Goal: Task Accomplishment & Management: Use online tool/utility

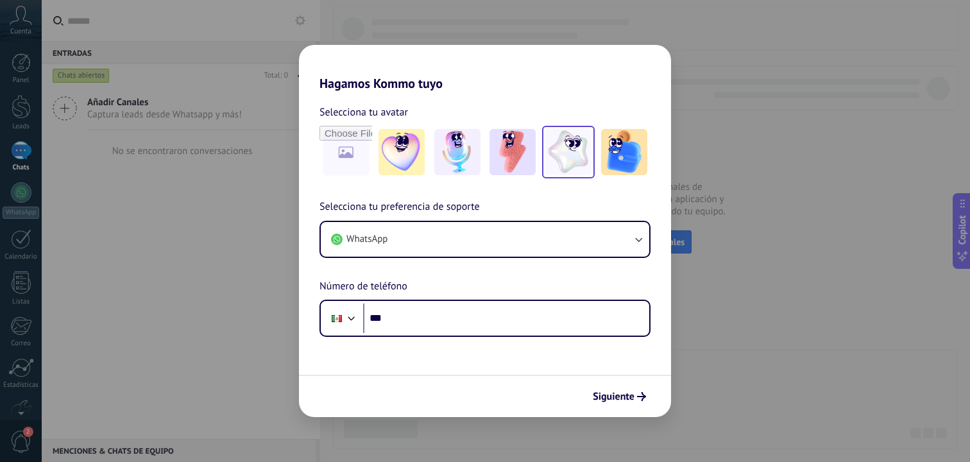
click at [570, 151] on img at bounding box center [568, 152] width 46 height 46
click at [610, 396] on span "Siguiente" at bounding box center [614, 396] width 42 height 9
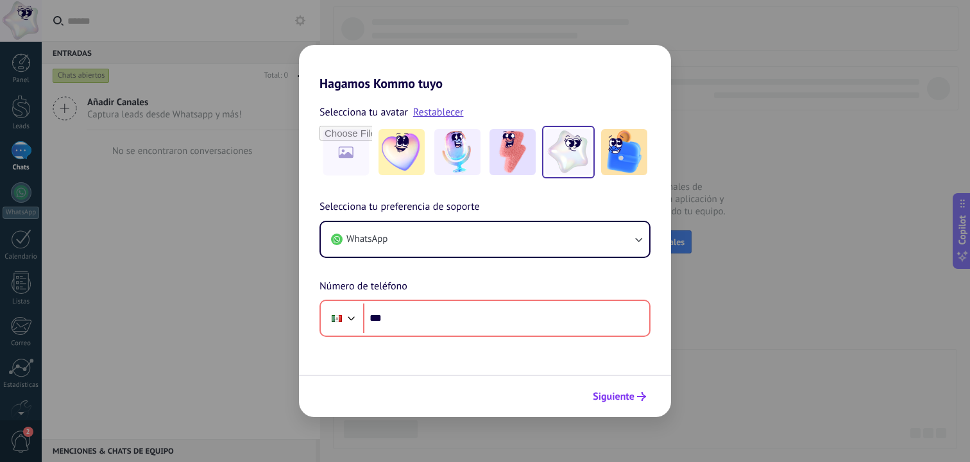
click at [610, 396] on span "Siguiente" at bounding box center [614, 396] width 42 height 9
click at [192, 273] on div "Hagamos Kommo tuyo Selecciona tu avatar Restablecer Selecciona tu preferencia d…" at bounding box center [485, 231] width 970 height 462
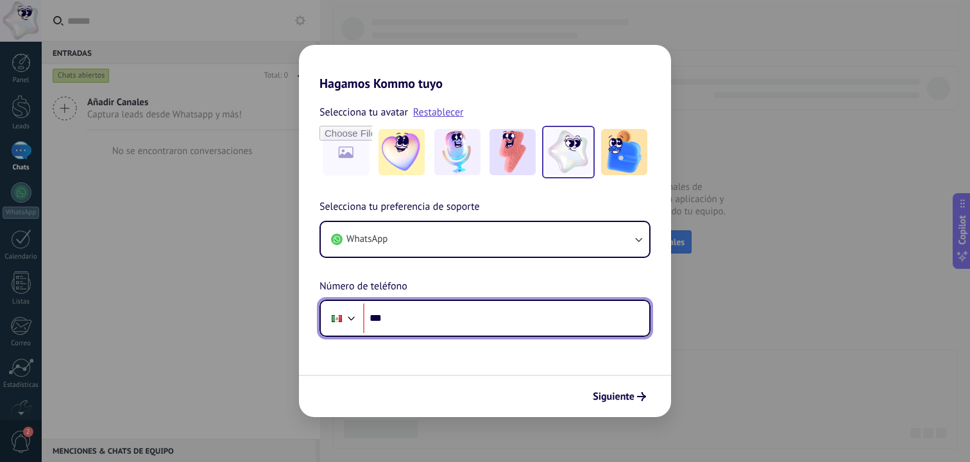
click at [486, 321] on input "***" at bounding box center [506, 319] width 286 height 30
paste input "**********"
drag, startPoint x: 388, startPoint y: 318, endPoint x: 266, endPoint y: 327, distance: 122.2
click at [275, 327] on div "**********" at bounding box center [485, 231] width 970 height 462
click at [336, 321] on div at bounding box center [337, 318] width 10 height 7
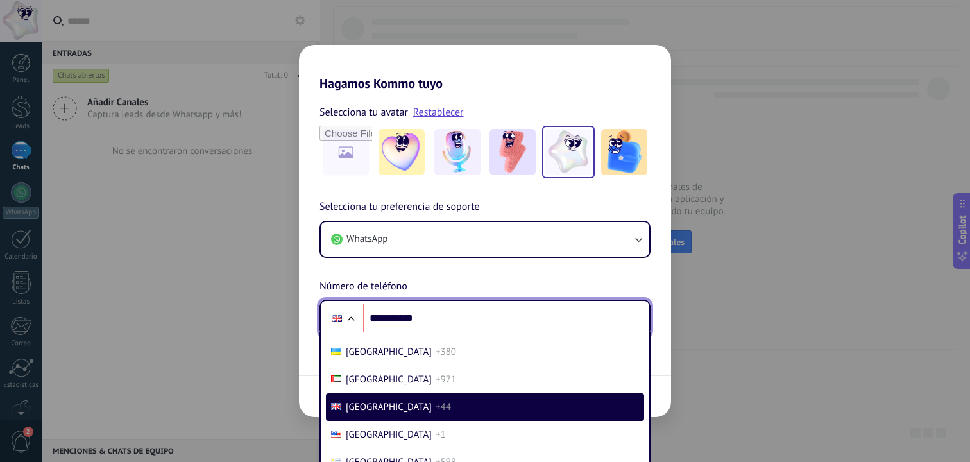
click at [413, 289] on div "**********" at bounding box center [485, 268] width 372 height 138
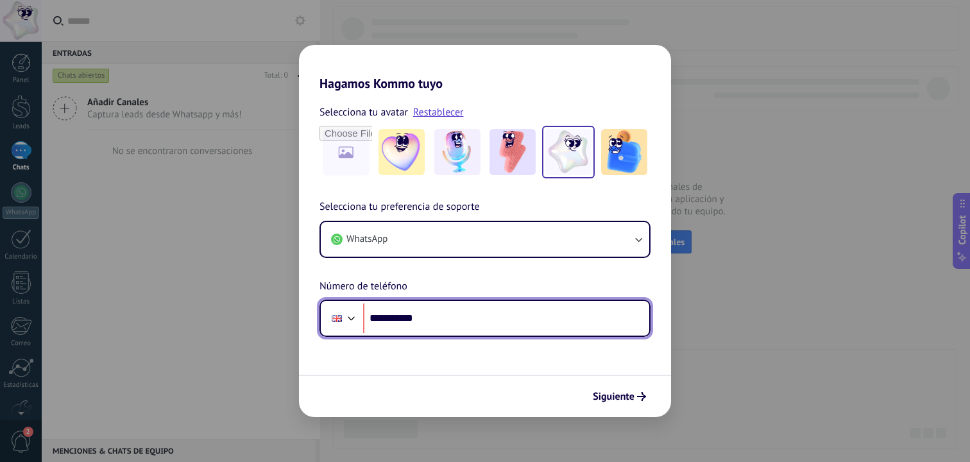
click at [336, 316] on div at bounding box center [337, 318] width 10 height 7
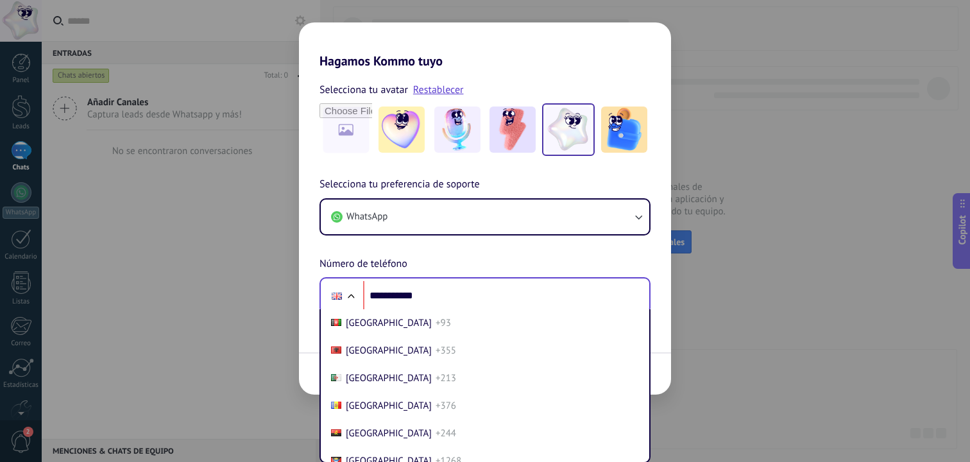
scroll to position [5457, 0]
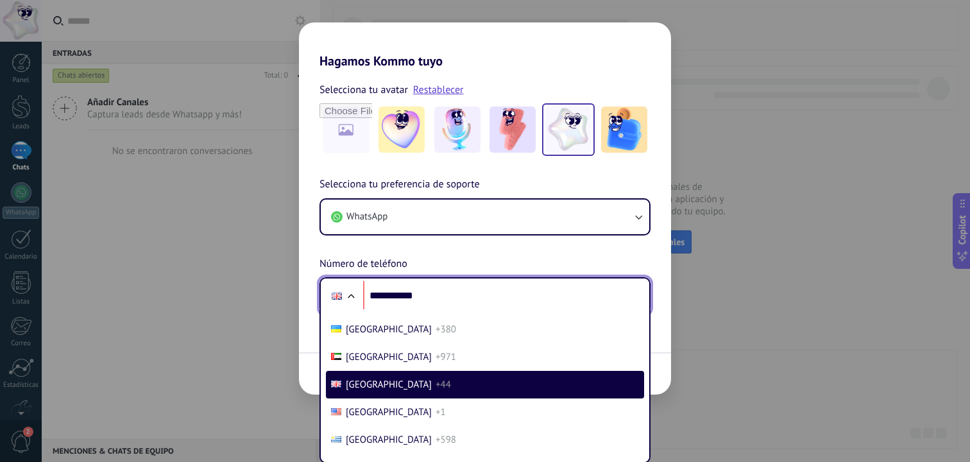
click at [336, 291] on div at bounding box center [337, 295] width 24 height 27
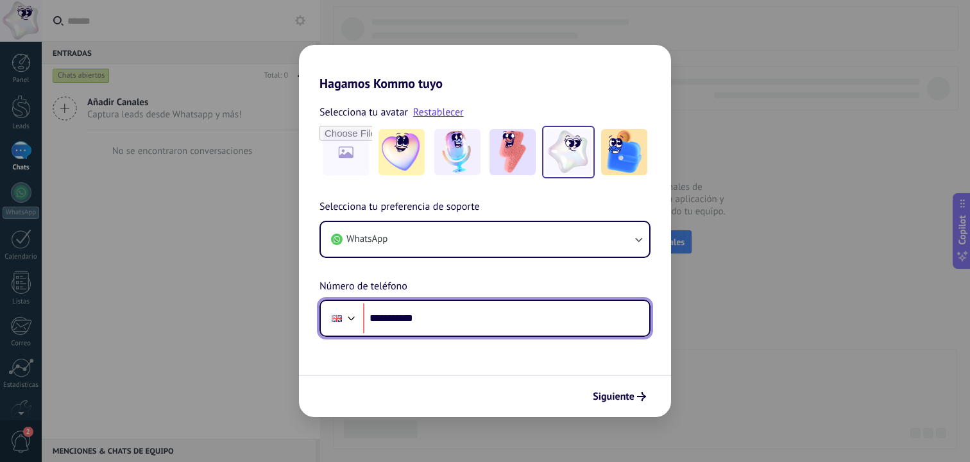
click at [374, 322] on input "**********" at bounding box center [506, 319] width 286 height 30
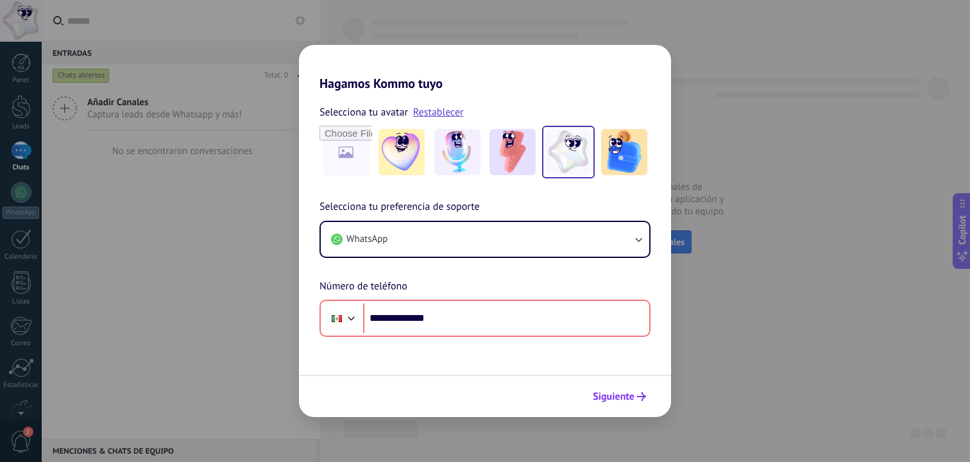
click at [625, 400] on span "Siguiente" at bounding box center [614, 396] width 42 height 9
click at [626, 395] on span "Siguiente" at bounding box center [614, 396] width 42 height 9
click at [628, 386] on button "Siguiente" at bounding box center [619, 397] width 65 height 22
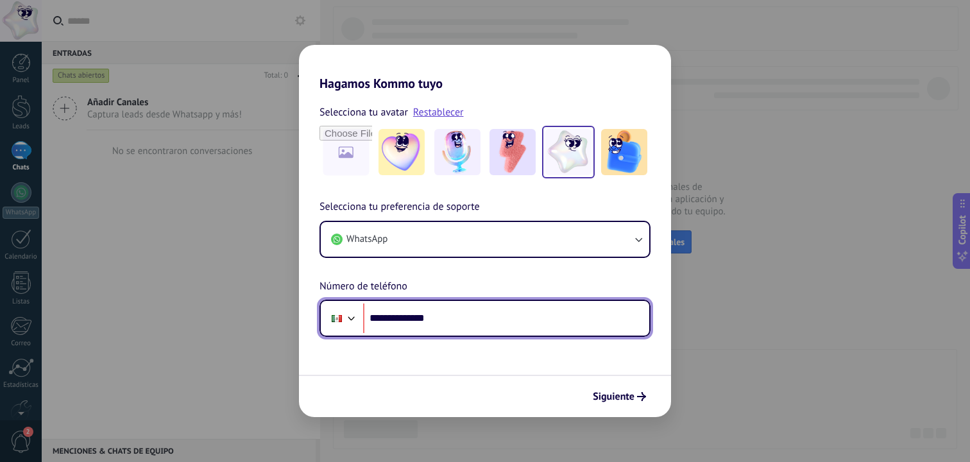
click at [512, 330] on input "**********" at bounding box center [506, 319] width 286 height 30
drag, startPoint x: 388, startPoint y: 318, endPoint x: 556, endPoint y: 322, distance: 167.5
click at [554, 319] on input "**********" at bounding box center [506, 319] width 286 height 30
drag, startPoint x: 404, startPoint y: 317, endPoint x: 533, endPoint y: 319, distance: 129.0
click at [533, 318] on input "**********" at bounding box center [506, 319] width 286 height 30
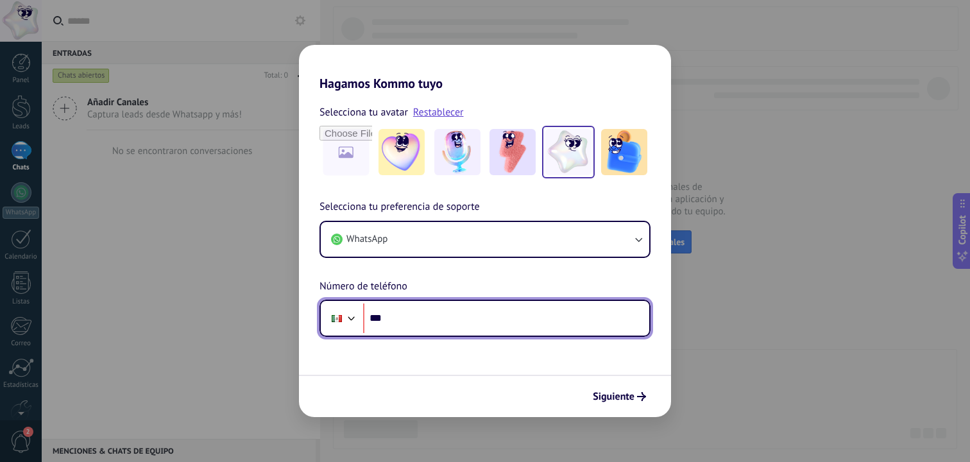
paste input "**********"
click at [399, 318] on input "**********" at bounding box center [506, 319] width 286 height 30
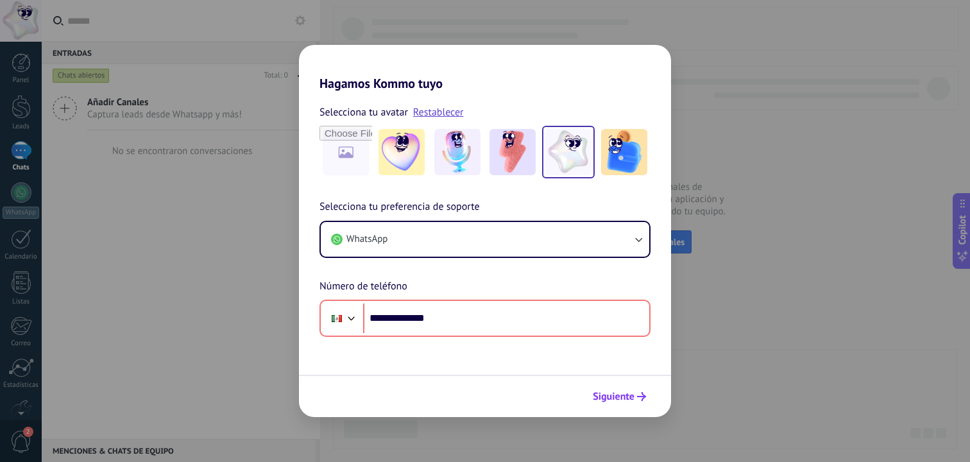
click at [626, 398] on span "Siguiente" at bounding box center [614, 396] width 42 height 9
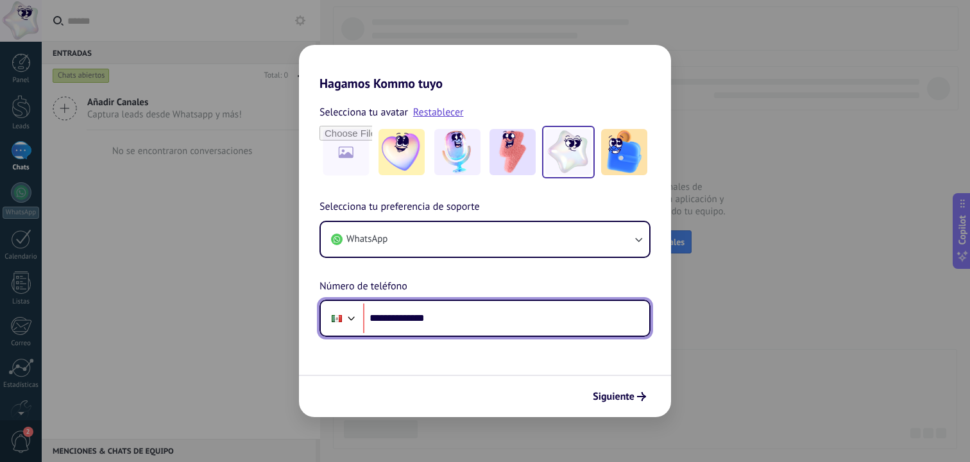
click at [458, 325] on input "**********" at bounding box center [506, 319] width 286 height 30
click at [430, 317] on input "**********" at bounding box center [506, 319] width 286 height 30
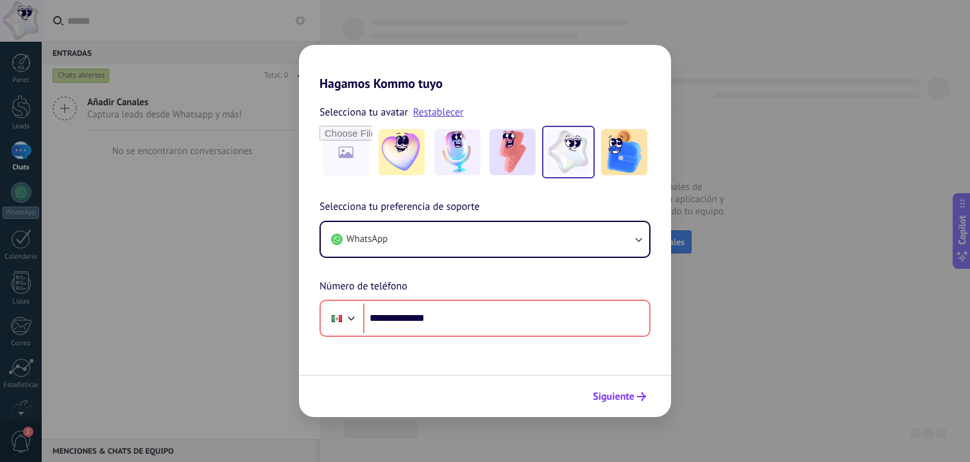
click at [606, 393] on span "Siguiente" at bounding box center [614, 396] width 42 height 9
click at [617, 393] on span "Siguiente" at bounding box center [614, 396] width 42 height 9
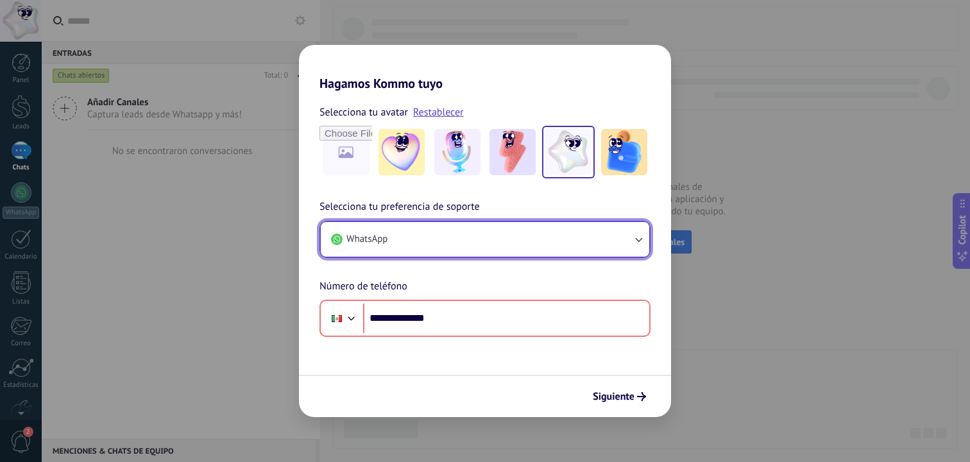
click at [608, 244] on button "WhatsApp" at bounding box center [485, 239] width 329 height 35
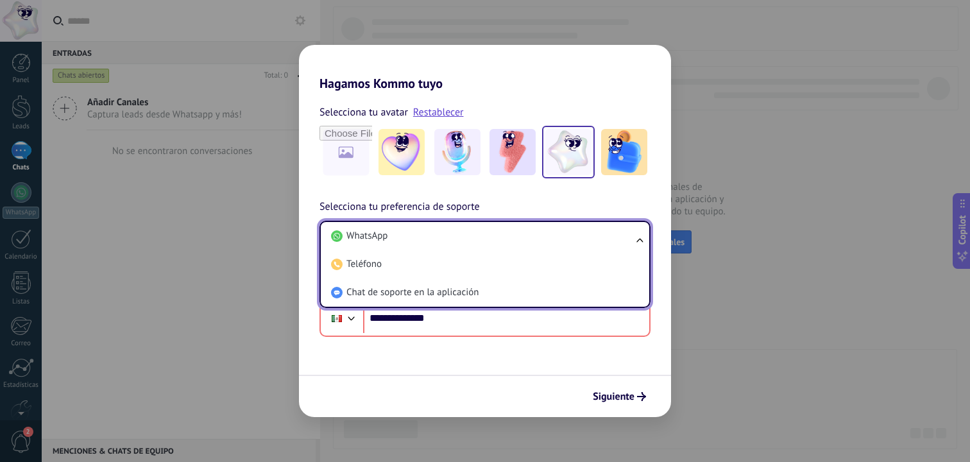
click at [471, 337] on form "**********" at bounding box center [485, 254] width 372 height 326
click at [742, 157] on div "**********" at bounding box center [485, 231] width 970 height 462
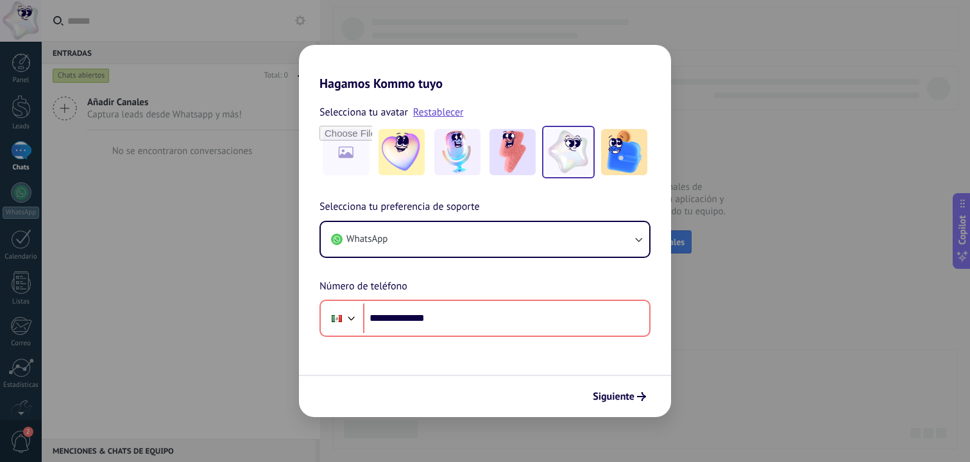
click at [99, 158] on div "**********" at bounding box center [485, 231] width 970 height 462
click at [623, 386] on button "Siguiente" at bounding box center [619, 397] width 65 height 22
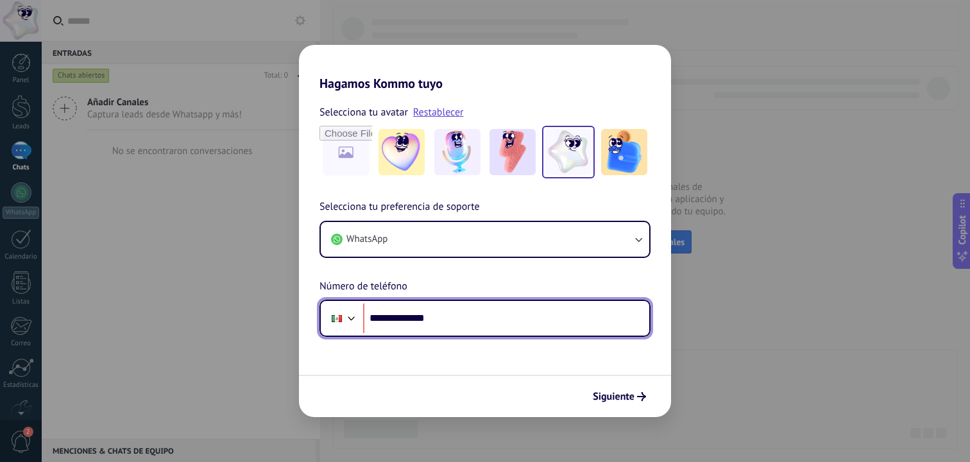
click at [389, 316] on input "**********" at bounding box center [506, 319] width 286 height 30
click at [487, 319] on input "**********" at bounding box center [506, 319] width 286 height 30
paste input "*****"
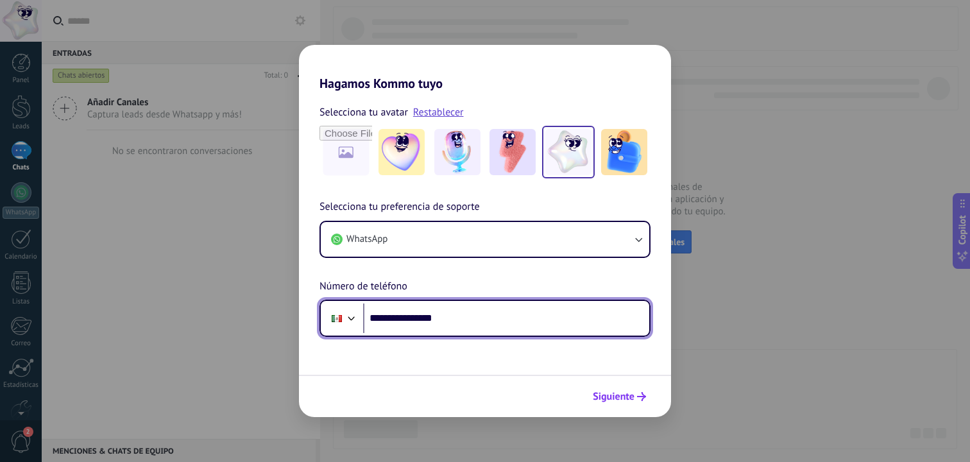
type input "**********"
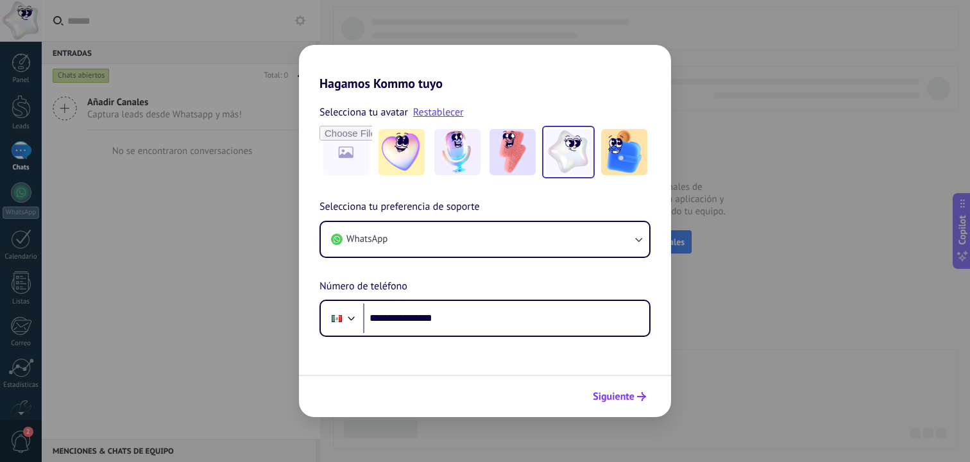
click at [608, 401] on span "Siguiente" at bounding box center [614, 396] width 42 height 9
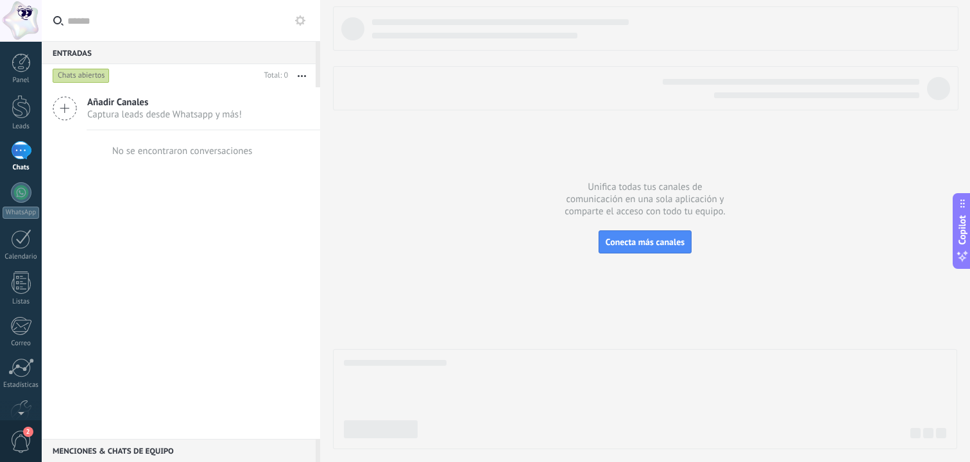
click at [20, 18] on div at bounding box center [21, 21] width 42 height 42
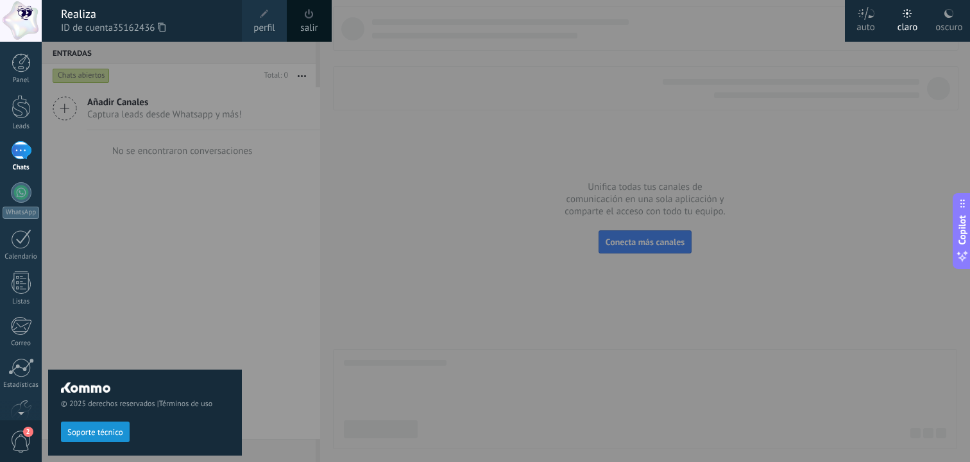
click at [309, 20] on span at bounding box center [309, 14] width 14 height 14
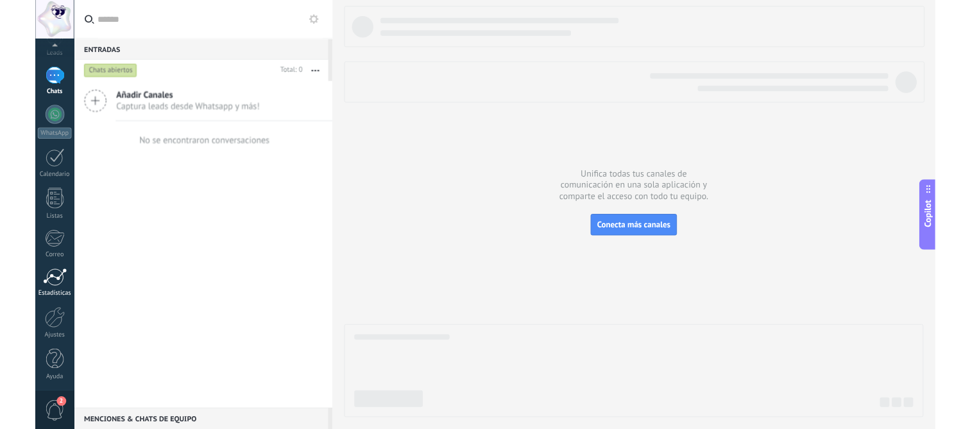
scroll to position [72, 0]
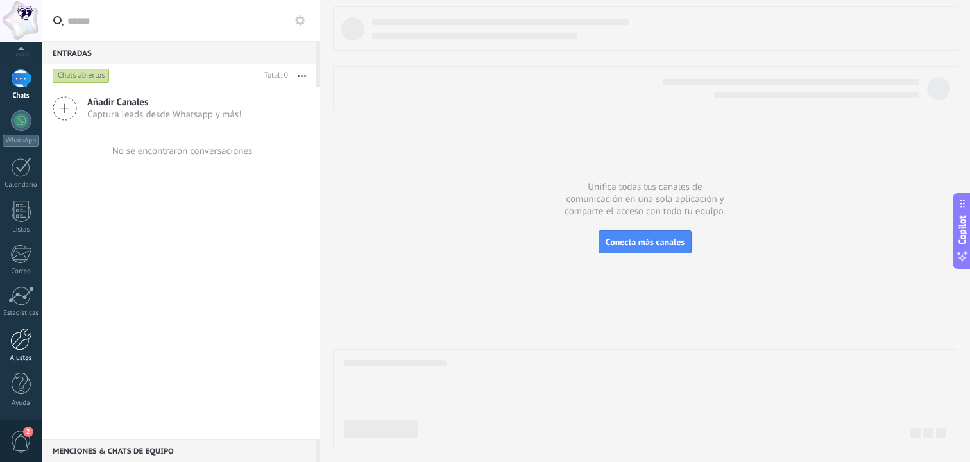
click at [25, 346] on div at bounding box center [21, 339] width 22 height 22
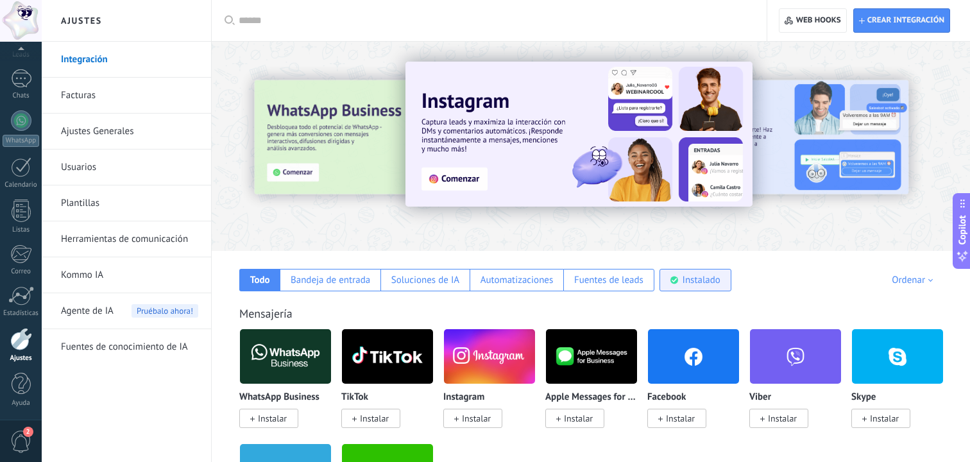
click at [676, 275] on div "Instalado" at bounding box center [696, 280] width 72 height 22
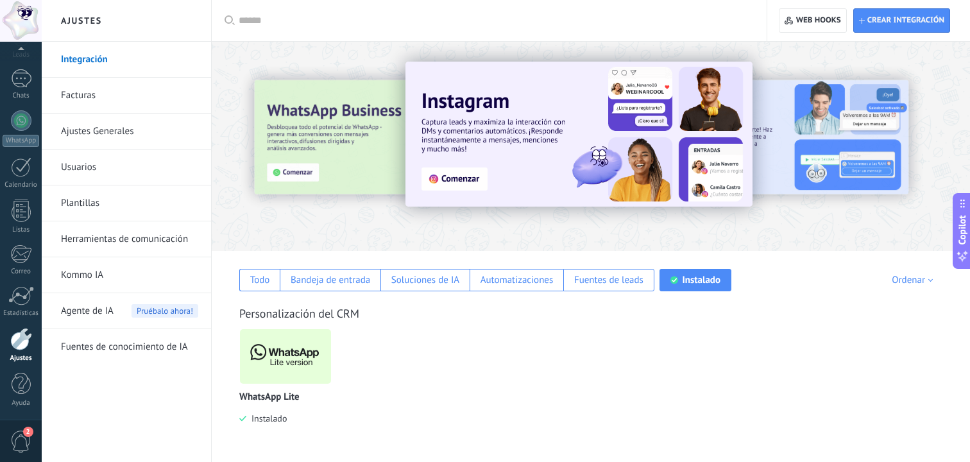
click at [282, 346] on img at bounding box center [285, 356] width 91 height 62
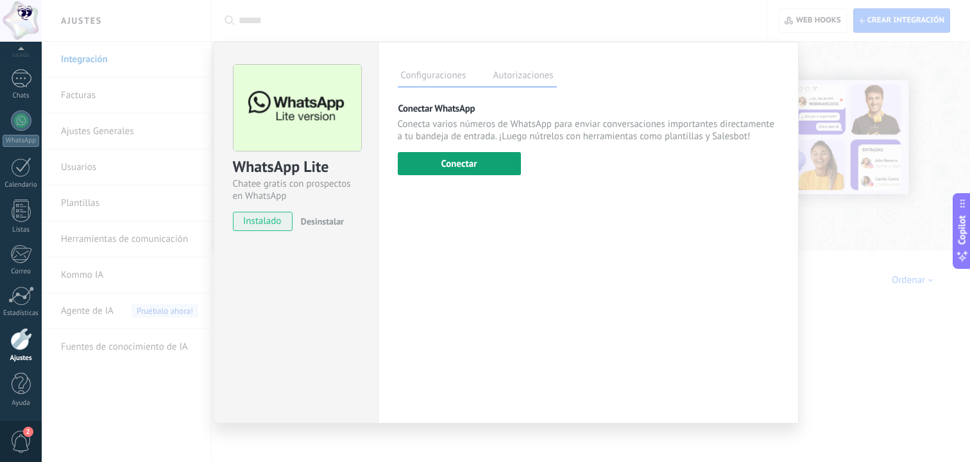
click at [470, 157] on button "Conectar" at bounding box center [459, 163] width 123 height 23
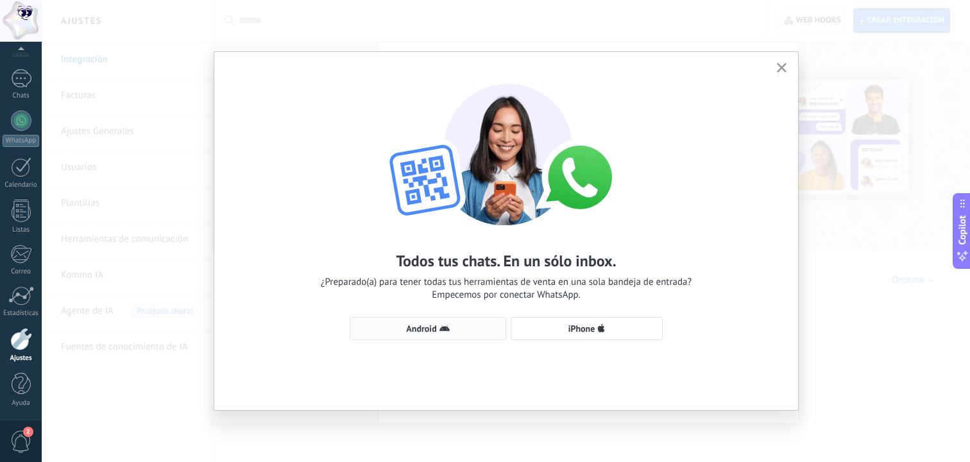
click at [438, 332] on span "Android" at bounding box center [428, 328] width 142 height 10
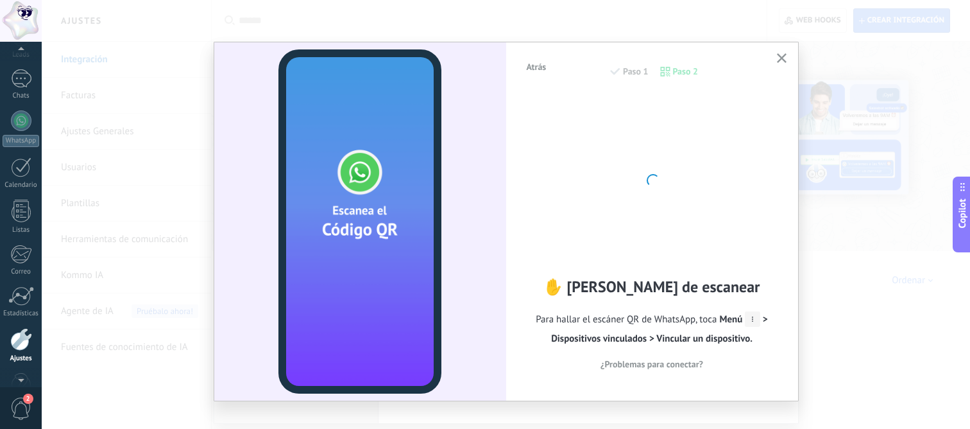
scroll to position [105, 0]
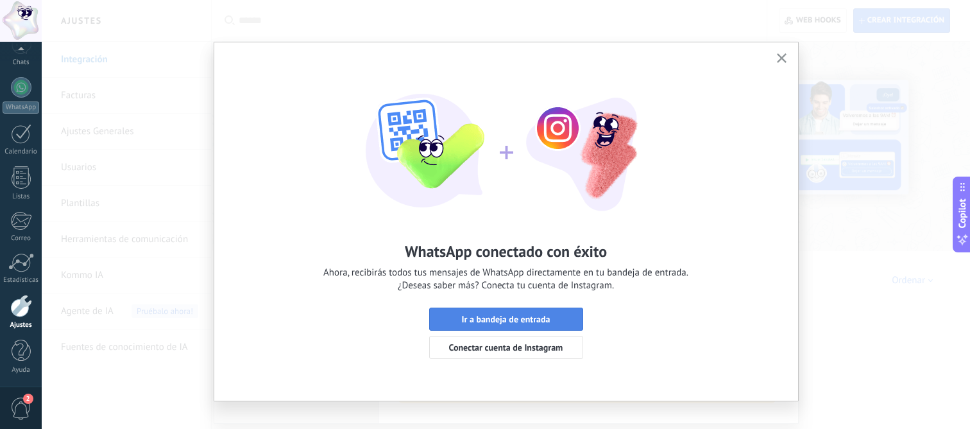
click at [543, 314] on span "Ir a bandeja de entrada" at bounding box center [505, 318] width 89 height 9
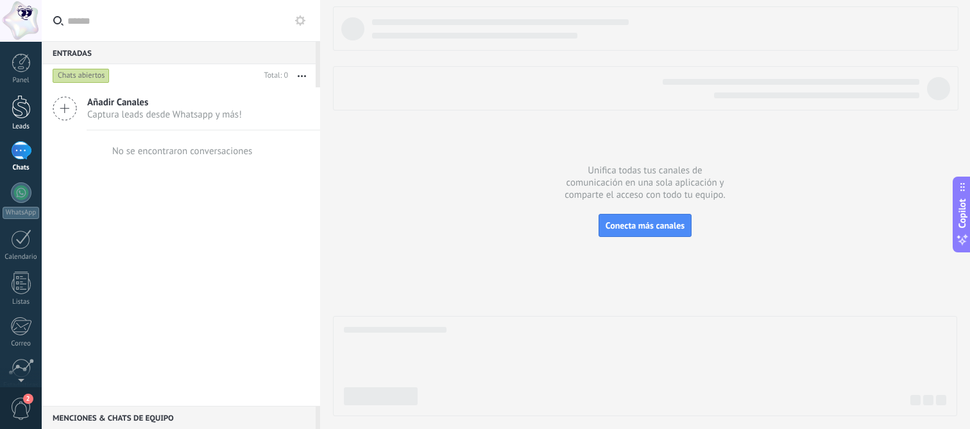
click at [17, 113] on div at bounding box center [21, 107] width 19 height 24
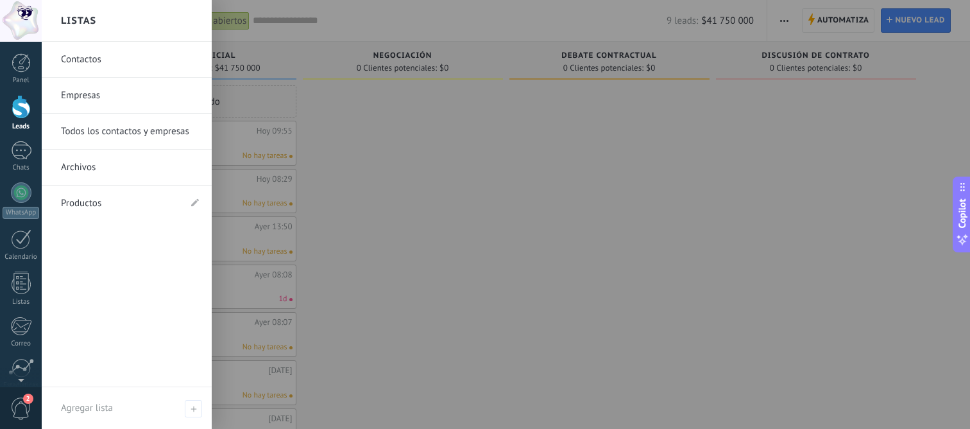
click at [687, 176] on div at bounding box center [527, 214] width 970 height 429
click at [599, 219] on div at bounding box center [527, 214] width 970 height 429
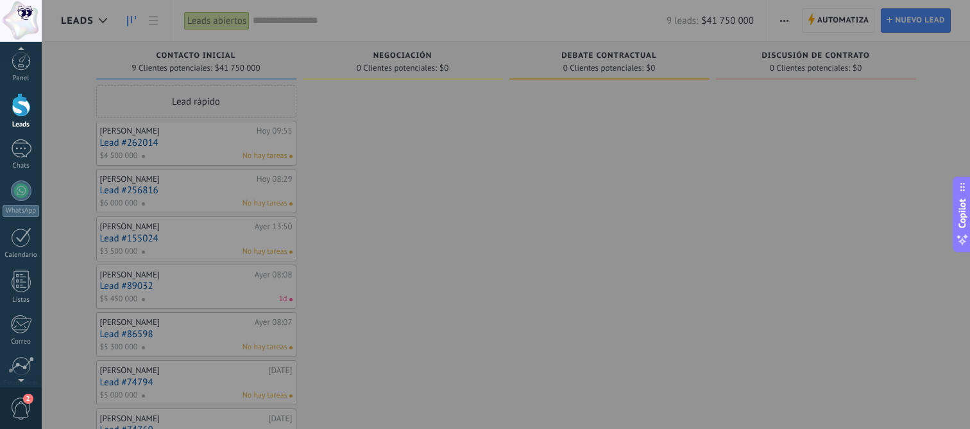
scroll to position [0, 0]
click at [32, 143] on link "Chats" at bounding box center [21, 156] width 42 height 31
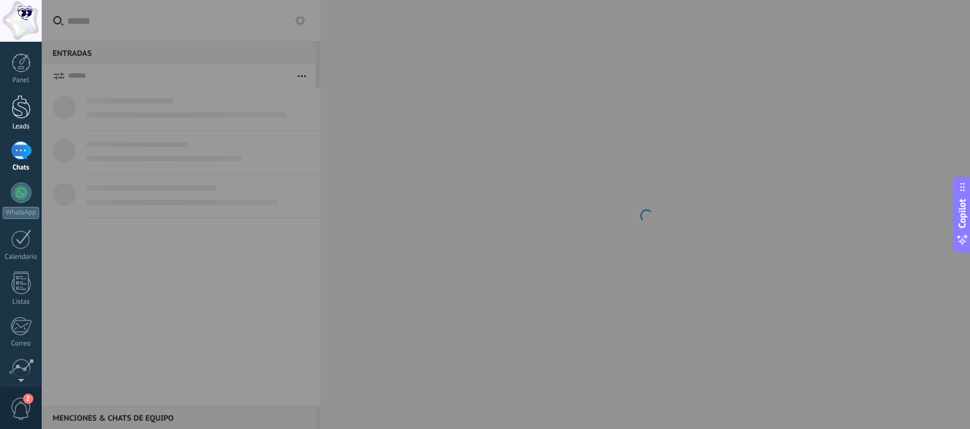
click at [21, 114] on div at bounding box center [21, 107] width 19 height 24
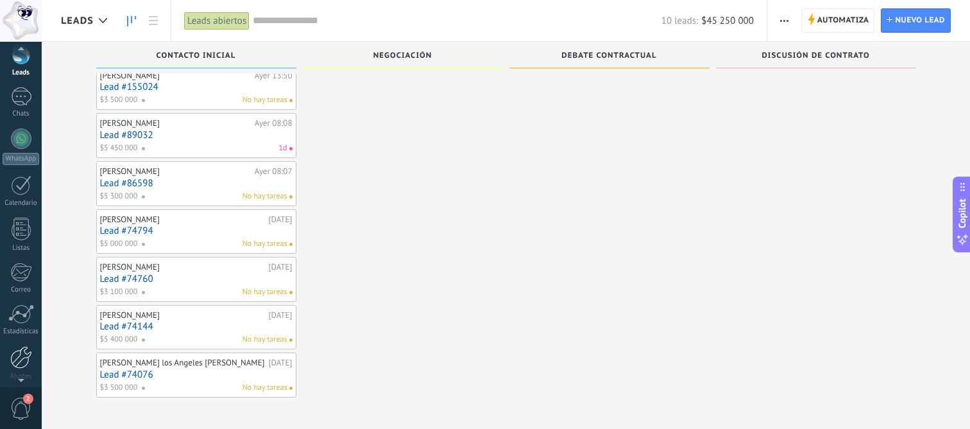
scroll to position [56, 0]
click at [17, 309] on div at bounding box center [21, 311] width 26 height 19
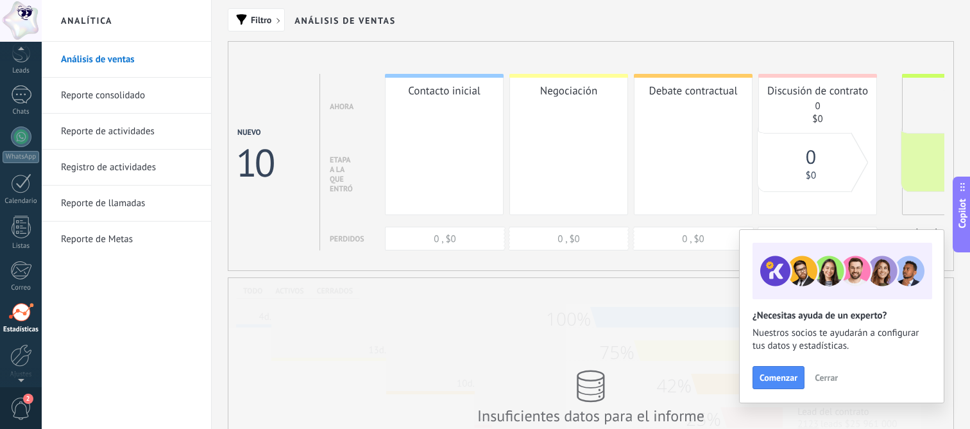
scroll to position [105, 0]
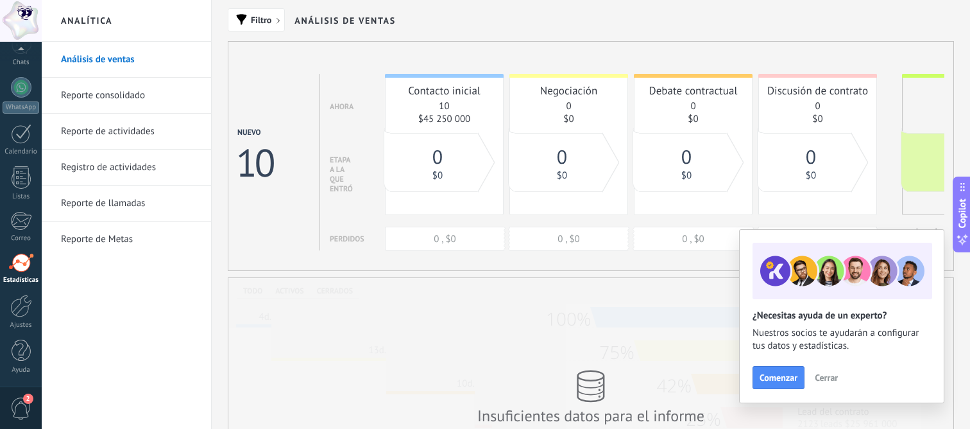
click at [126, 166] on link "Registro de actividades" at bounding box center [129, 168] width 137 height 36
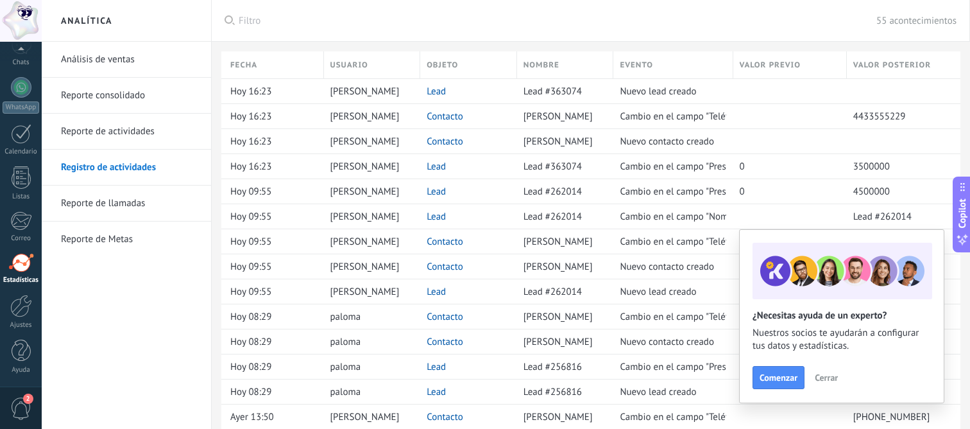
click at [125, 126] on link "Reporte de actividades" at bounding box center [129, 132] width 137 height 36
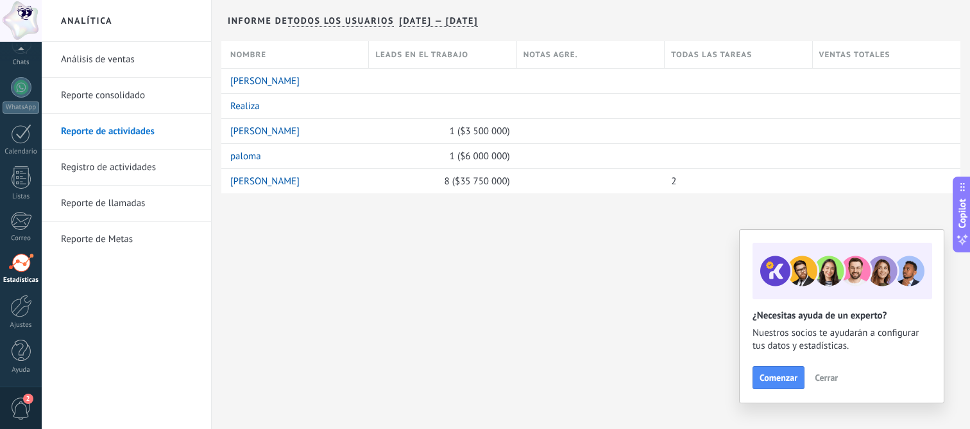
click at [121, 200] on link "Reporte de llamadas" at bounding box center [129, 203] width 137 height 36
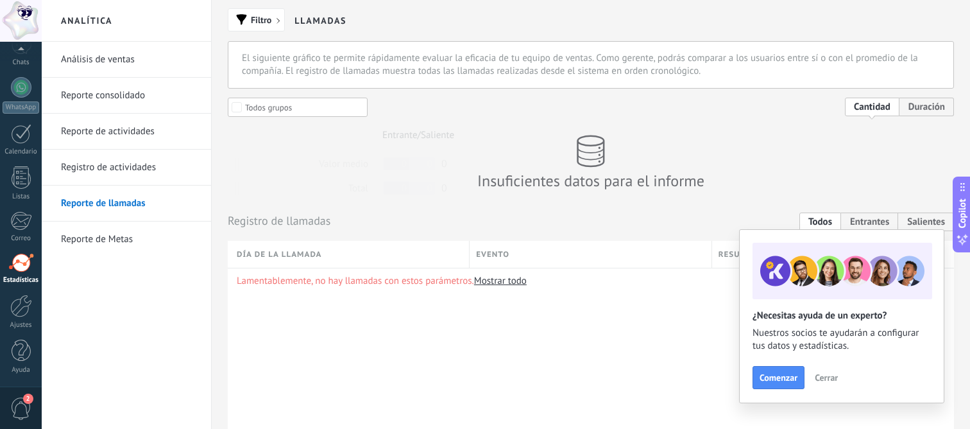
click at [135, 166] on link "Registro de actividades" at bounding box center [129, 168] width 137 height 36
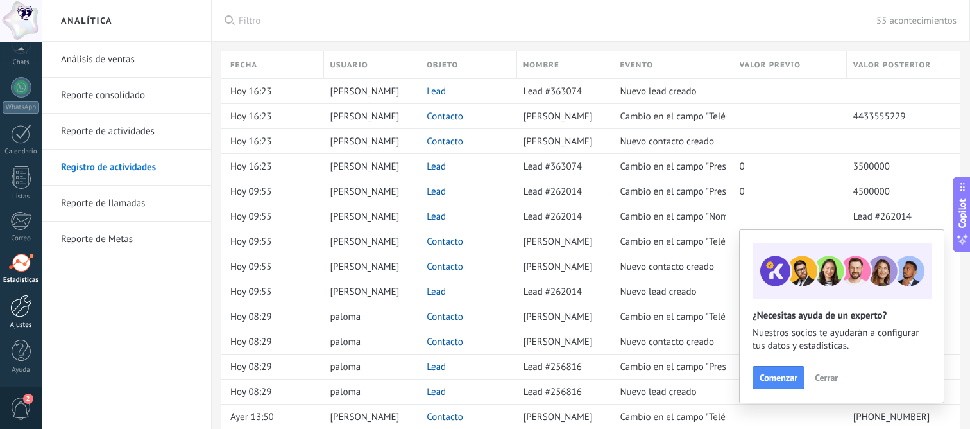
click at [21, 302] on div at bounding box center [21, 306] width 22 height 22
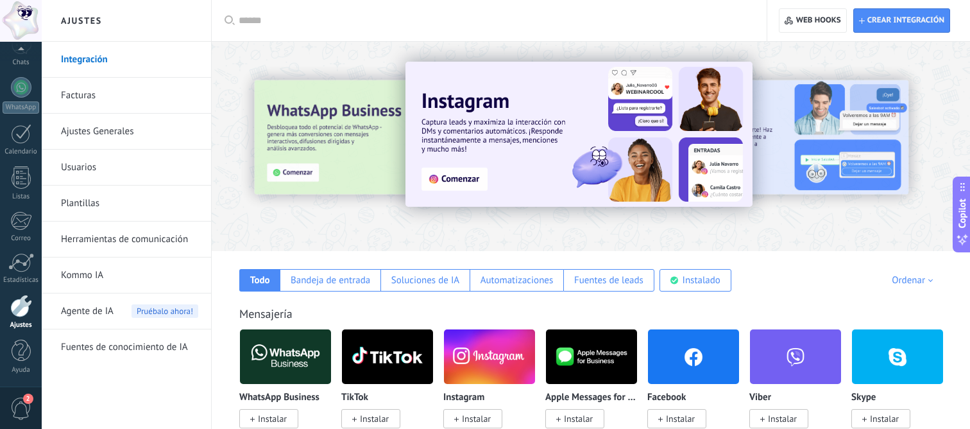
click at [131, 135] on link "Ajustes Generales" at bounding box center [129, 132] width 137 height 36
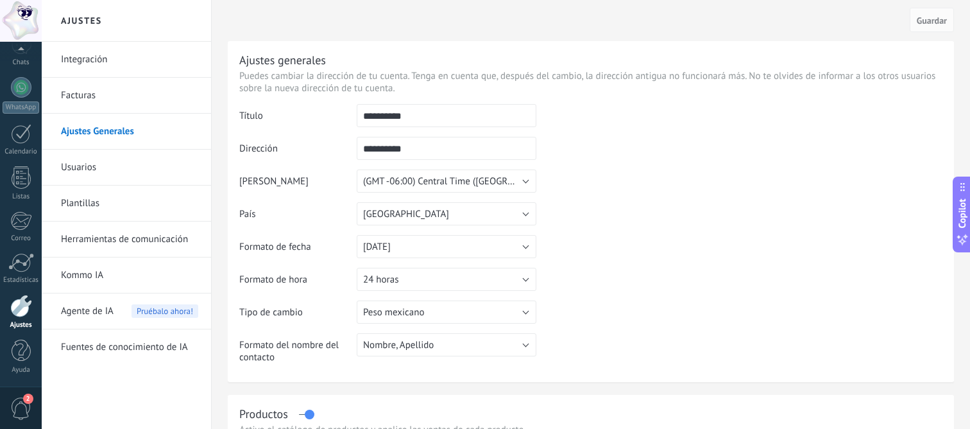
click at [135, 166] on link "Usuarios" at bounding box center [129, 168] width 137 height 36
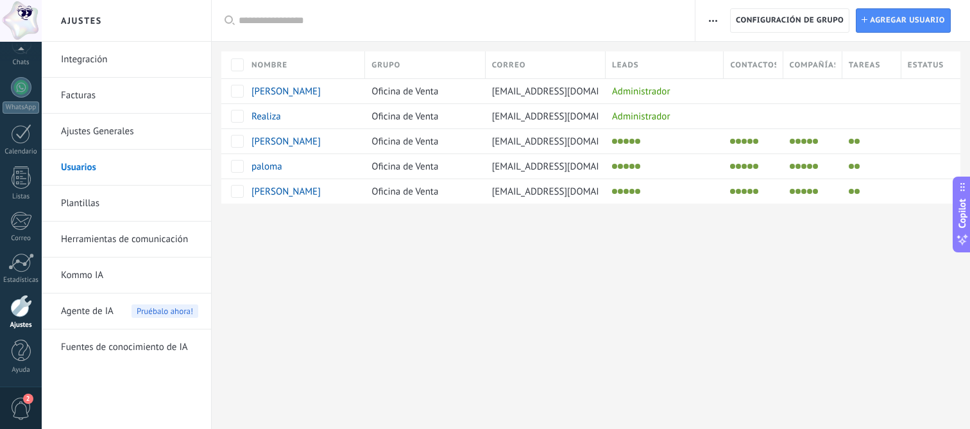
click at [137, 238] on link "Herramientas de comunicación" at bounding box center [129, 239] width 137 height 36
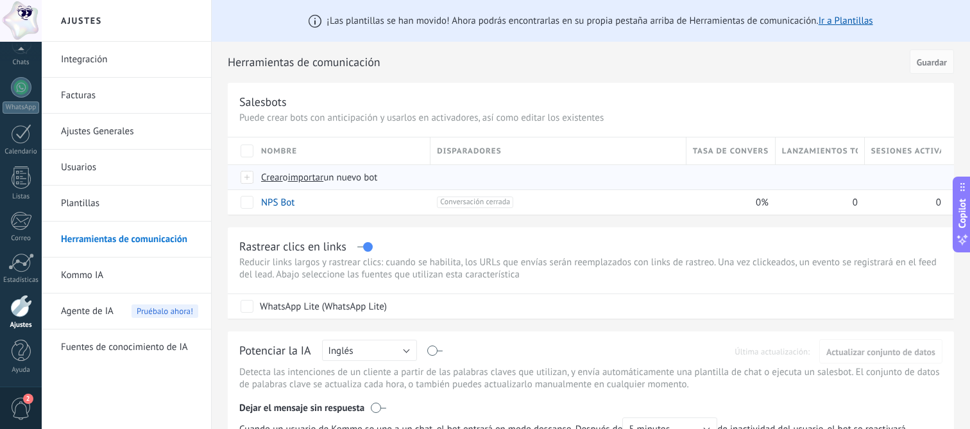
click at [269, 179] on span "Crear" at bounding box center [272, 177] width 22 height 12
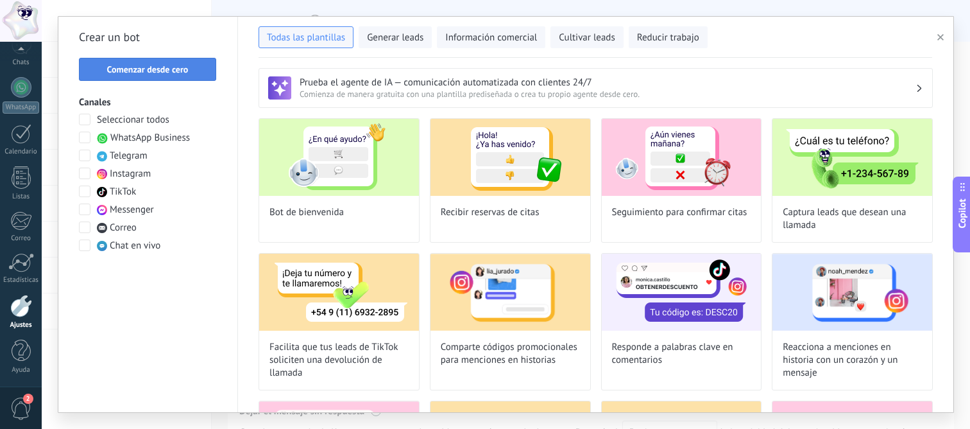
click at [176, 74] on span "Comenzar desde cero" at bounding box center [147, 69] width 81 height 9
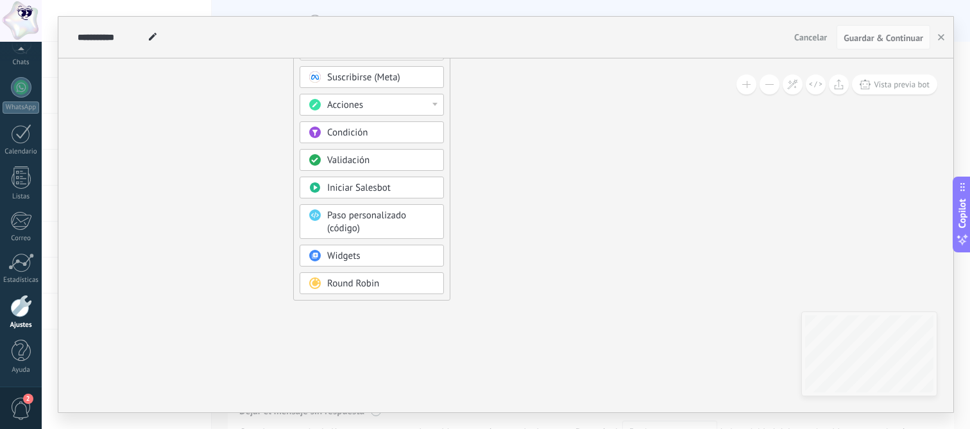
click at [388, 282] on div "Round Robin" at bounding box center [381, 283] width 108 height 13
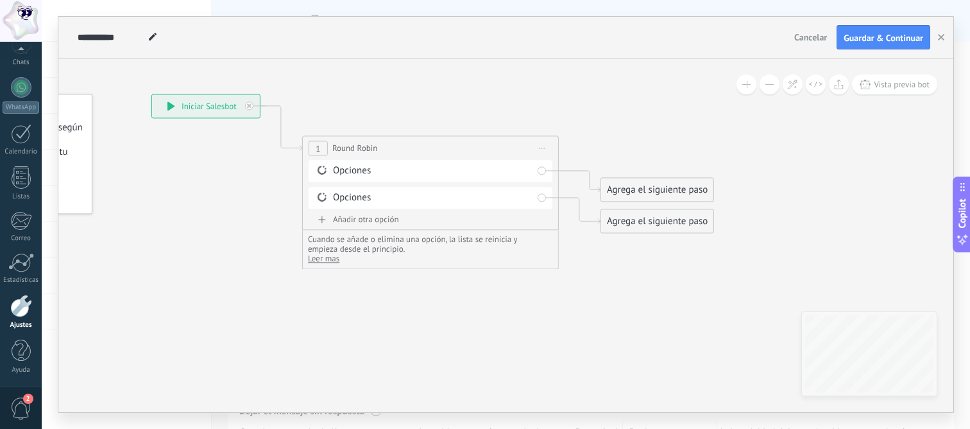
click at [458, 222] on div "Añadir otra opción" at bounding box center [431, 219] width 244 height 11
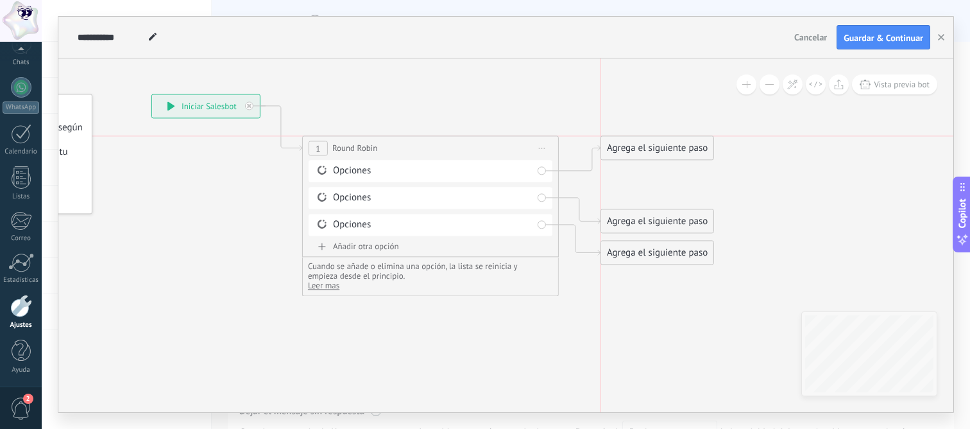
drag, startPoint x: 665, startPoint y: 167, endPoint x: 665, endPoint y: 116, distance: 51.3
click at [665, 137] on div "Agrega el siguiente paso" at bounding box center [657, 147] width 112 height 21
click at [663, 119] on div "Agrega el siguiente paso" at bounding box center [657, 112] width 112 height 21
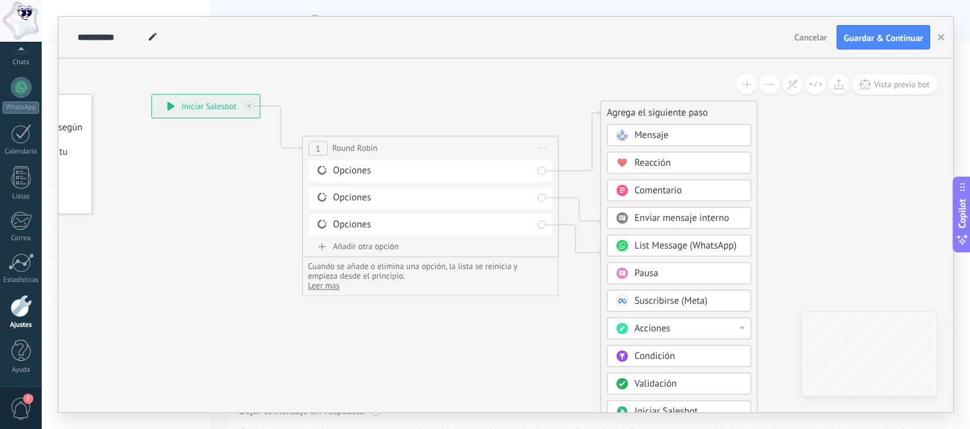
click at [676, 141] on div "Mensaje" at bounding box center [689, 135] width 108 height 13
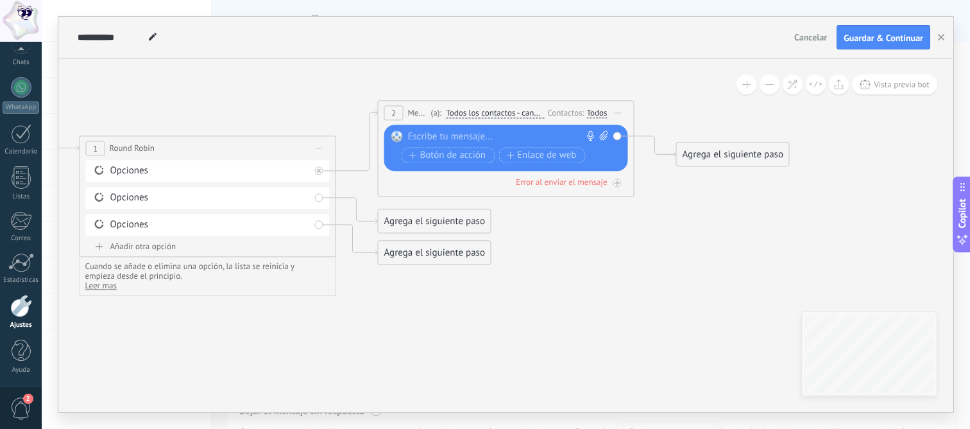
click at [423, 135] on div at bounding box center [503, 136] width 191 height 13
click at [615, 112] on icon at bounding box center [618, 112] width 6 height 1
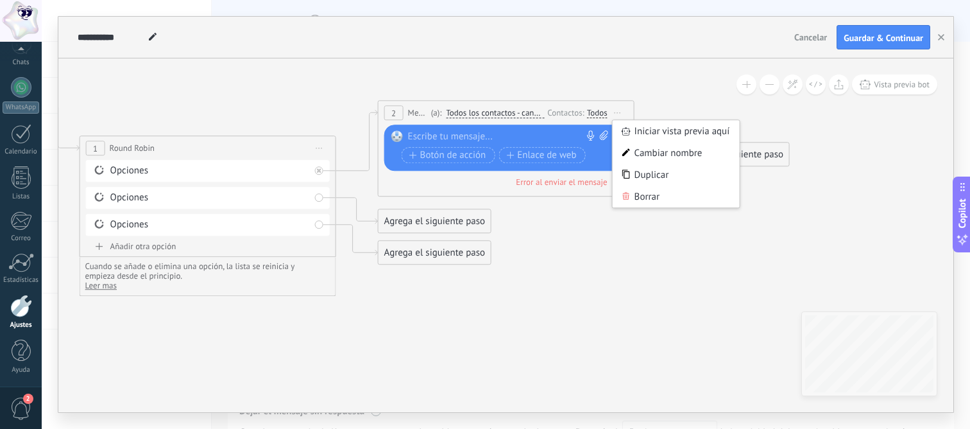
click at [629, 208] on icon at bounding box center [337, 179] width 1459 height 813
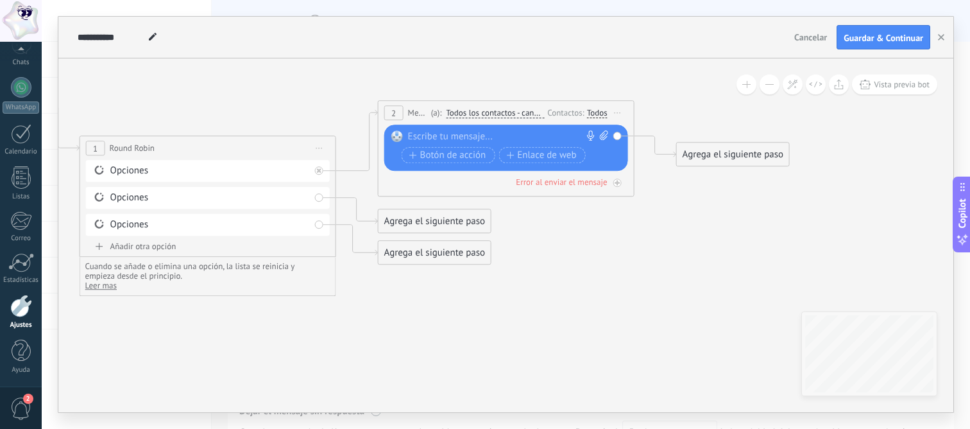
click at [619, 114] on span "Iniciar vista previa aquí Cambiar nombre Duplicar [GEOGRAPHIC_DATA]" at bounding box center [618, 112] width 21 height 19
click at [626, 199] on icon at bounding box center [626, 196] width 8 height 8
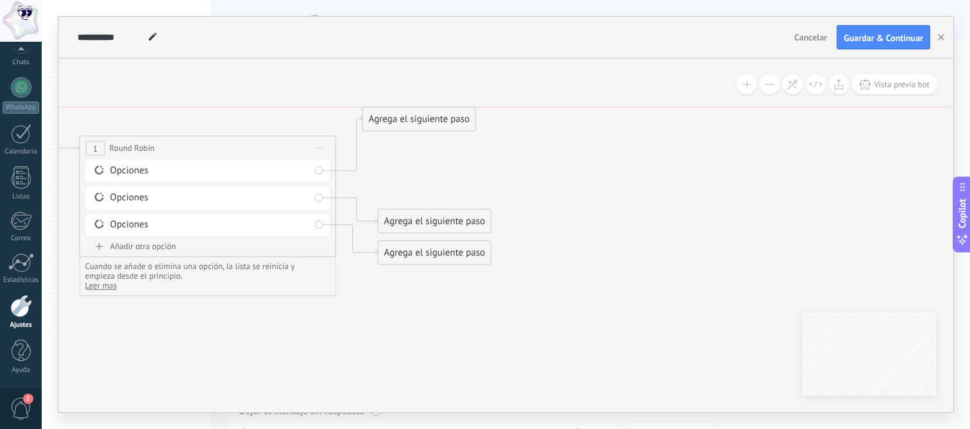
drag, startPoint x: 445, startPoint y: 186, endPoint x: 431, endPoint y: 128, distance: 59.6
click at [431, 128] on div "Agrega el siguiente paso" at bounding box center [419, 118] width 112 height 21
drag, startPoint x: 419, startPoint y: 121, endPoint x: 428, endPoint y: 148, distance: 27.8
click at [428, 148] on div "Agrega el siguiente paso" at bounding box center [435, 147] width 112 height 21
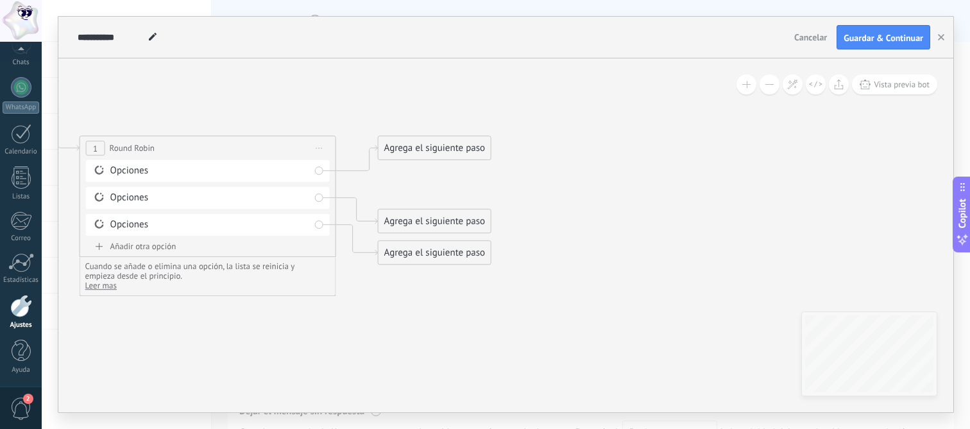
click at [435, 147] on div "Agrega el siguiente paso" at bounding box center [435, 147] width 112 height 21
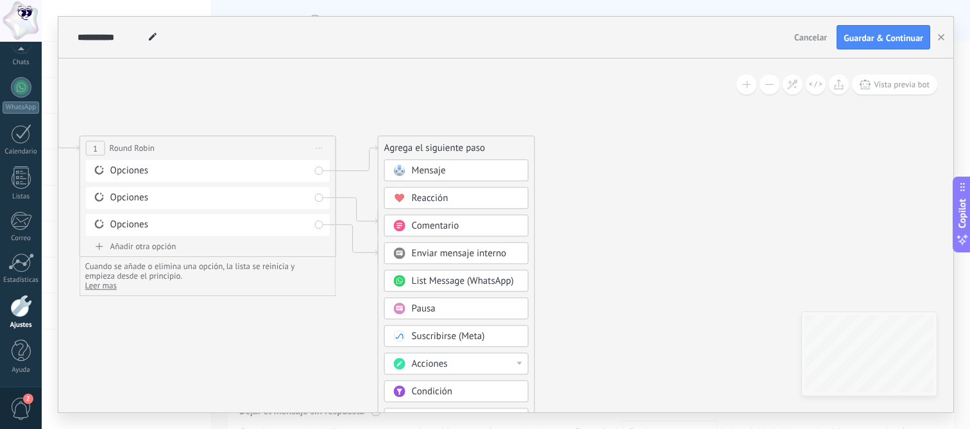
click at [446, 370] on span "Acciones" at bounding box center [430, 363] width 36 height 12
click at [471, 379] on div "Cambiar usuario responsable" at bounding box center [456, 374] width 143 height 22
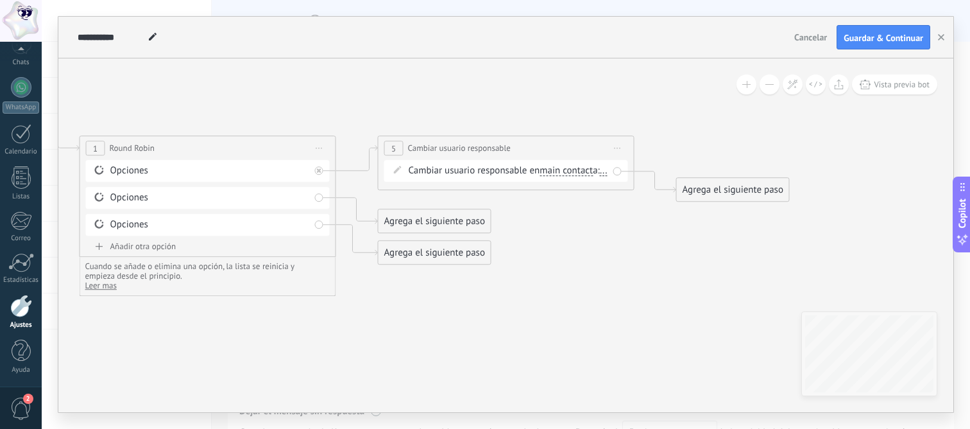
click at [600, 176] on span "..." at bounding box center [604, 171] width 8 height 10
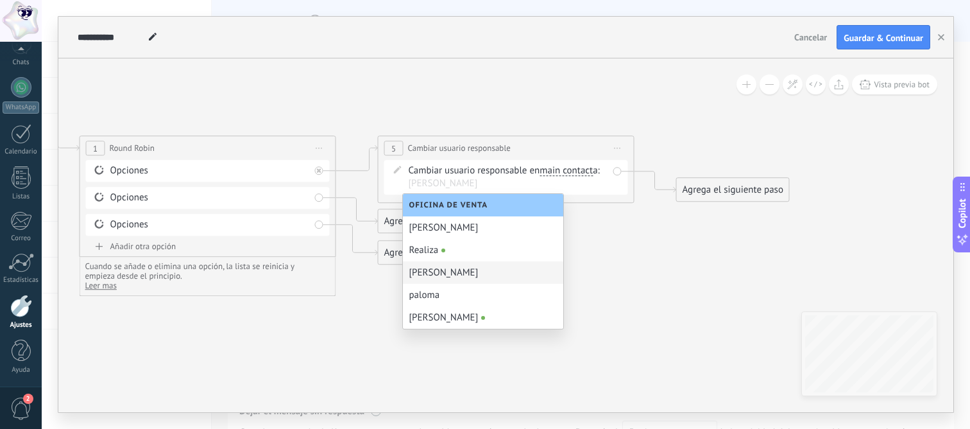
click at [431, 278] on div "[PERSON_NAME]" at bounding box center [483, 272] width 160 height 22
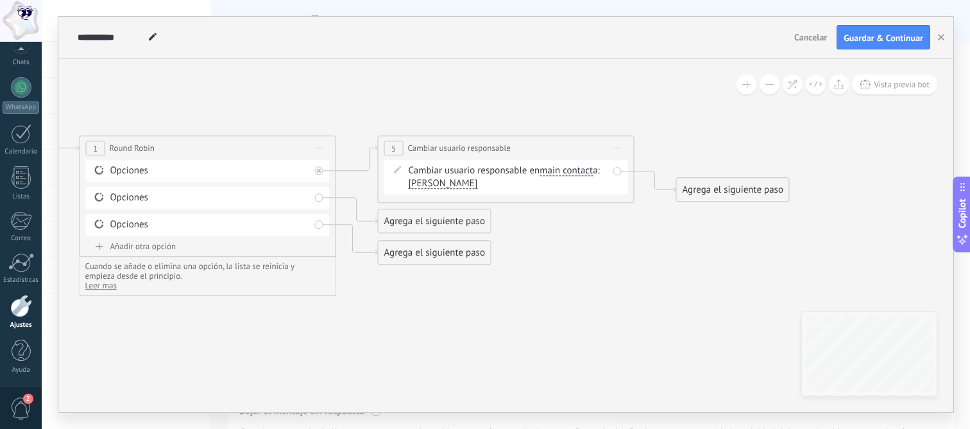
click at [617, 148] on icon at bounding box center [618, 148] width 6 height 1
click at [632, 209] on div "Duplicar" at bounding box center [676, 210] width 127 height 22
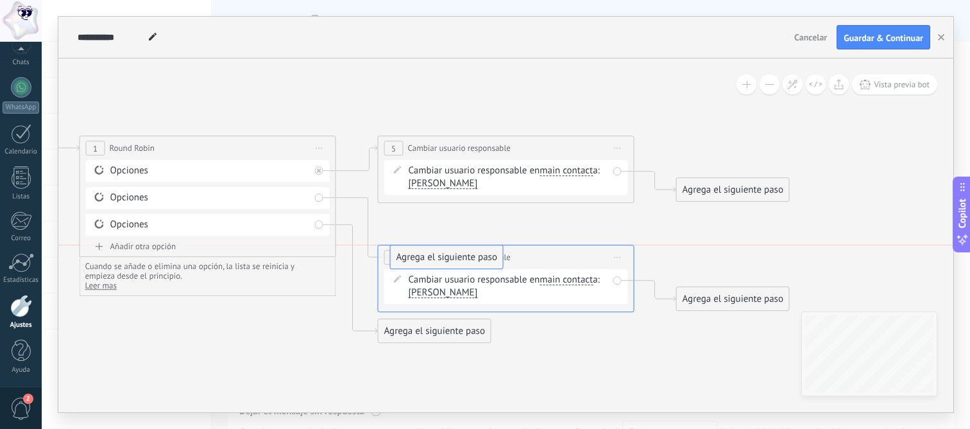
drag, startPoint x: 462, startPoint y: 247, endPoint x: 468, endPoint y: 269, distance: 22.7
click at [620, 253] on span "Iniciar vista previa aquí Cambiar nombre Duplicar [GEOGRAPHIC_DATA]" at bounding box center [618, 257] width 21 height 19
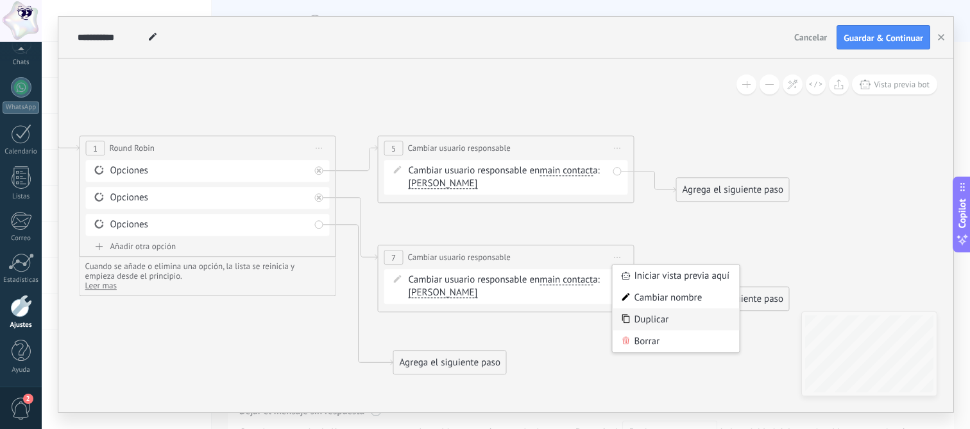
click at [652, 321] on div "Duplicar" at bounding box center [676, 319] width 127 height 22
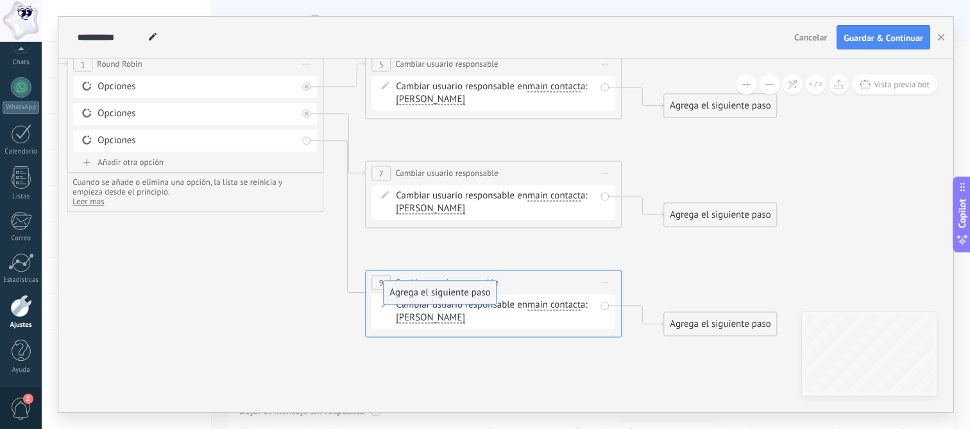
drag, startPoint x: 438, startPoint y: 359, endPoint x: 440, endPoint y: 297, distance: 61.6
click at [406, 200] on div "Cambiar usuario responsable en main contact main contact all contacts chat cont…" at bounding box center [496, 202] width 200 height 26
click at [406, 210] on span "[PERSON_NAME]" at bounding box center [430, 208] width 69 height 10
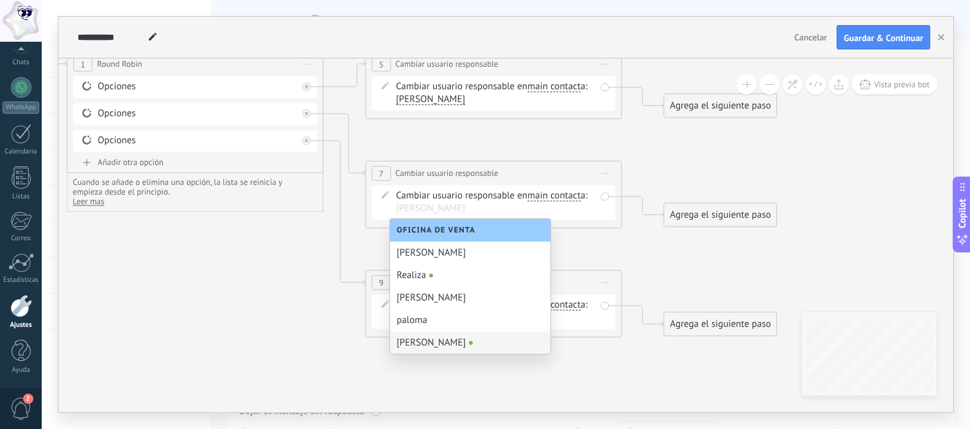
drag, startPoint x: 444, startPoint y: 341, endPoint x: 436, endPoint y: 324, distance: 19.0
click at [444, 341] on div "[PERSON_NAME]" at bounding box center [470, 342] width 160 height 22
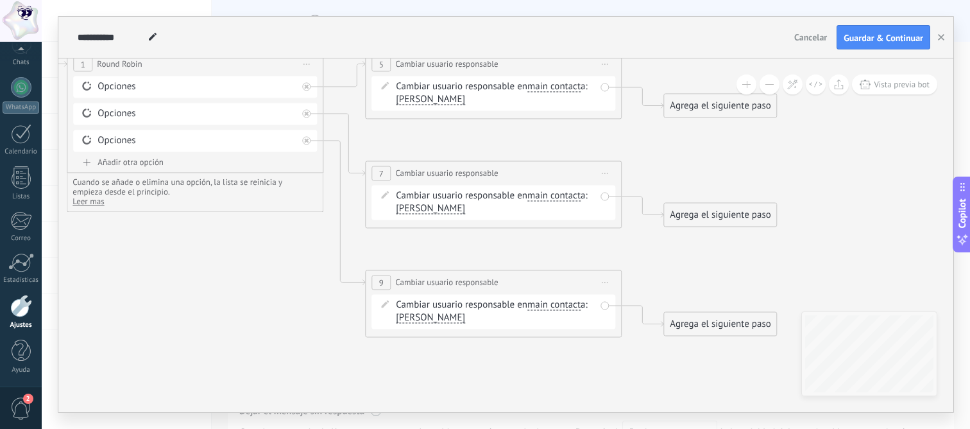
click at [407, 318] on span "[PERSON_NAME]" at bounding box center [430, 317] width 69 height 10
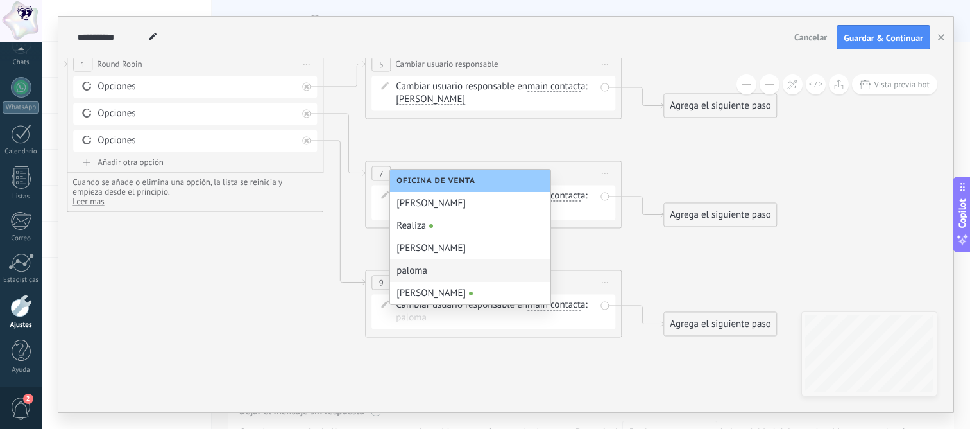
click at [429, 268] on div "paloma" at bounding box center [470, 270] width 160 height 22
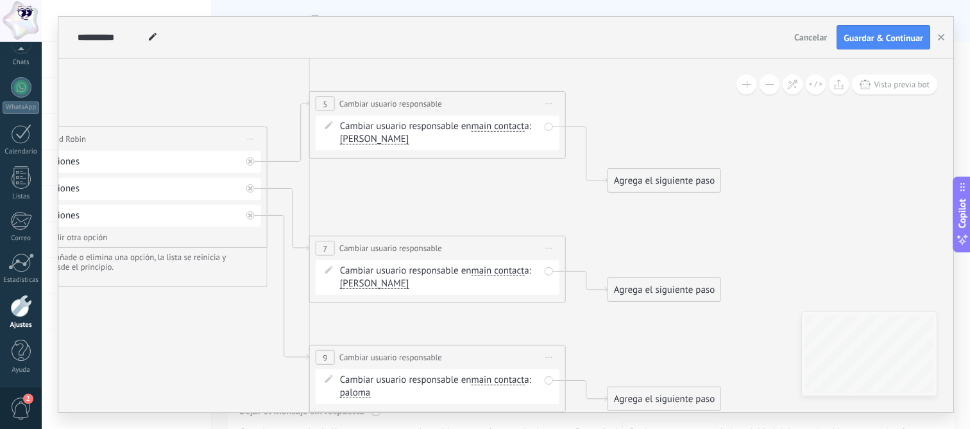
drag, startPoint x: 417, startPoint y: 139, endPoint x: 417, endPoint y: 83, distance: 55.8
click at [417, 98] on span "Cambiar usuario responsable" at bounding box center [390, 104] width 103 height 12
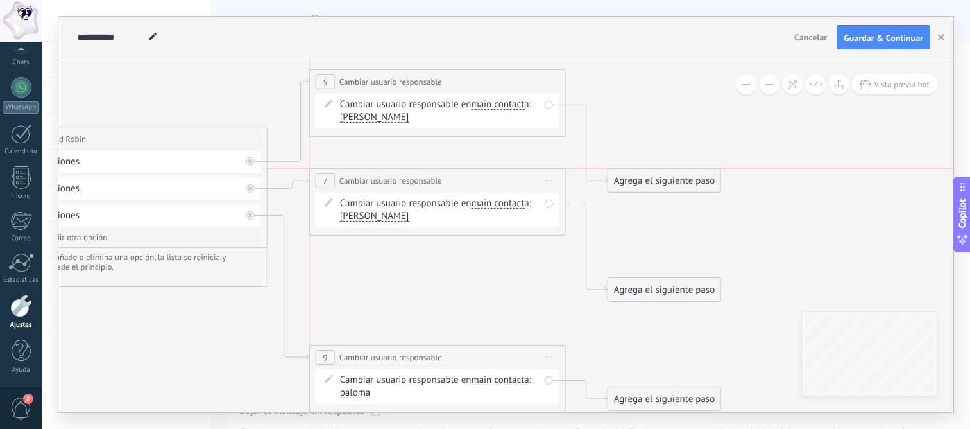
drag, startPoint x: 432, startPoint y: 244, endPoint x: 432, endPoint y: 175, distance: 69.3
click at [432, 175] on span "Cambiar usuario responsable" at bounding box center [390, 181] width 103 height 12
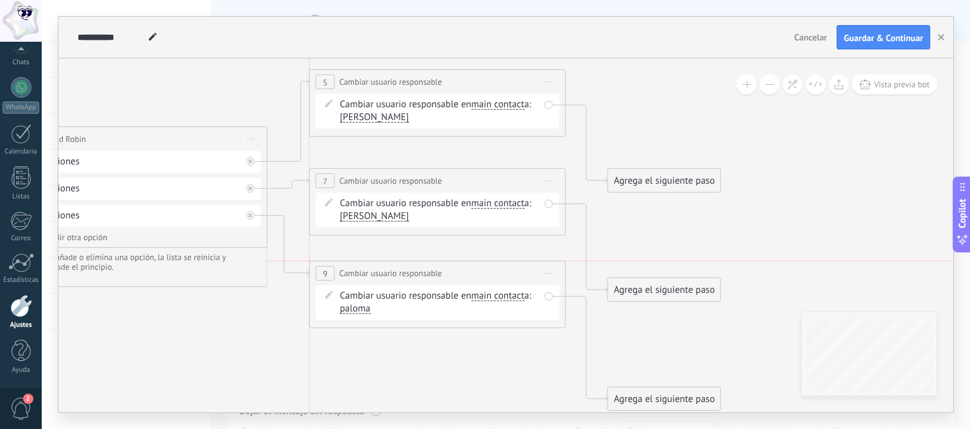
drag, startPoint x: 445, startPoint y: 348, endPoint x: 445, endPoint y: 263, distance: 84.7
click at [445, 263] on div "**********" at bounding box center [437, 273] width 255 height 24
drag, startPoint x: 670, startPoint y: 160, endPoint x: 674, endPoint y: 95, distance: 65.0
click at [675, 95] on div "Agrega el siguiente paso" at bounding box center [664, 97] width 112 height 21
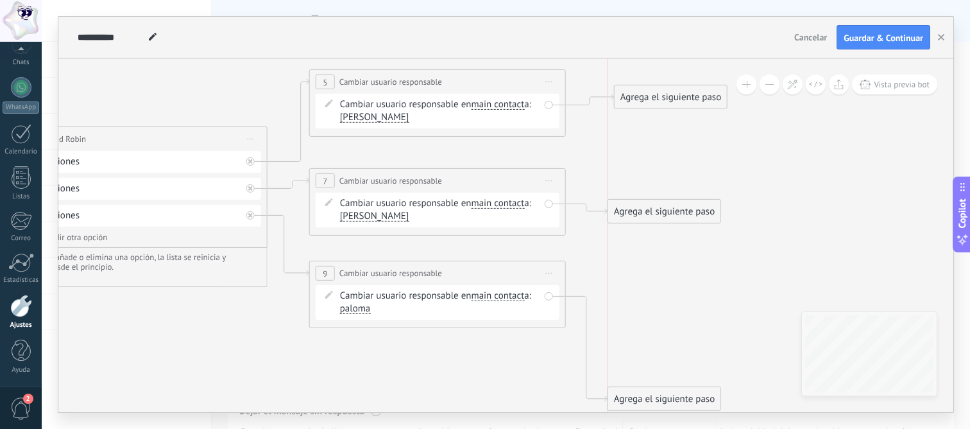
drag, startPoint x: 680, startPoint y: 287, endPoint x: 685, endPoint y: 209, distance: 78.5
click at [685, 209] on div "Agrega el siguiente paso" at bounding box center [664, 211] width 112 height 21
drag, startPoint x: 685, startPoint y: 209, endPoint x: 694, endPoint y: 208, distance: 8.4
click at [694, 209] on div "Agrega el siguiente paso" at bounding box center [671, 210] width 112 height 21
drag, startPoint x: 682, startPoint y: 393, endPoint x: 691, endPoint y: 287, distance: 105.6
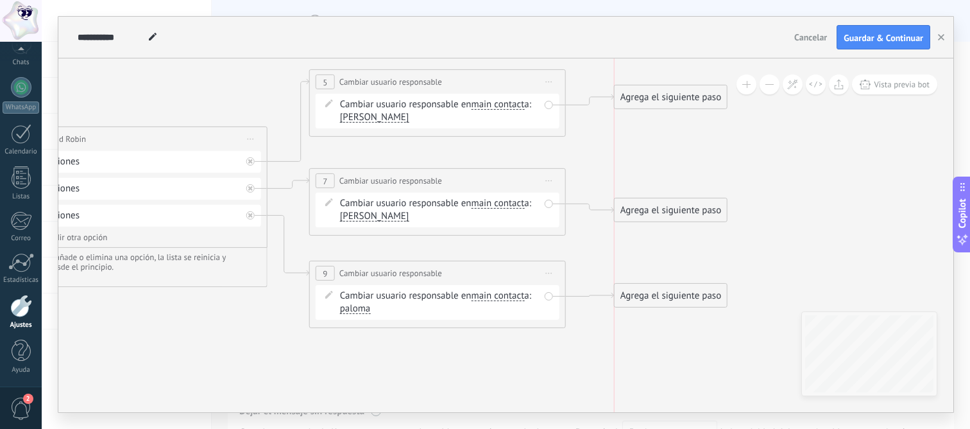
click at [691, 287] on div "Agrega el siguiente paso" at bounding box center [671, 295] width 112 height 21
click at [681, 207] on div "Agrega el siguiente paso" at bounding box center [671, 203] width 112 height 21
drag, startPoint x: 656, startPoint y: 89, endPoint x: 656, endPoint y: 98, distance: 8.3
click at [656, 98] on div "Agrega el siguiente paso Mensaje Mensaje Mensaje Reacción Comentario Enviar men…" at bounding box center [671, 110] width 114 height 24
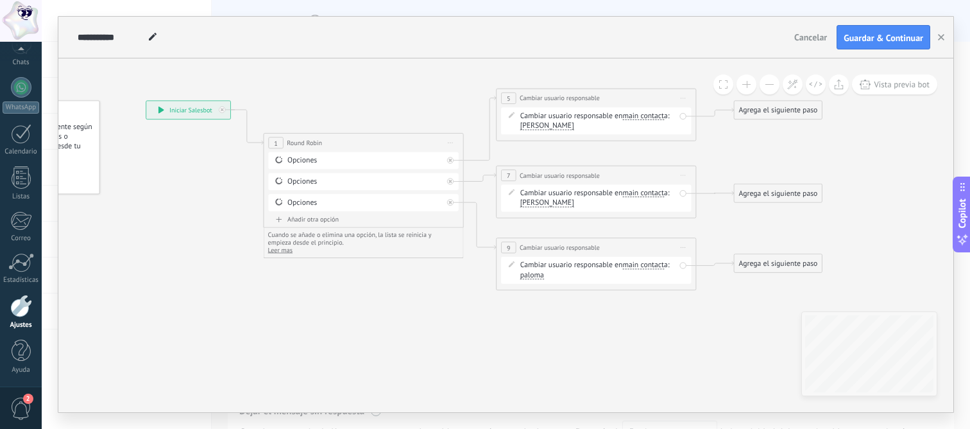
drag, startPoint x: 294, startPoint y: 307, endPoint x: 415, endPoint y: 296, distance: 121.1
click at [415, 296] on icon at bounding box center [466, 189] width 1143 height 702
click at [890, 41] on span "Guardar & Continuar" at bounding box center [884, 37] width 80 height 9
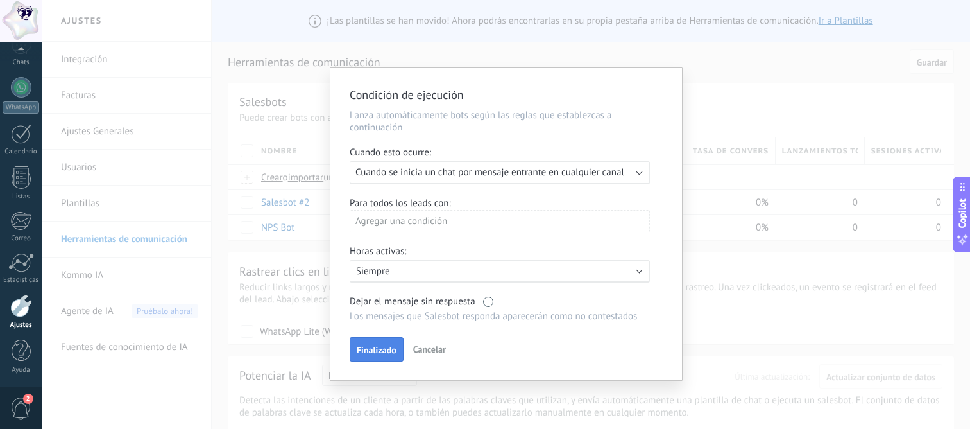
click at [372, 352] on span "Finalizado" at bounding box center [377, 349] width 40 height 9
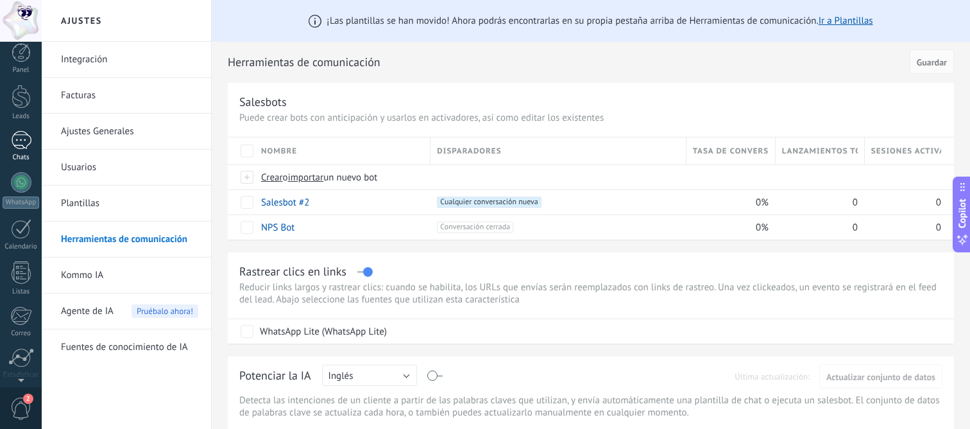
scroll to position [0, 0]
click at [19, 109] on div at bounding box center [21, 107] width 19 height 24
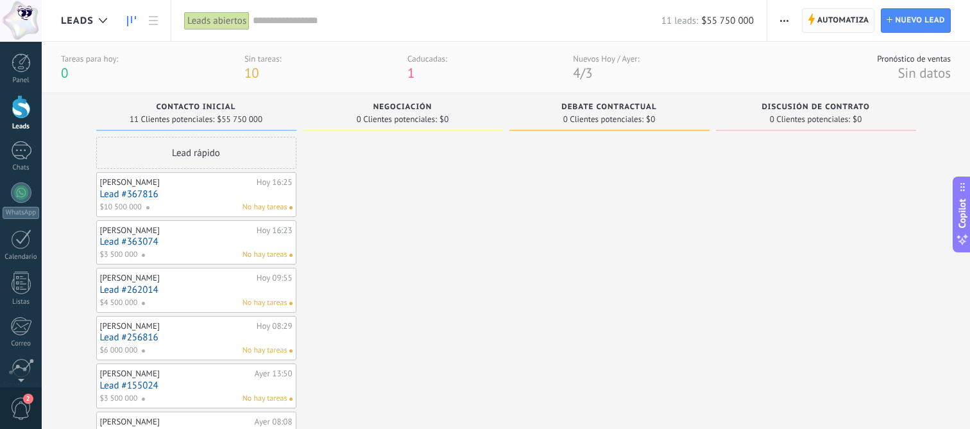
click at [846, 19] on span "Automatiza" at bounding box center [843, 20] width 52 height 23
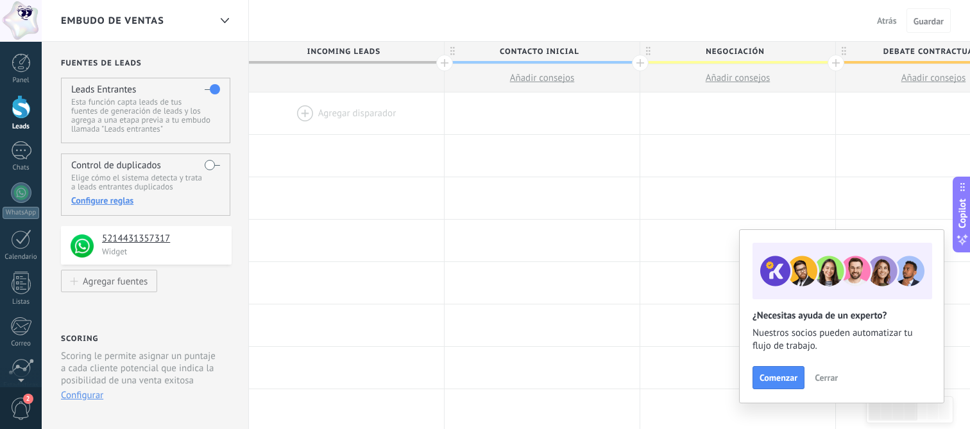
click at [534, 51] on span "Contacto inicial" at bounding box center [539, 52] width 189 height 20
click at [534, 51] on input "**********" at bounding box center [539, 51] width 170 height 19
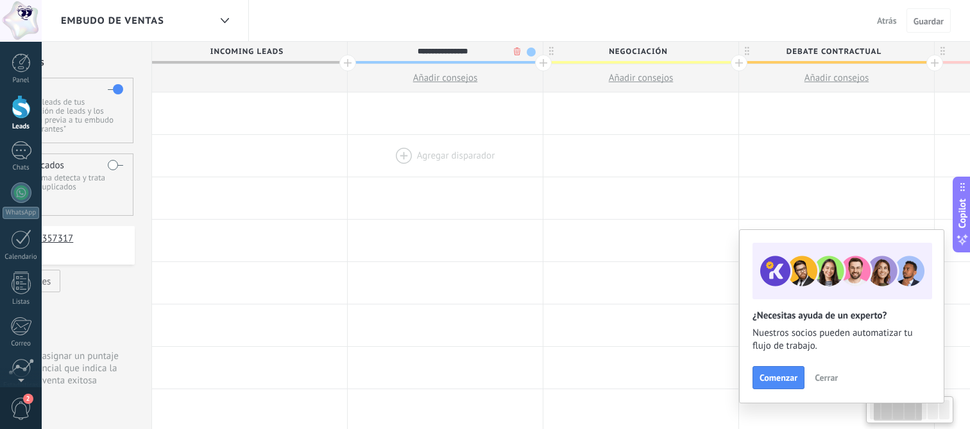
scroll to position [0, 116]
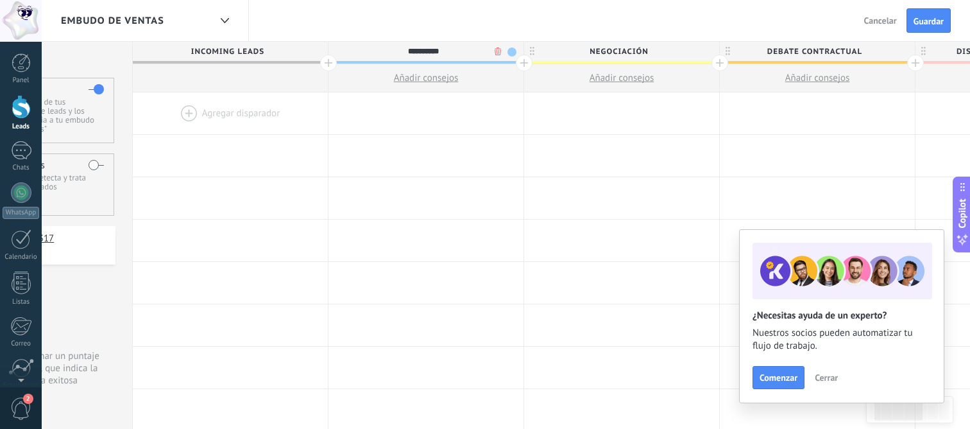
type input "**********"
click at [610, 51] on span "Negociación" at bounding box center [618, 52] width 189 height 20
click at [610, 51] on input "**********" at bounding box center [618, 51] width 170 height 19
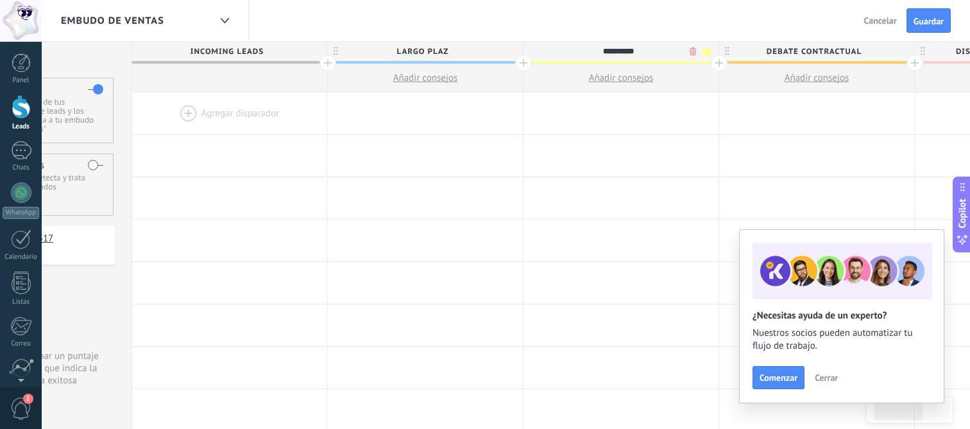
type input "**********"
click at [819, 46] on span "Debate contractual" at bounding box center [813, 52] width 189 height 20
click at [819, 46] on input "**********" at bounding box center [814, 51] width 170 height 19
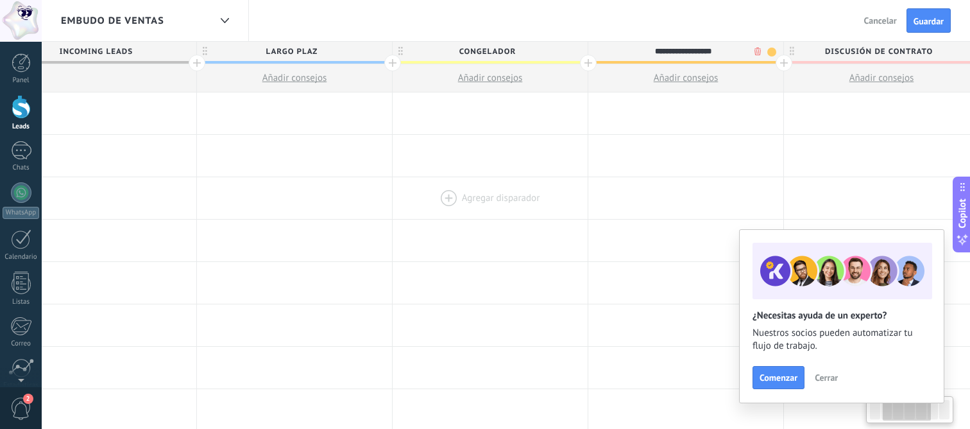
scroll to position [0, 265]
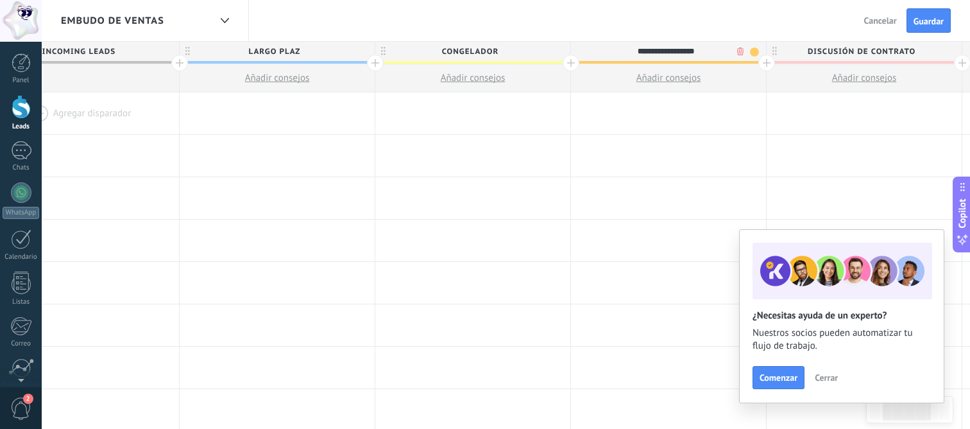
click at [303, 42] on span "largo plaz" at bounding box center [274, 52] width 189 height 20
click at [303, 56] on input "**********" at bounding box center [274, 51] width 170 height 19
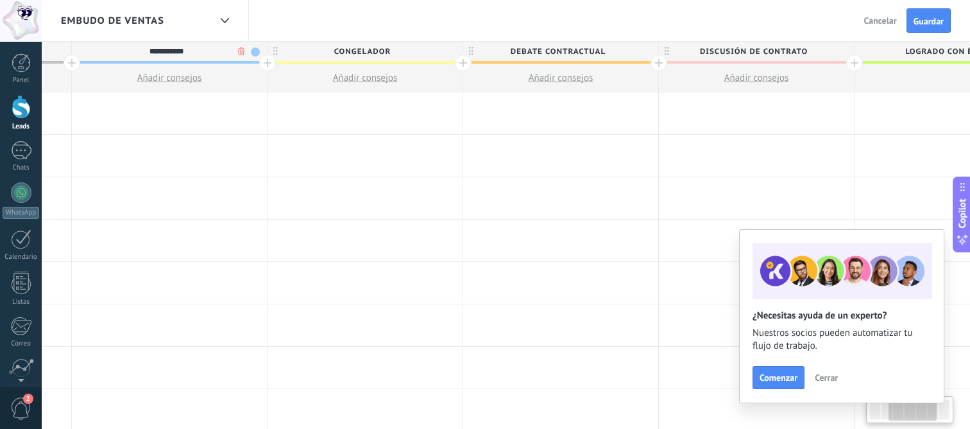
scroll to position [0, 374]
type input "**********"
click at [570, 47] on span "Debate contractual" at bounding box center [556, 52] width 189 height 20
click at [570, 47] on input "**********" at bounding box center [557, 51] width 170 height 19
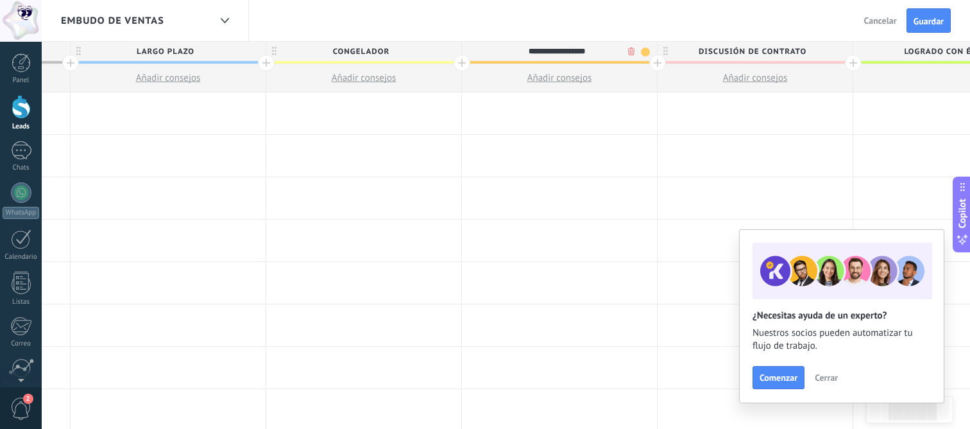
click at [570, 47] on input "**********" at bounding box center [557, 51] width 170 height 19
type input "**********"
click at [769, 55] on span "Discusión de contrato" at bounding box center [752, 52] width 189 height 20
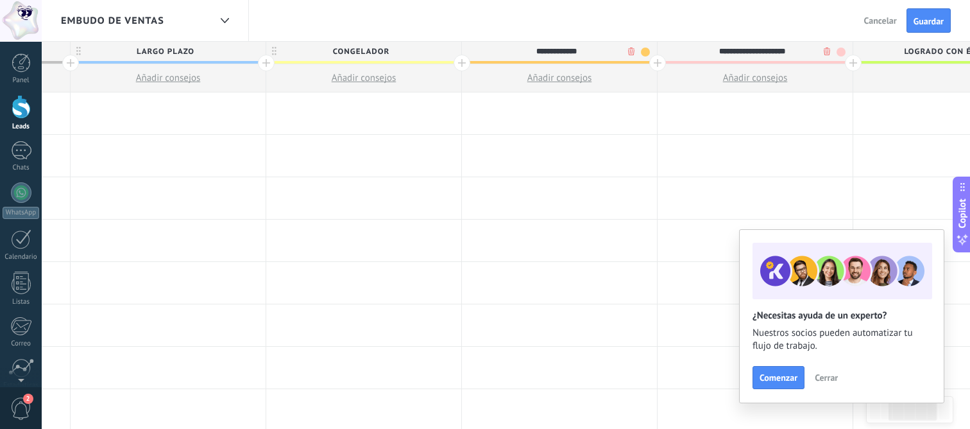
click at [769, 55] on input "**********" at bounding box center [752, 51] width 170 height 19
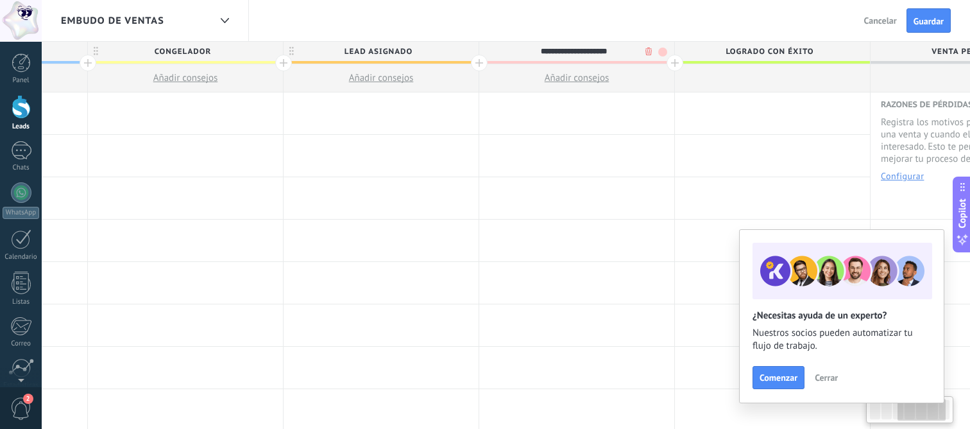
scroll to position [0, 559]
type input "**********"
click at [658, 66] on button "Añadir consejos" at bounding box center [570, 78] width 195 height 28
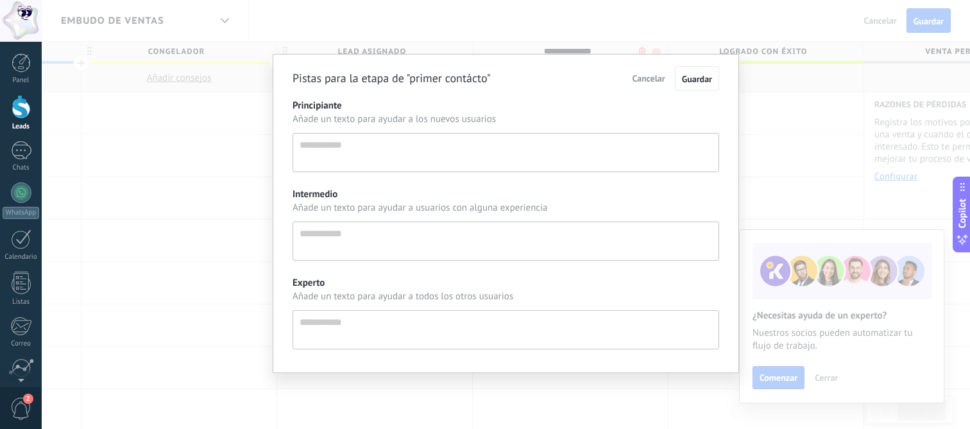
scroll to position [12, 0]
drag, startPoint x: 651, startPoint y: 81, endPoint x: 667, endPoint y: 81, distance: 15.4
click at [651, 81] on span "Cancelar" at bounding box center [649, 79] width 33 height 12
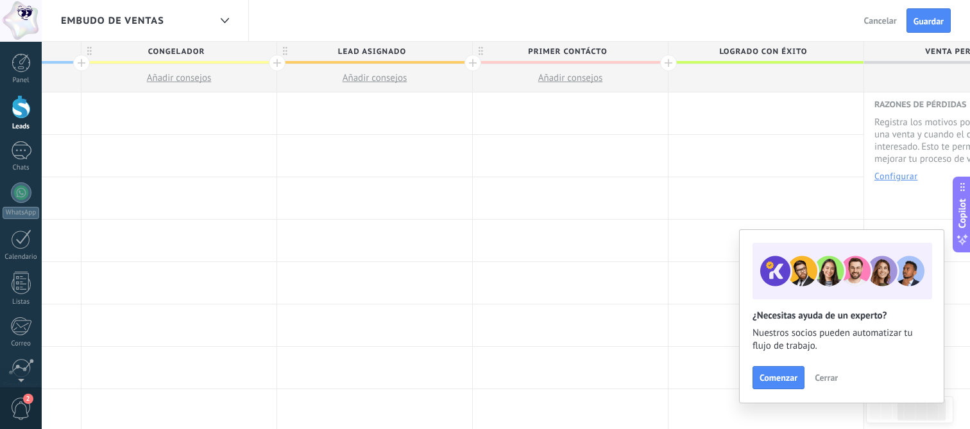
click at [668, 61] on div at bounding box center [668, 63] width 17 height 17
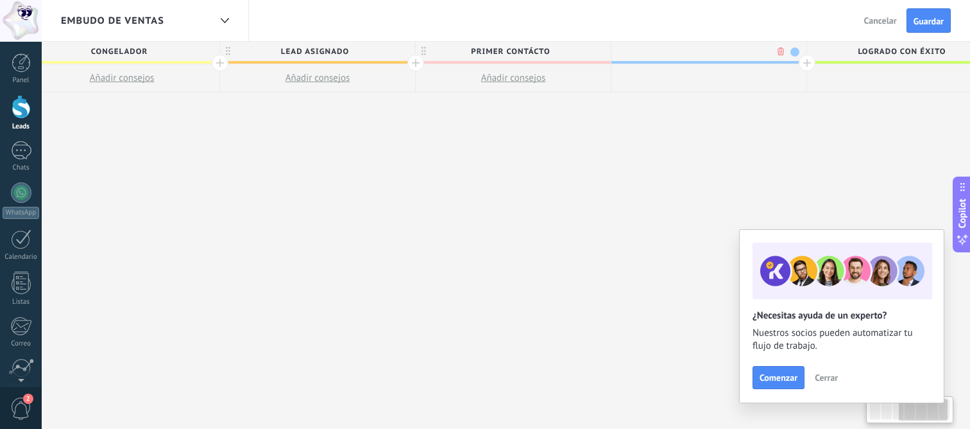
scroll to position [0, 654]
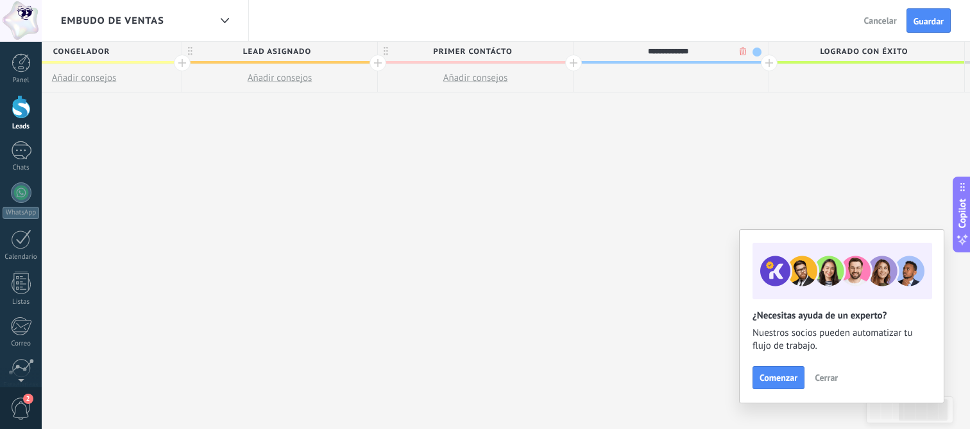
type input "**********"
click at [771, 62] on div at bounding box center [769, 63] width 17 height 17
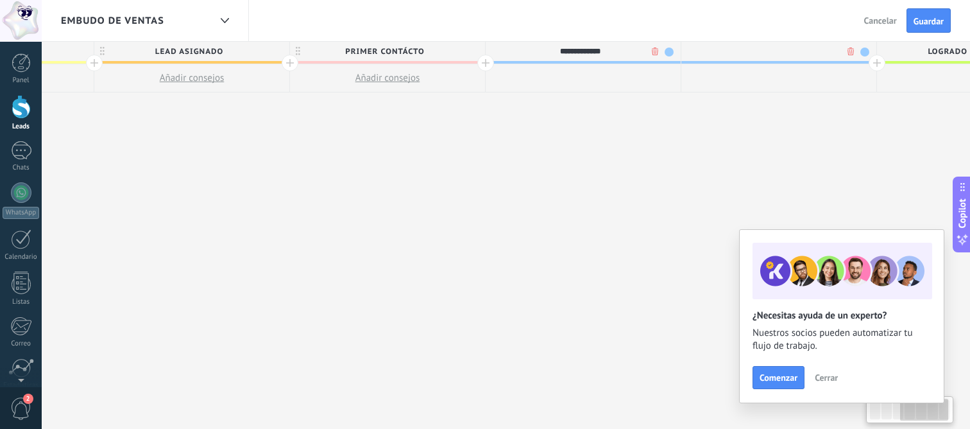
scroll to position [0, 749]
click at [854, 51] on span at bounding box center [857, 51] width 9 height 9
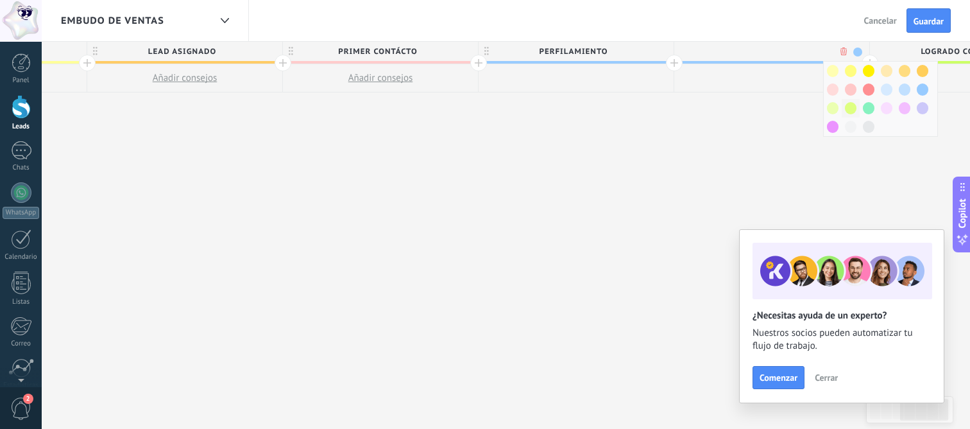
click at [846, 108] on span at bounding box center [851, 108] width 12 height 12
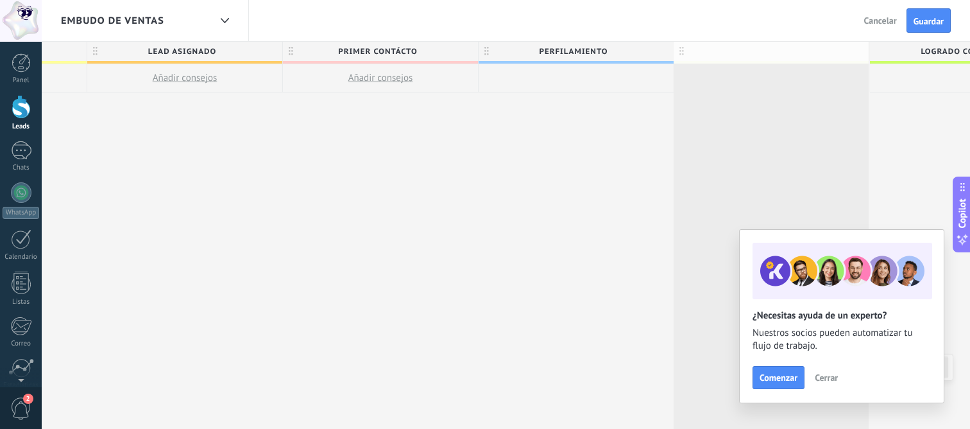
scroll to position [0, 749]
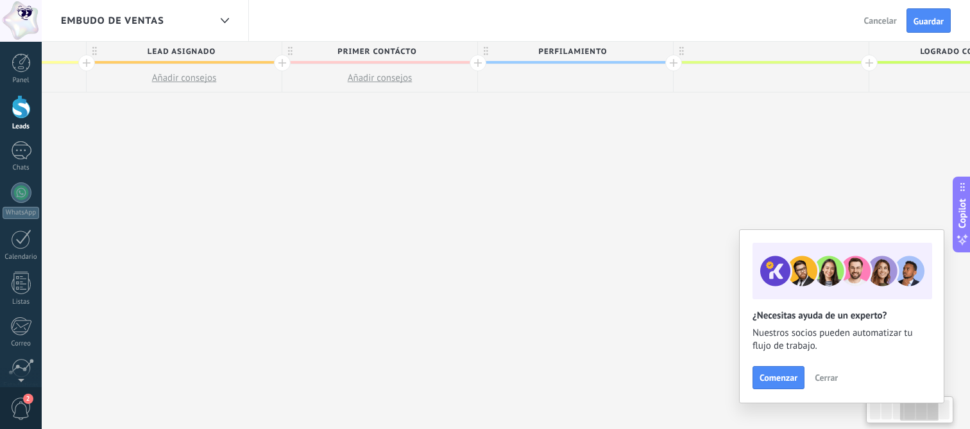
click at [794, 55] on div at bounding box center [771, 51] width 195 height 19
type input "*******"
click at [869, 62] on div at bounding box center [868, 63] width 17 height 17
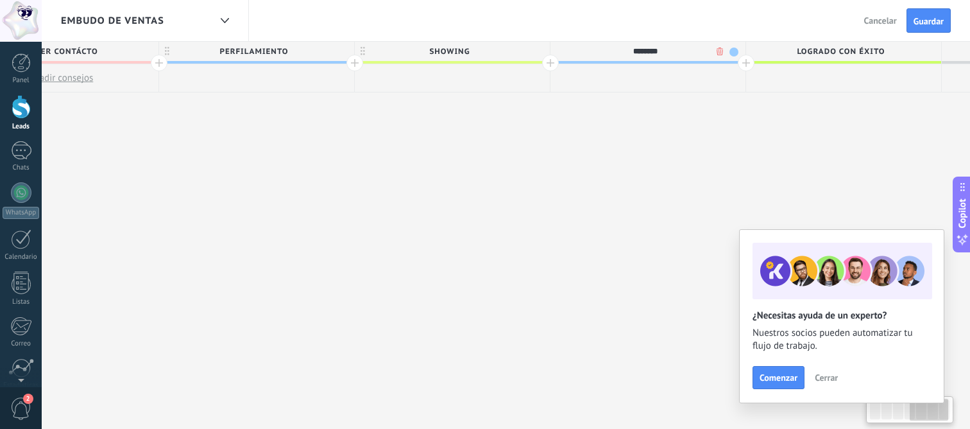
scroll to position [0, 1094]
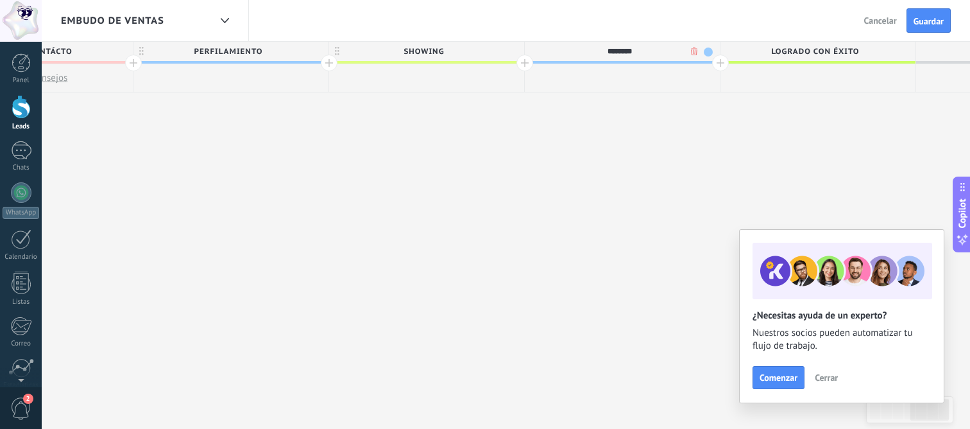
type input "********"
click at [717, 59] on div at bounding box center [720, 63] width 17 height 17
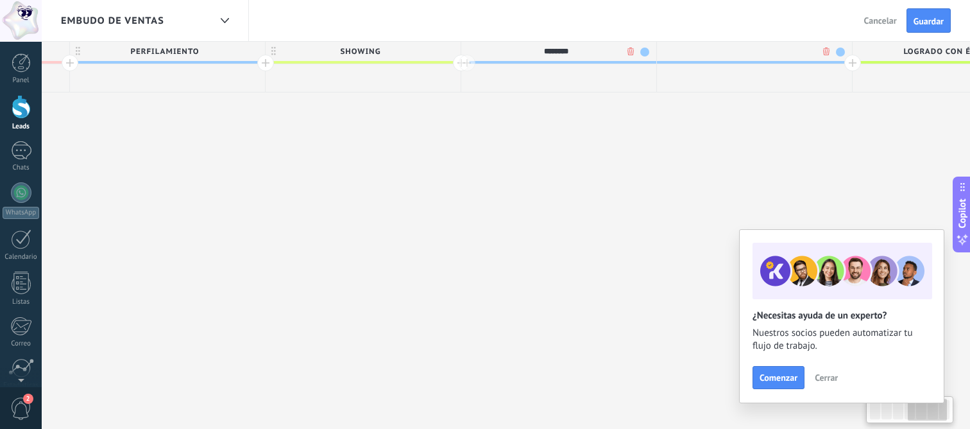
scroll to position [0, 1189]
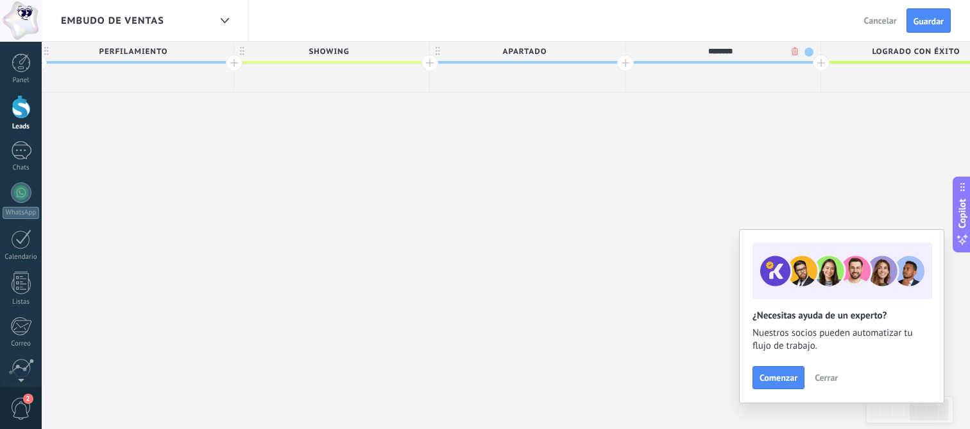
type input "********"
click at [807, 48] on span at bounding box center [809, 51] width 9 height 9
click at [820, 71] on span at bounding box center [820, 71] width 12 height 12
click at [887, 48] on span "Logrado con éxito" at bounding box center [915, 52] width 189 height 20
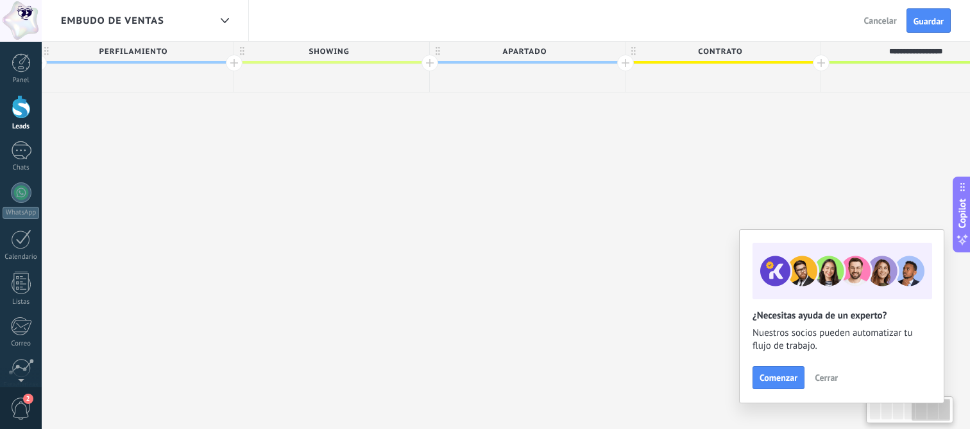
scroll to position [0, 1220]
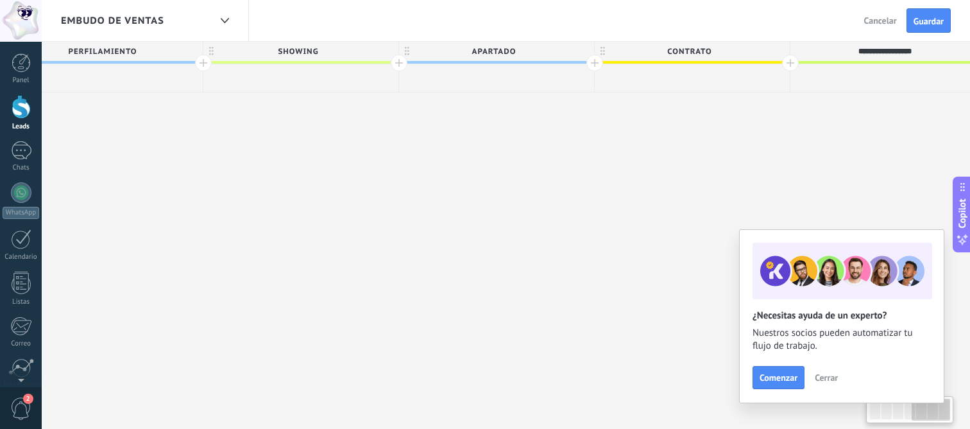
click at [887, 48] on input "**********" at bounding box center [885, 51] width 170 height 19
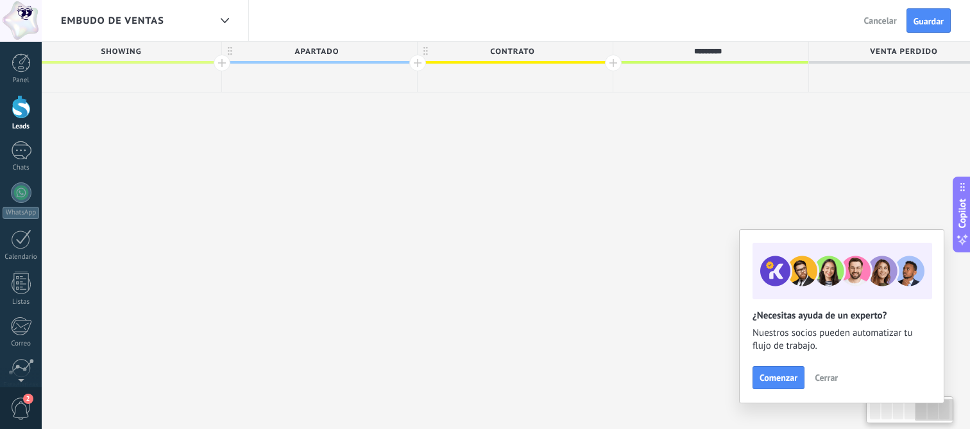
scroll to position [0, 1432]
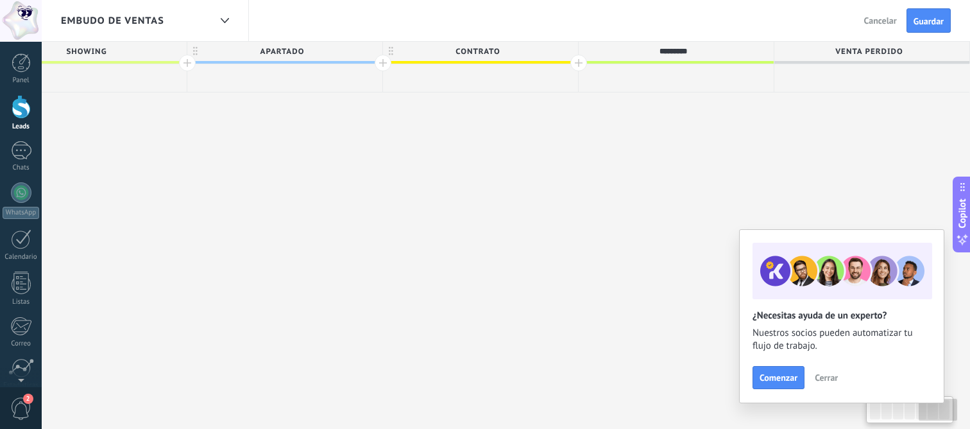
type input "*********"
click at [859, 53] on span "Venta Perdido" at bounding box center [868, 52] width 189 height 20
click at [859, 53] on input "**********" at bounding box center [869, 51] width 170 height 19
click at [913, 51] on input "**********" at bounding box center [869, 51] width 170 height 19
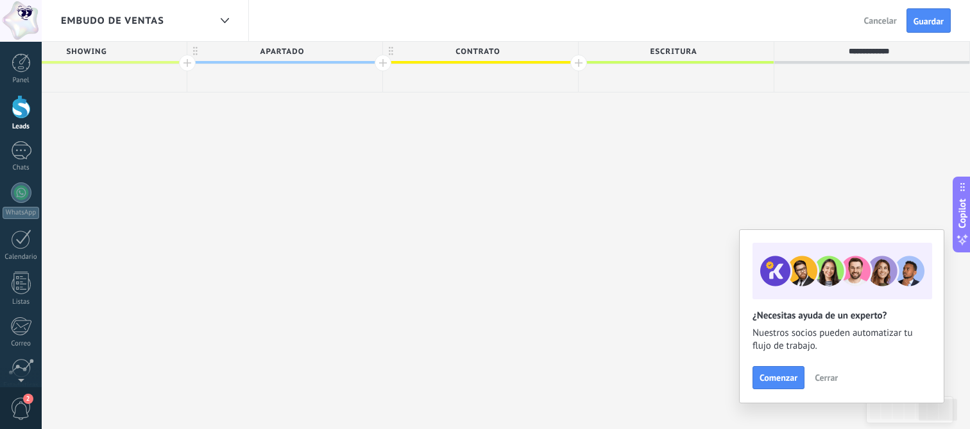
type input "**********"
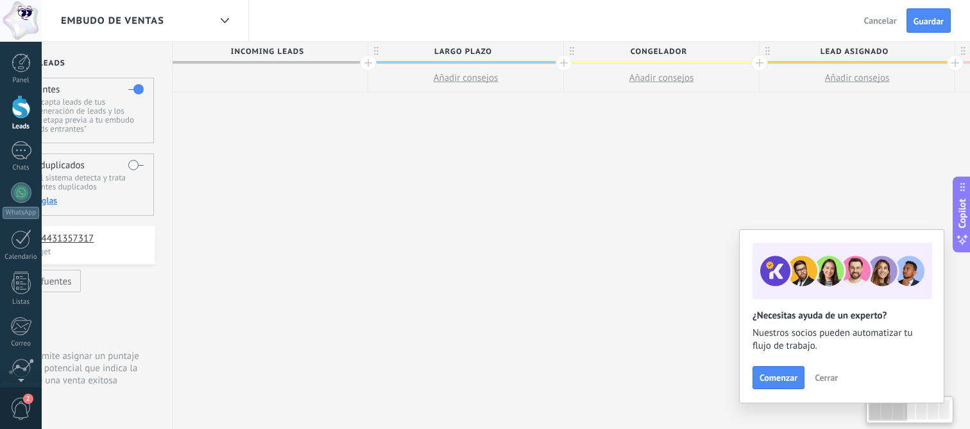
scroll to position [0, 0]
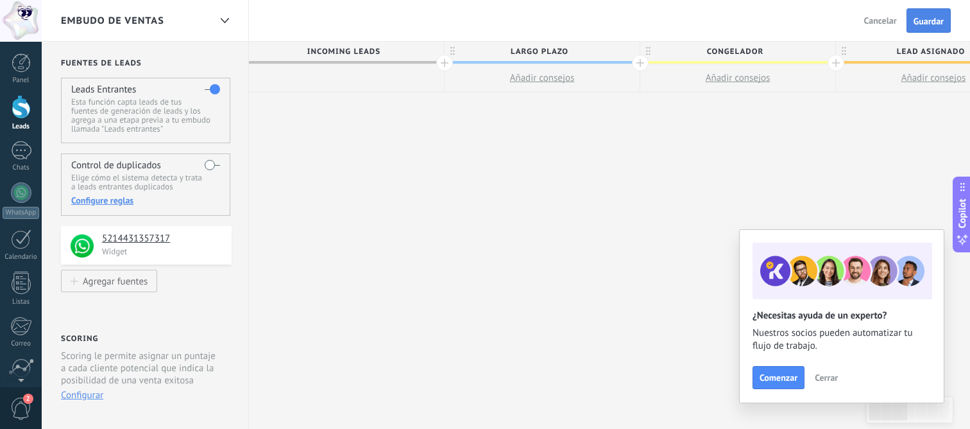
click at [922, 17] on span "Guardar" at bounding box center [929, 21] width 30 height 9
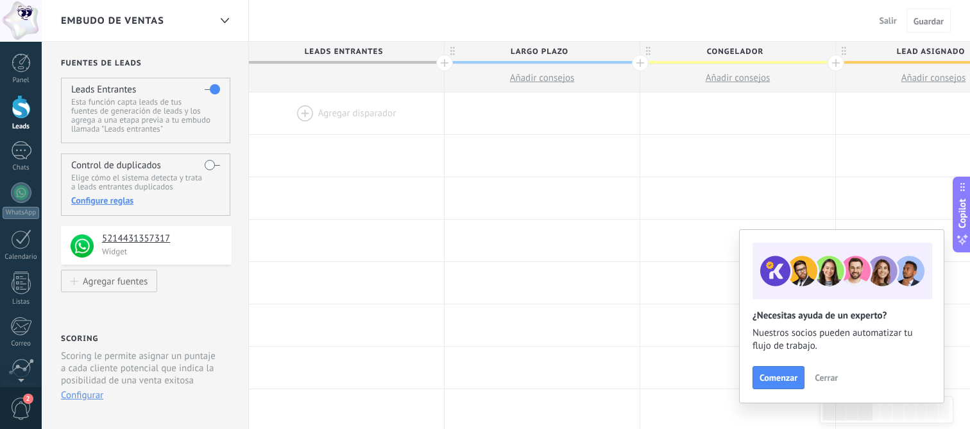
drag, startPoint x: 210, startPoint y: 167, endPoint x: 225, endPoint y: 201, distance: 36.7
click at [210, 167] on label at bounding box center [212, 165] width 15 height 21
click at [26, 107] on div at bounding box center [21, 107] width 19 height 24
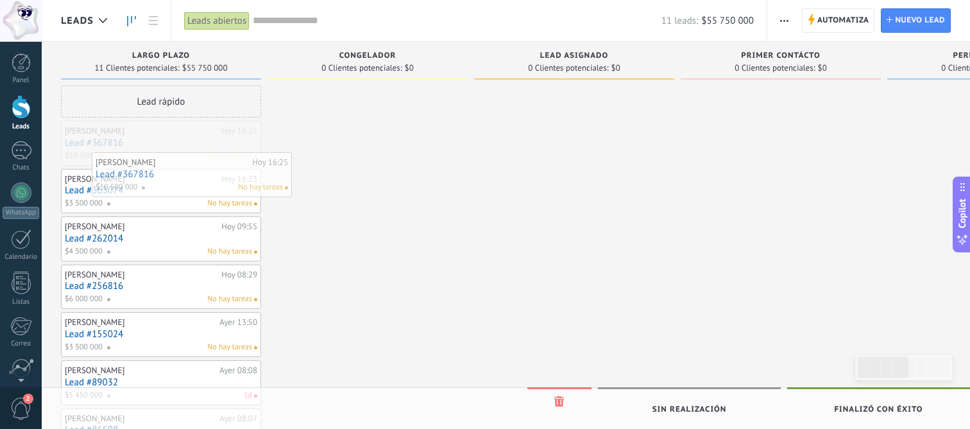
drag, startPoint x: 142, startPoint y: 142, endPoint x: 153, endPoint y: 138, distance: 11.6
drag, startPoint x: 115, startPoint y: 137, endPoint x: 130, endPoint y: 149, distance: 18.7
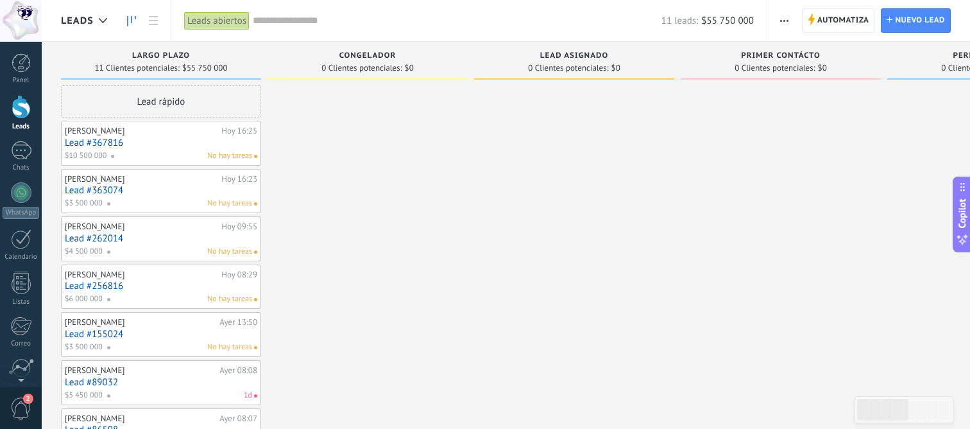
click at [151, 136] on div "[PERSON_NAME] 16:25 Lead #367816 $10 500 000 No hay tareas" at bounding box center [161, 142] width 192 height 37
click at [108, 146] on link "Lead #367816" at bounding box center [161, 142] width 192 height 11
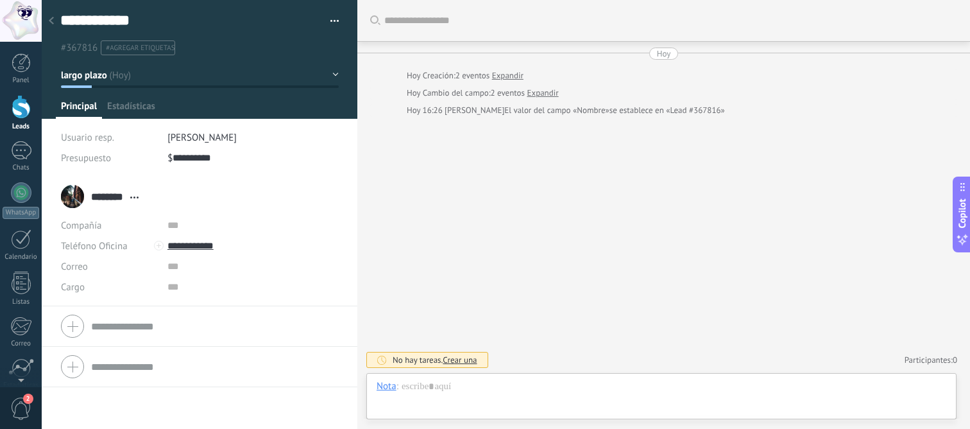
scroll to position [19, 0]
click at [90, 76] on span "largo plazo" at bounding box center [84, 75] width 46 height 12
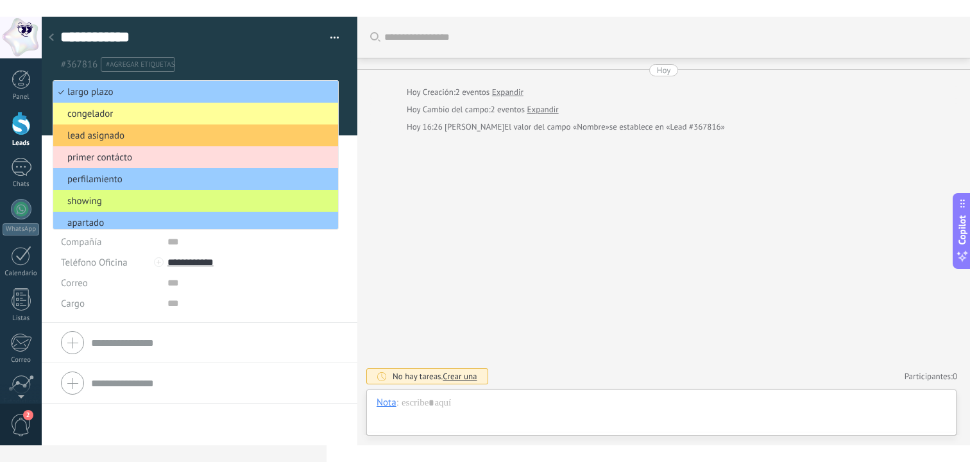
scroll to position [73, 0]
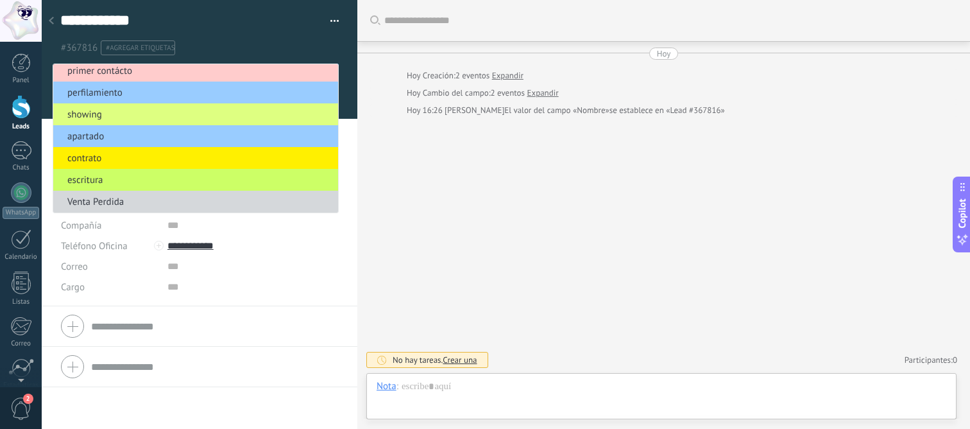
click at [412, 211] on div "Buscar Carga más [PERSON_NAME] Creación: 2 eventos Expandir Hoy Cambio del camp…" at bounding box center [663, 214] width 613 height 429
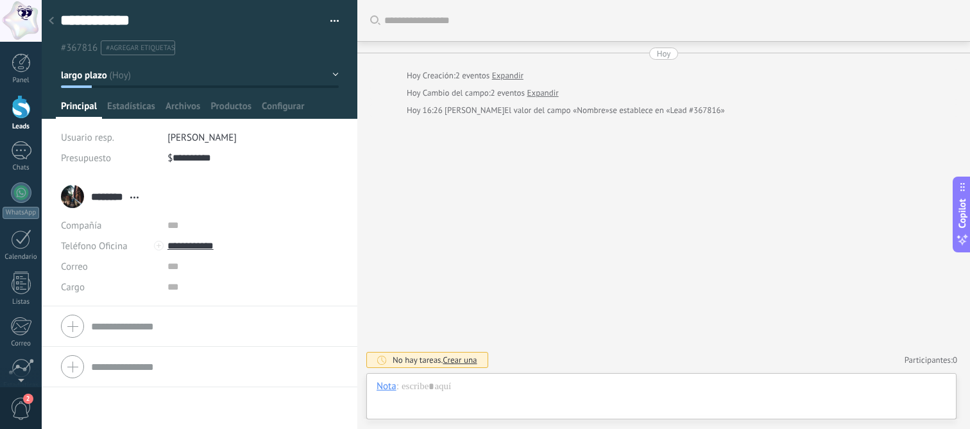
click at [54, 18] on div at bounding box center [51, 21] width 18 height 25
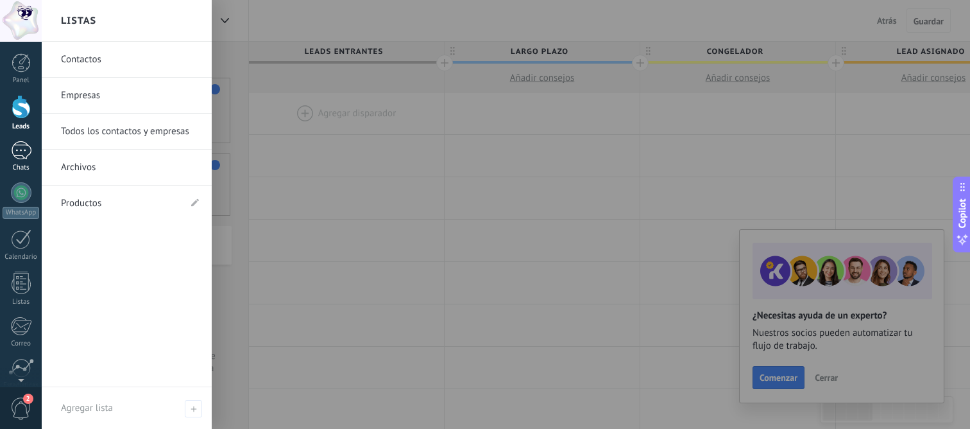
click at [21, 150] on div at bounding box center [21, 150] width 21 height 19
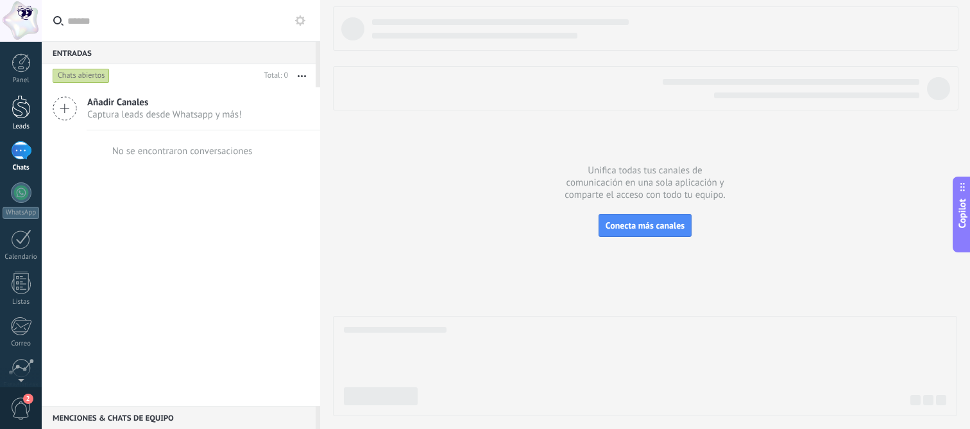
click at [24, 108] on div at bounding box center [21, 107] width 19 height 24
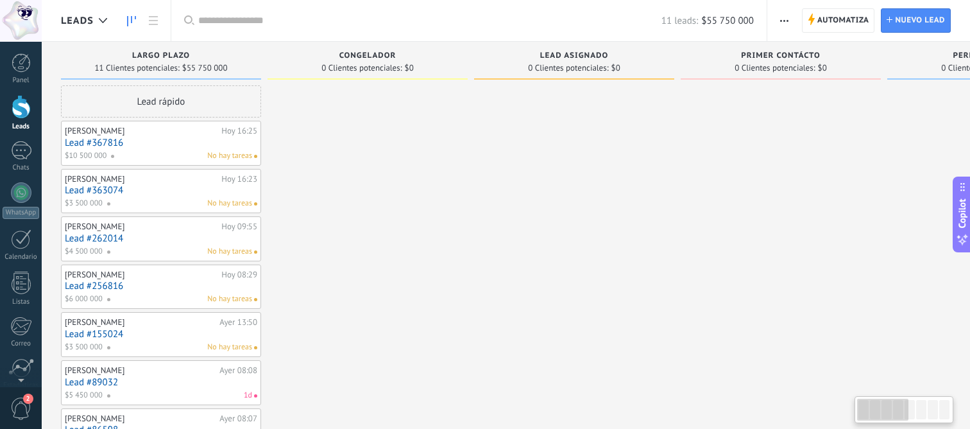
click at [22, 108] on div at bounding box center [21, 107] width 19 height 24
type textarea "**********"
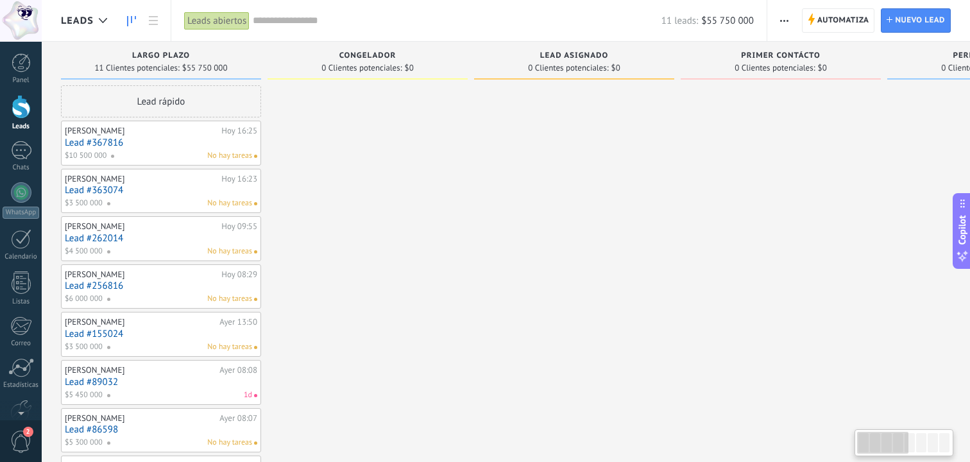
scroll to position [12, 0]
click at [18, 157] on div at bounding box center [21, 150] width 21 height 19
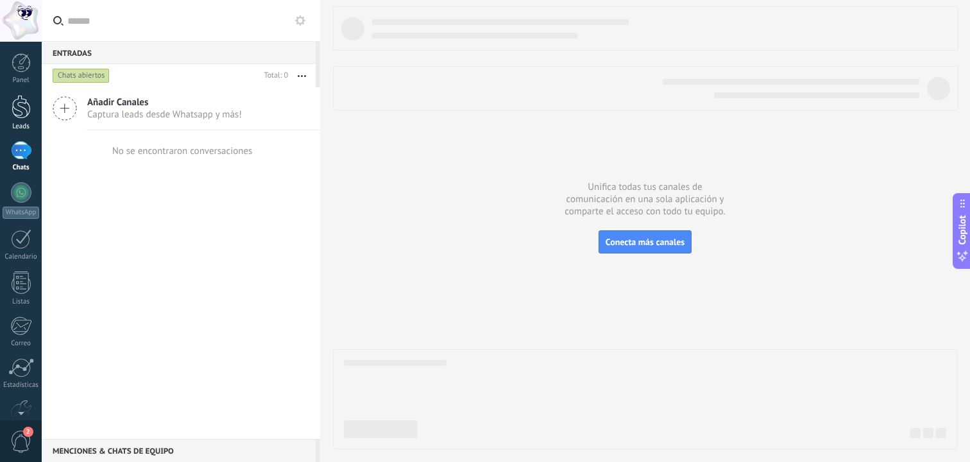
click at [15, 117] on div at bounding box center [21, 107] width 19 height 24
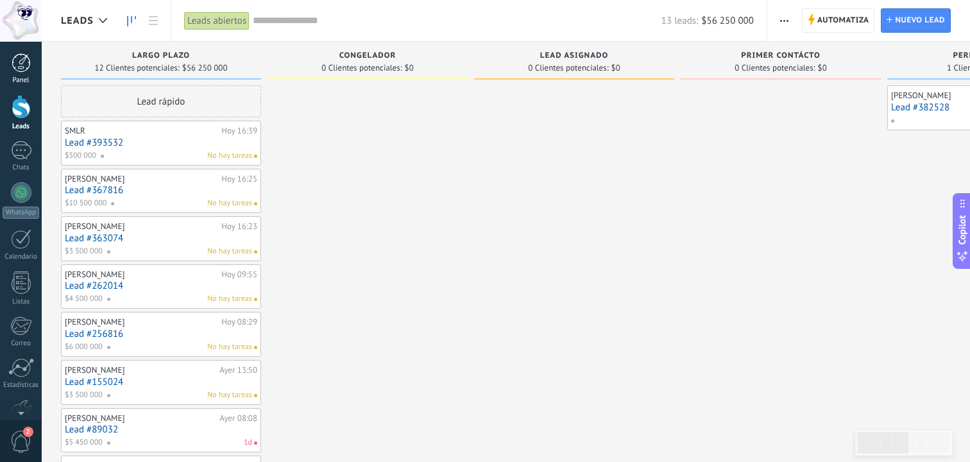
click at [25, 69] on div at bounding box center [21, 62] width 19 height 19
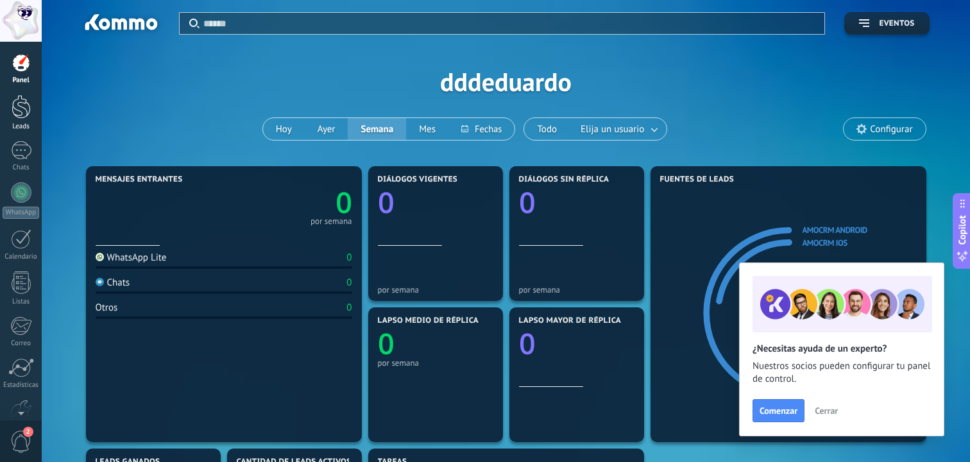
click at [21, 118] on div at bounding box center [21, 107] width 19 height 24
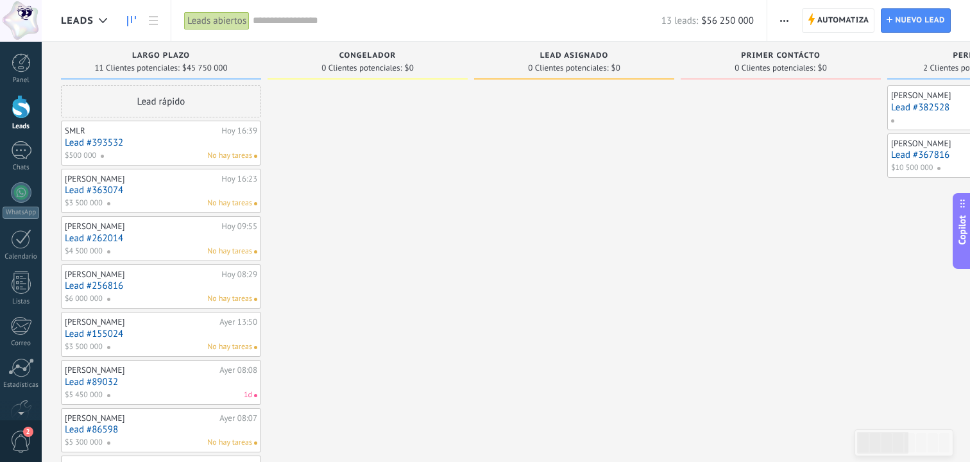
click at [432, 293] on div at bounding box center [368, 364] width 200 height 559
click at [29, 71] on div at bounding box center [21, 62] width 19 height 19
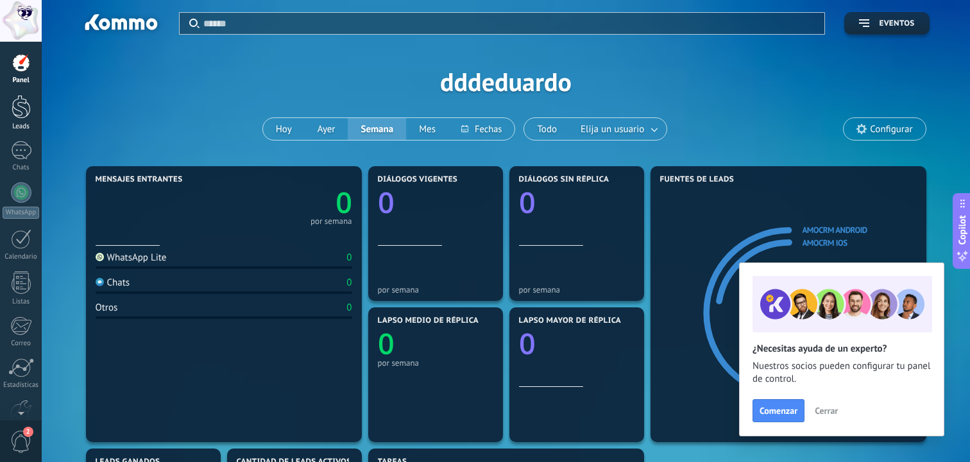
click at [22, 105] on div at bounding box center [21, 107] width 19 height 24
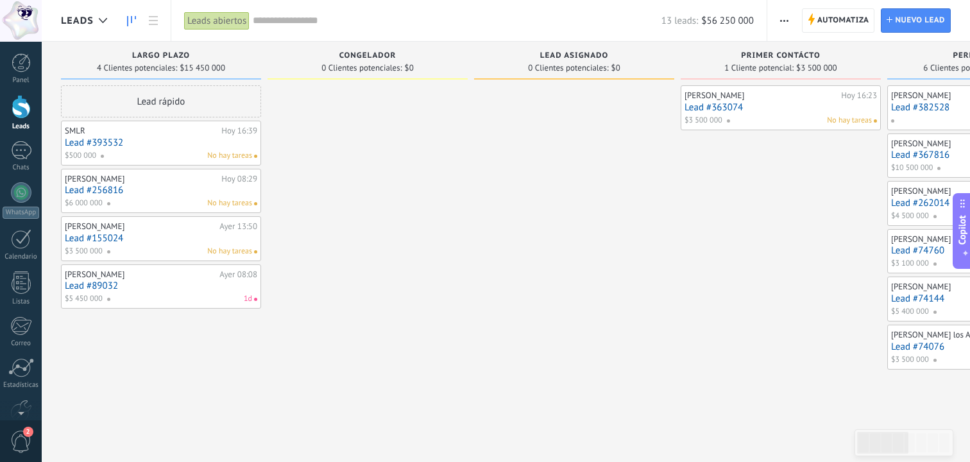
click at [28, 15] on div at bounding box center [21, 21] width 42 height 42
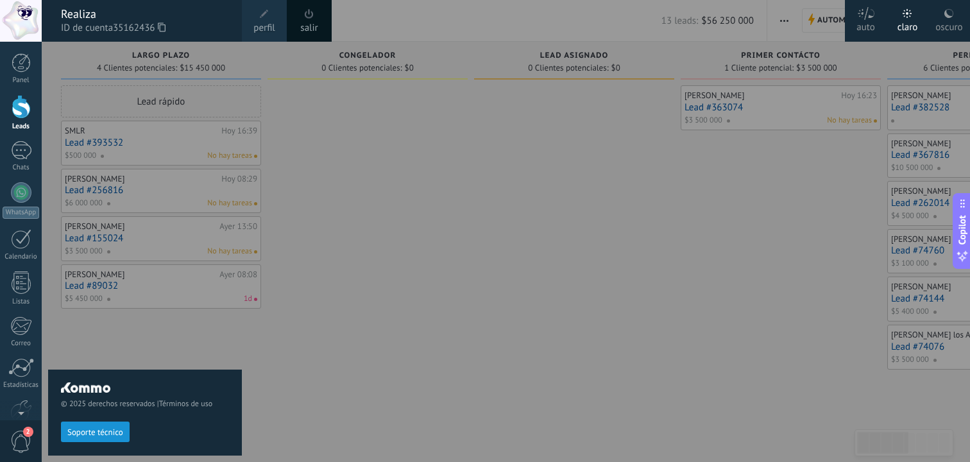
click at [21, 21] on div at bounding box center [21, 21] width 42 height 42
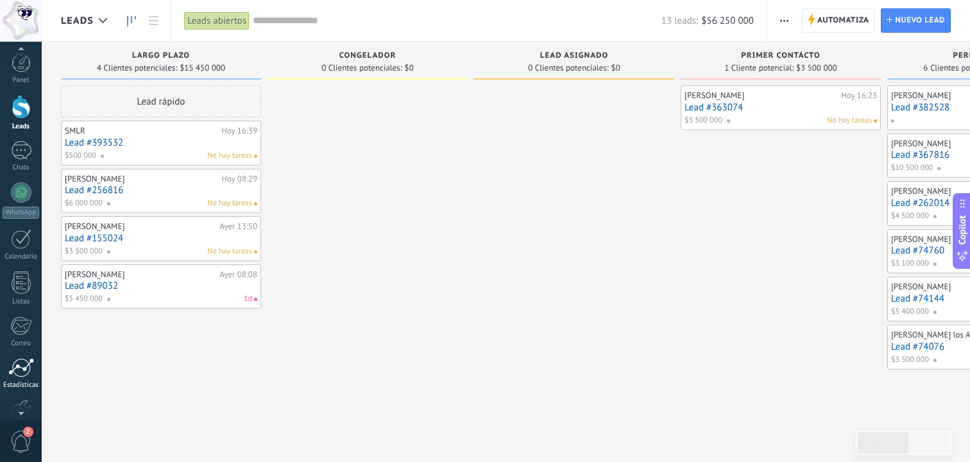
scroll to position [72, 0]
click at [18, 348] on div at bounding box center [21, 339] width 22 height 22
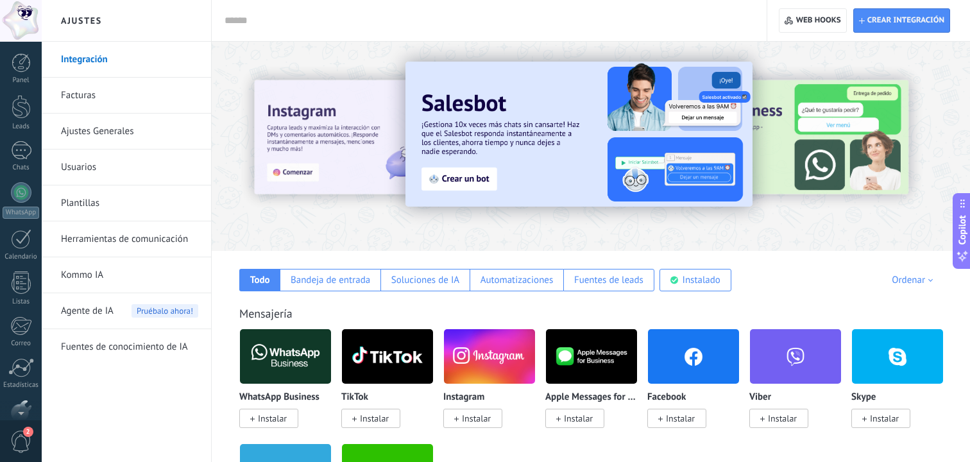
scroll to position [72, 0]
click at [153, 243] on link "Herramientas de comunicación" at bounding box center [129, 239] width 137 height 36
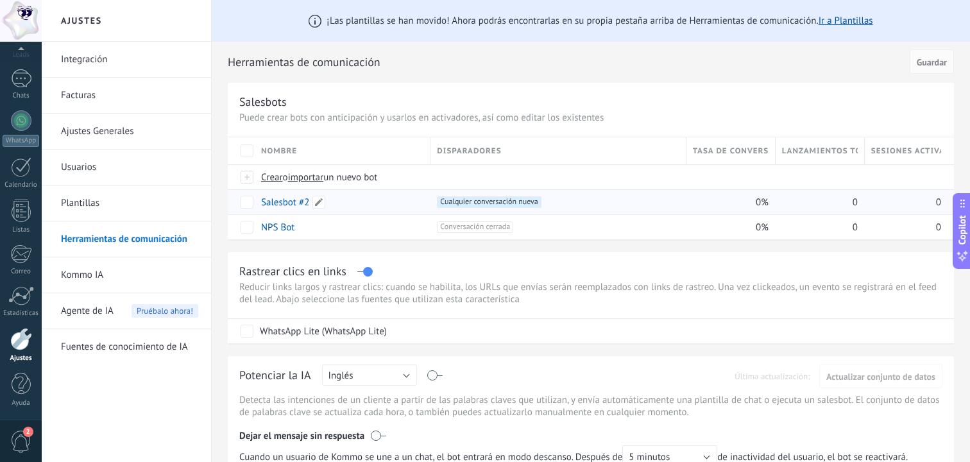
click at [280, 196] on div "Salesbot #2" at bounding box center [339, 202] width 169 height 24
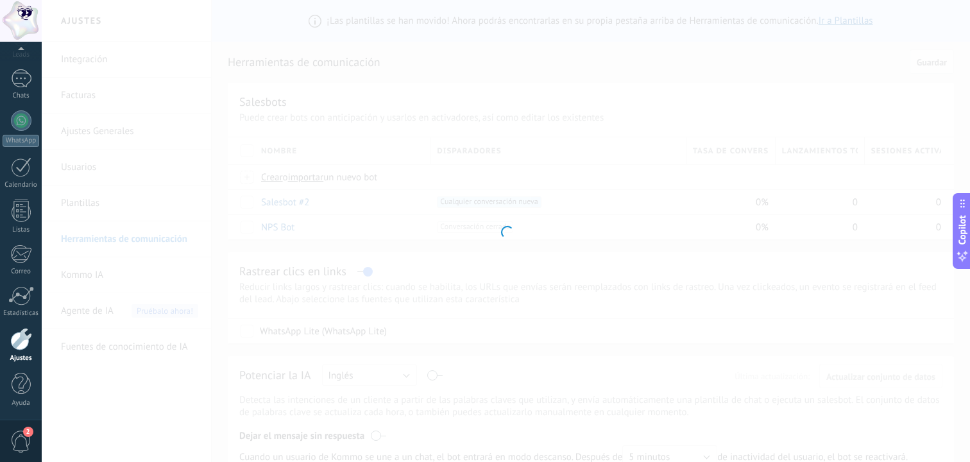
type input "**********"
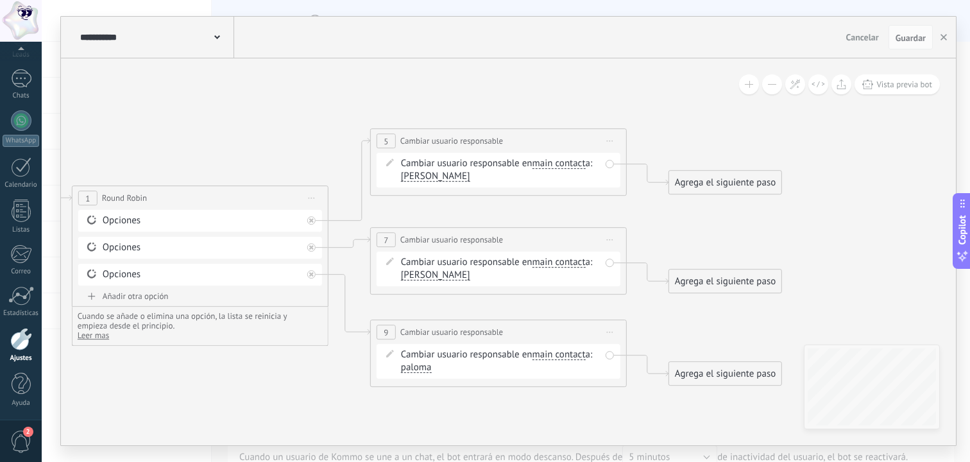
click at [556, 164] on span "main contact" at bounding box center [559, 163] width 53 height 10
click at [556, 164] on button "main contact" at bounding box center [606, 163] width 160 height 23
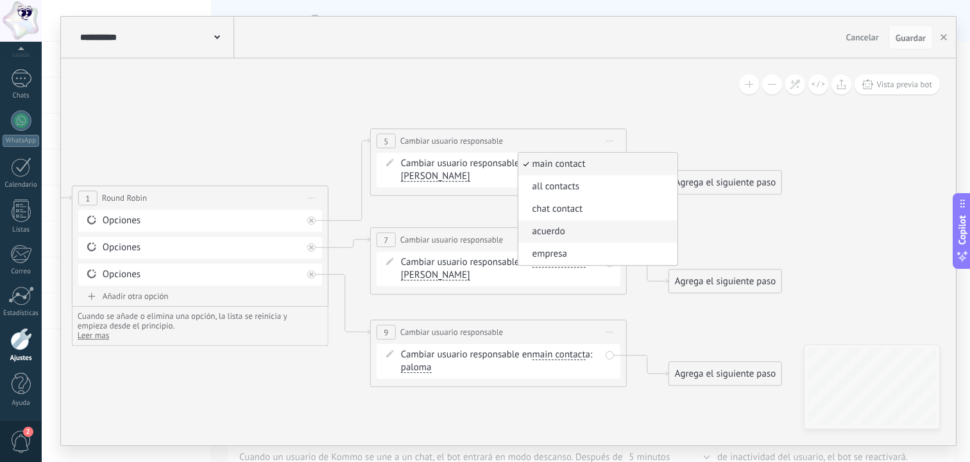
click at [553, 234] on span "acuerdo" at bounding box center [595, 231] width 155 height 13
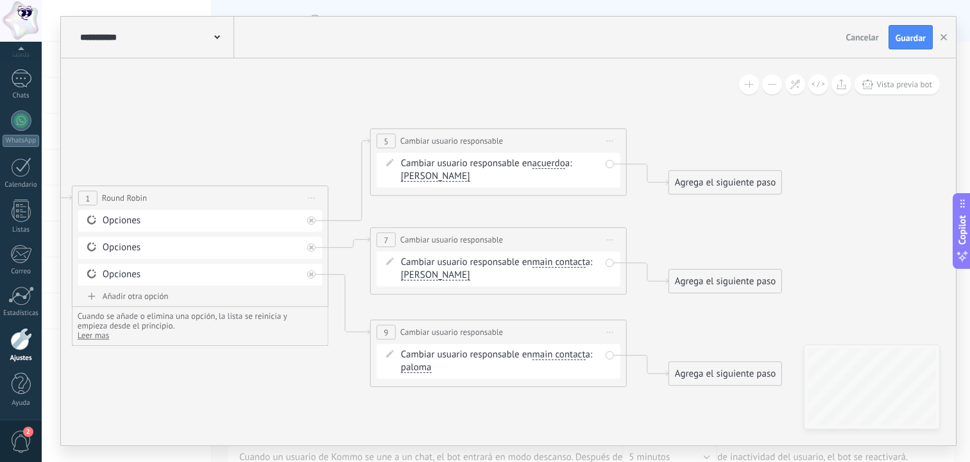
click at [410, 178] on span "[PERSON_NAME]" at bounding box center [435, 176] width 69 height 10
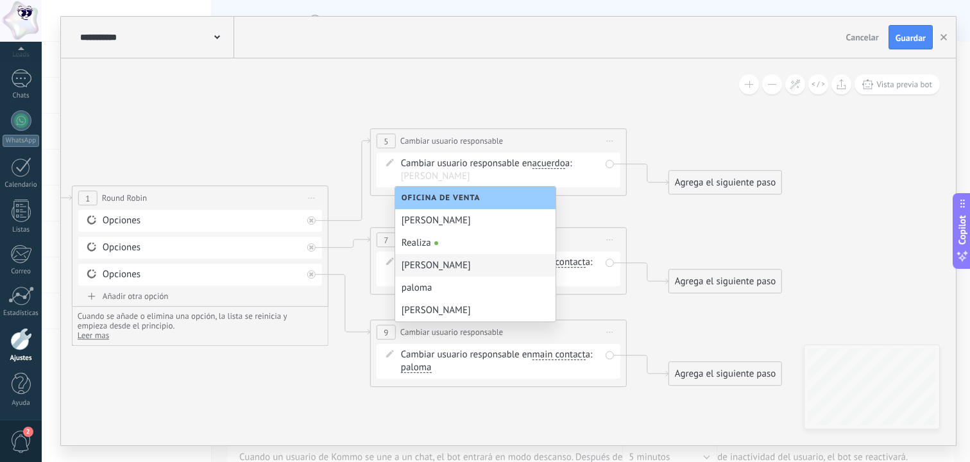
click at [562, 101] on icon at bounding box center [329, 258] width 1459 height 900
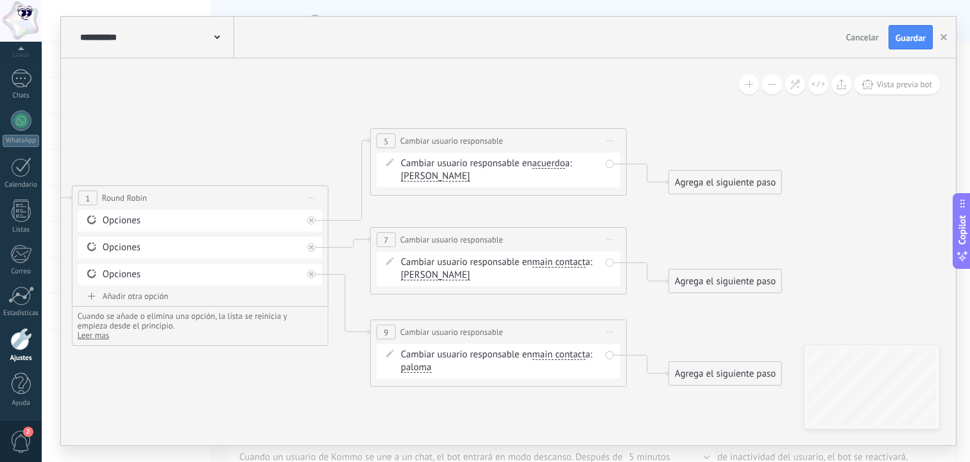
click at [575, 267] on span "main contact" at bounding box center [559, 262] width 53 height 10
click at [575, 267] on button "main contact" at bounding box center [606, 262] width 160 height 23
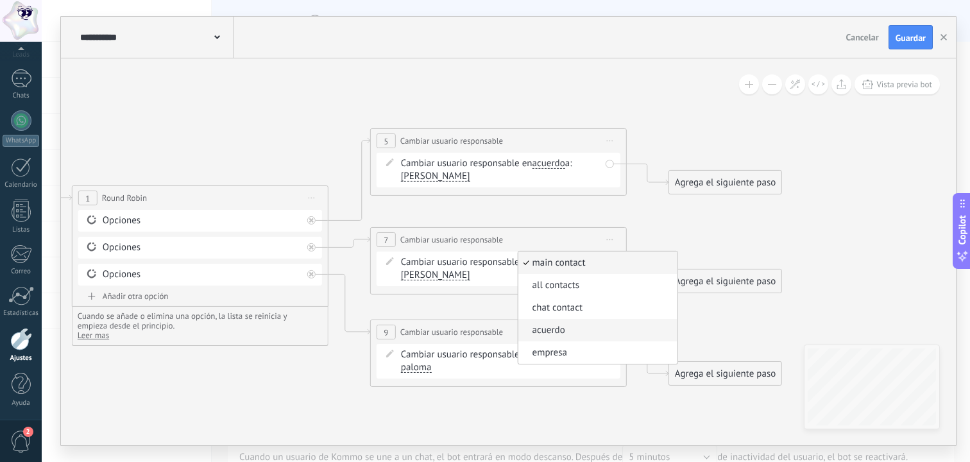
click at [554, 330] on span "acuerdo" at bounding box center [595, 330] width 155 height 13
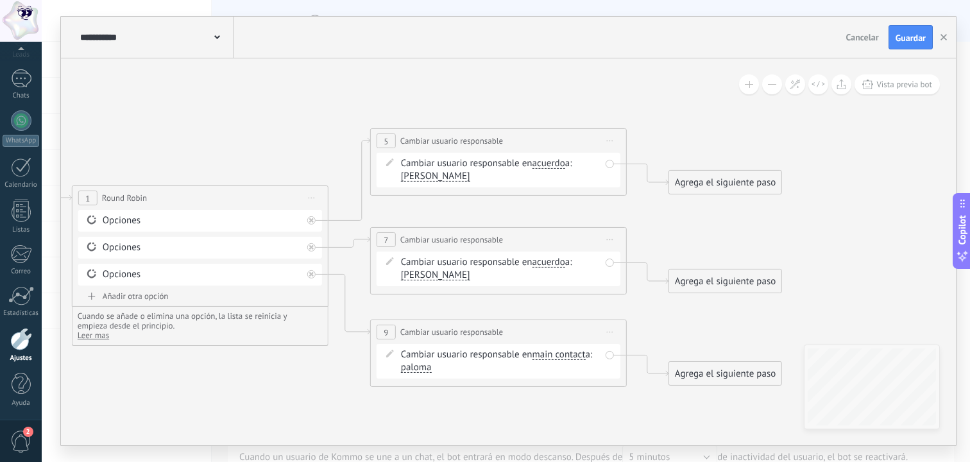
click at [556, 354] on span "main contact" at bounding box center [559, 355] width 53 height 10
click at [556, 354] on button "main contact" at bounding box center [606, 354] width 160 height 23
click at [545, 421] on span "acuerdo" at bounding box center [595, 422] width 155 height 13
click at [697, 188] on div "Agrega el siguiente paso" at bounding box center [725, 182] width 112 height 21
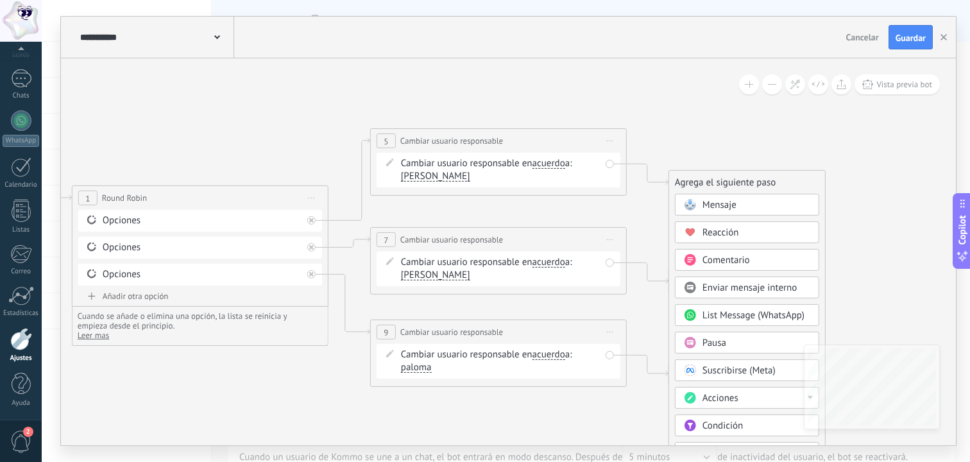
click at [609, 143] on span "Iniciar vista previa aquí Cambiar nombre Duplicar [GEOGRAPHIC_DATA]" at bounding box center [610, 141] width 21 height 19
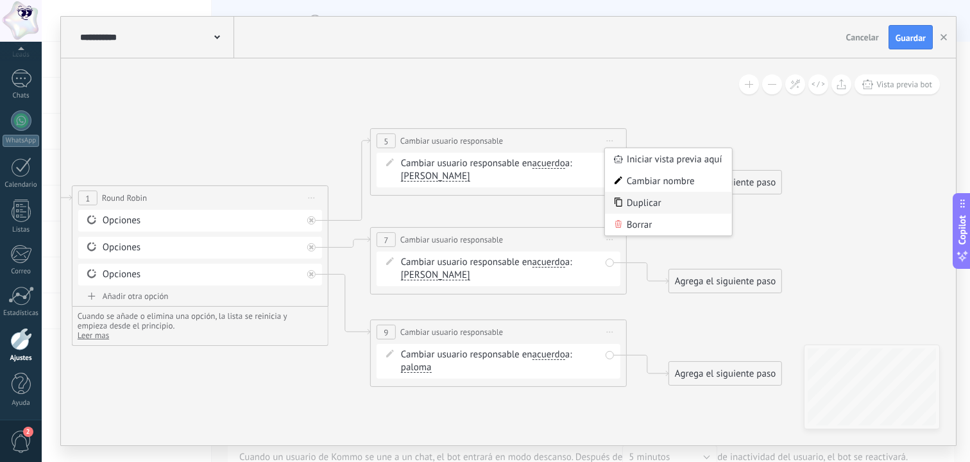
click at [626, 202] on div "Duplicar" at bounding box center [668, 203] width 127 height 22
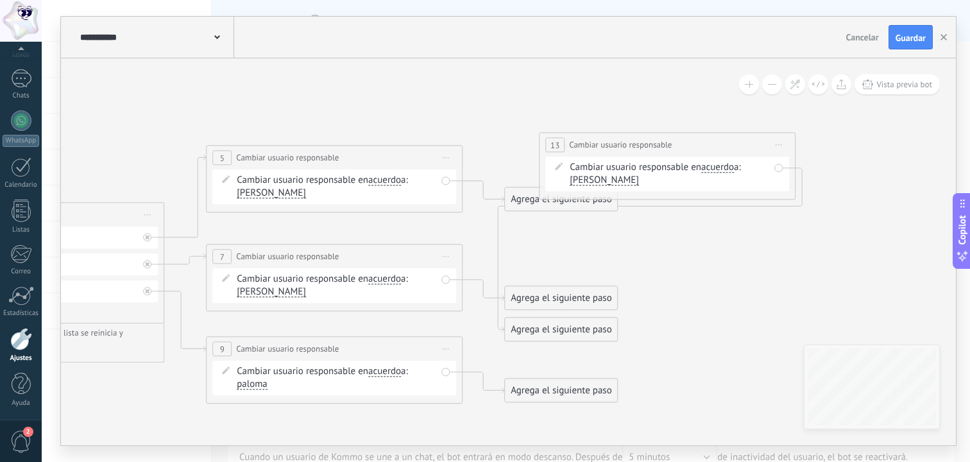
drag, startPoint x: 377, startPoint y: 266, endPoint x: 669, endPoint y: 142, distance: 316.8
click at [671, 142] on div "**********" at bounding box center [667, 145] width 255 height 24
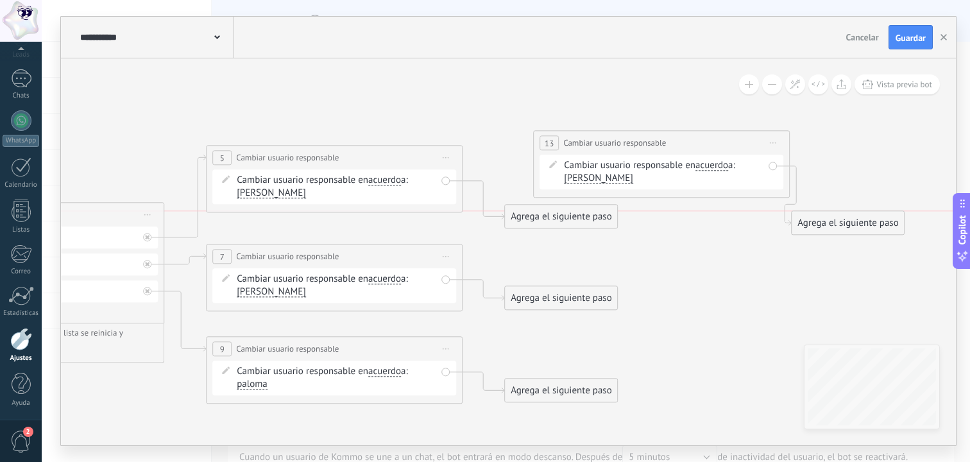
drag, startPoint x: 557, startPoint y: 326, endPoint x: 848, endPoint y: 206, distance: 314.5
click at [847, 212] on div "Agrega el siguiente paso" at bounding box center [848, 222] width 112 height 21
drag, startPoint x: 590, startPoint y: 220, endPoint x: 640, endPoint y: 166, distance: 74.0
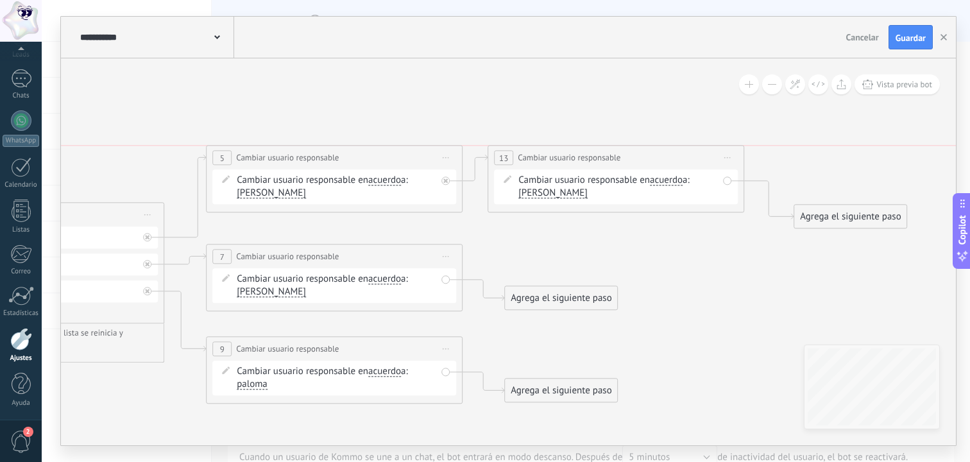
drag, startPoint x: 629, startPoint y: 139, endPoint x: 584, endPoint y: 151, distance: 47.0
click at [584, 151] on div "**********" at bounding box center [615, 158] width 255 height 24
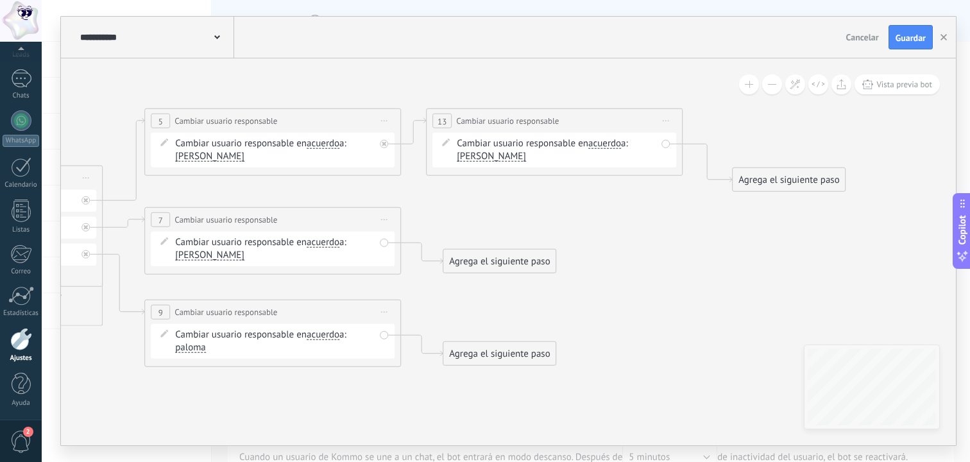
click at [665, 117] on span "Iniciar vista previa aquí Cambiar nombre Duplicar [GEOGRAPHIC_DATA]" at bounding box center [666, 121] width 21 height 19
click at [679, 177] on div "Duplicar" at bounding box center [724, 183] width 127 height 22
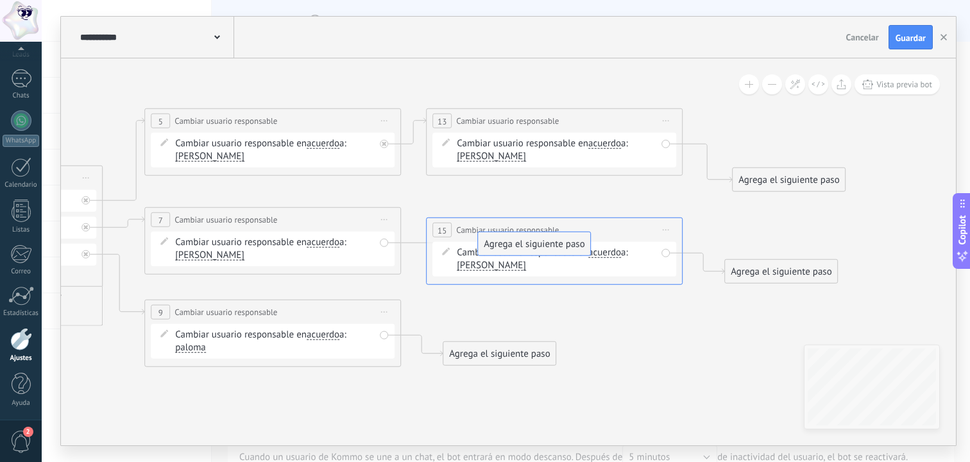
drag, startPoint x: 536, startPoint y: 293, endPoint x: 572, endPoint y: 234, distance: 68.8
click at [662, 228] on span "Iniciar vista previa aquí Cambiar nombre Duplicar [GEOGRAPHIC_DATA]" at bounding box center [666, 230] width 21 height 19
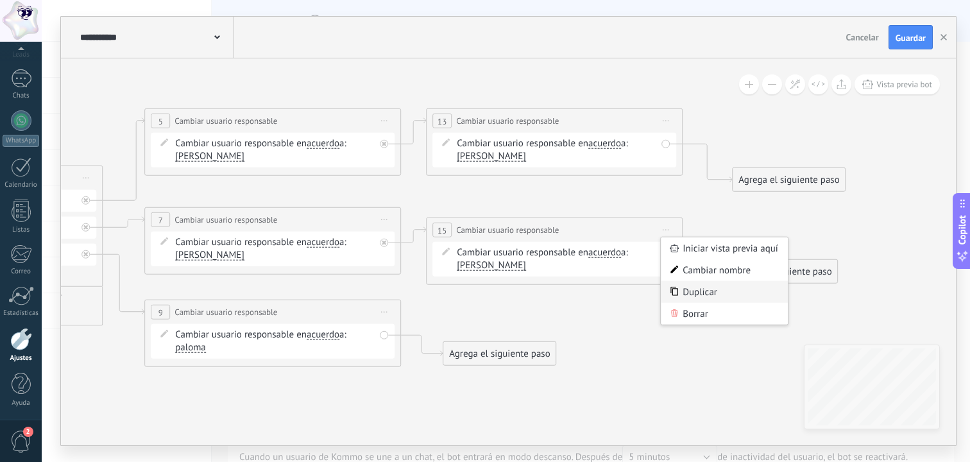
click at [678, 289] on icon at bounding box center [675, 291] width 8 height 9
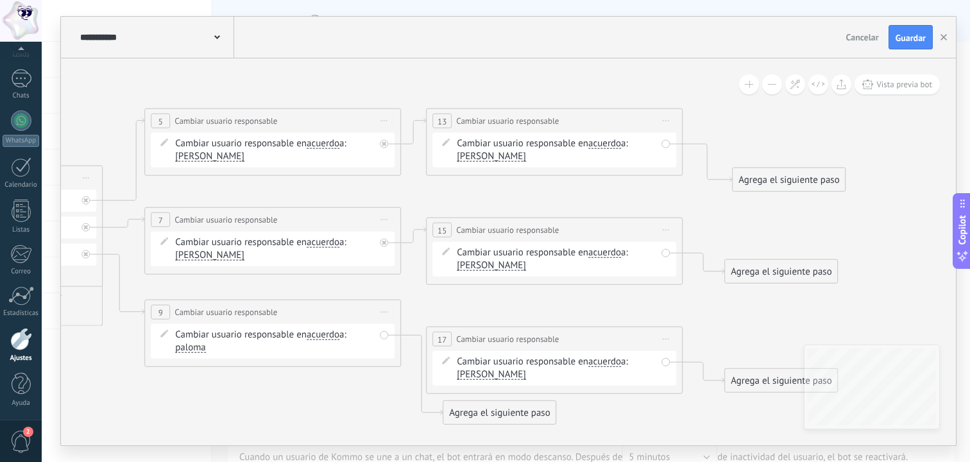
drag, startPoint x: 505, startPoint y: 415, endPoint x: 536, endPoint y: 343, distance: 78.2
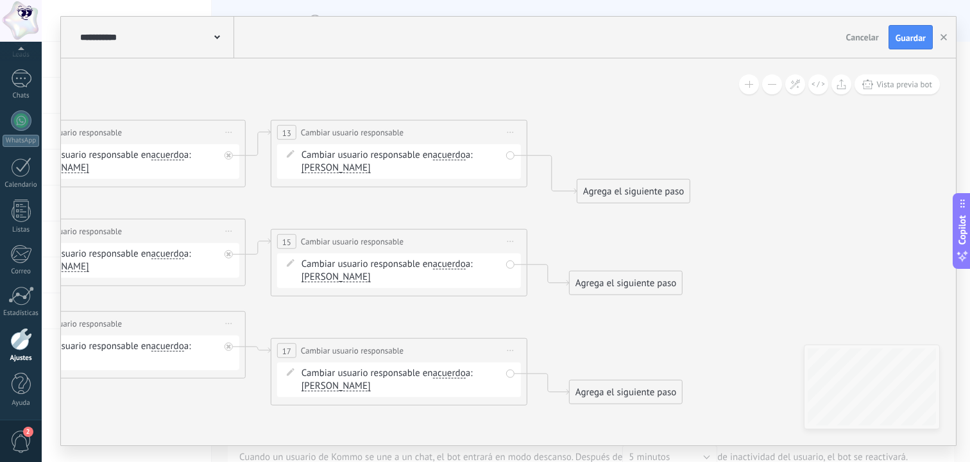
drag, startPoint x: 608, startPoint y: 191, endPoint x: 674, endPoint y: 216, distance: 70.7
click at [674, 202] on div "Agrega el siguiente paso" at bounding box center [633, 191] width 112 height 21
drag, startPoint x: 693, startPoint y: 209, endPoint x: 626, endPoint y: 147, distance: 90.8
click at [626, 150] on div "Agrega el siguiente paso" at bounding box center [626, 160] width 112 height 21
click at [626, 147] on div "Agrega el siguiente paso" at bounding box center [633, 147] width 112 height 21
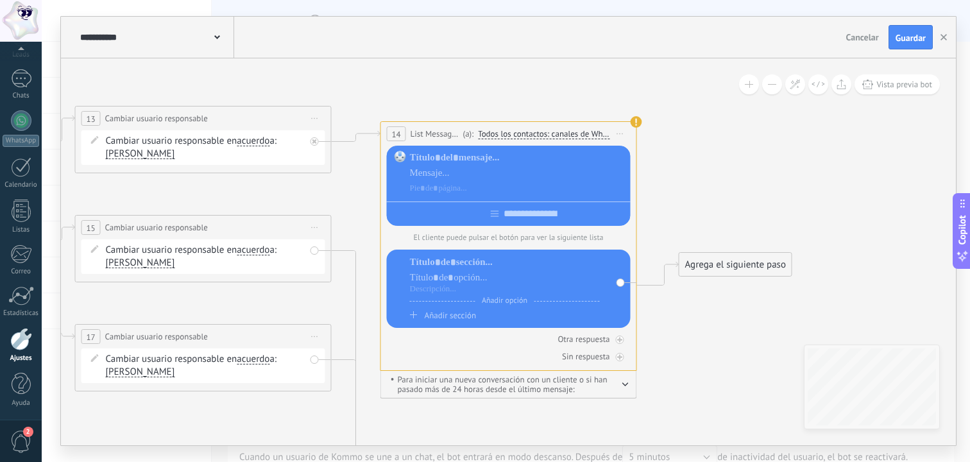
click at [644, 151] on icon at bounding box center [46, 381] width 2046 height 1192
click at [627, 129] on span "Iniciar vista previa aquí Cambiar nombre Duplicar [GEOGRAPHIC_DATA]" at bounding box center [620, 133] width 21 height 19
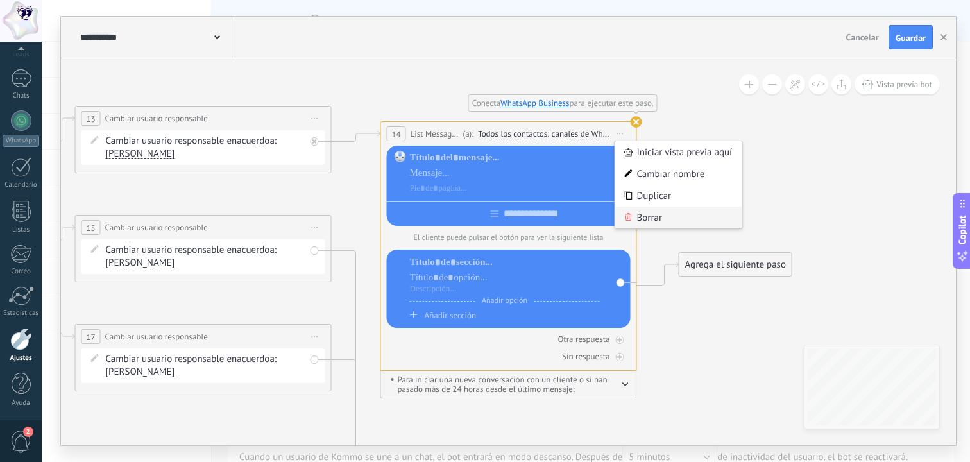
click at [640, 219] on div "Borrar" at bounding box center [678, 218] width 127 height 22
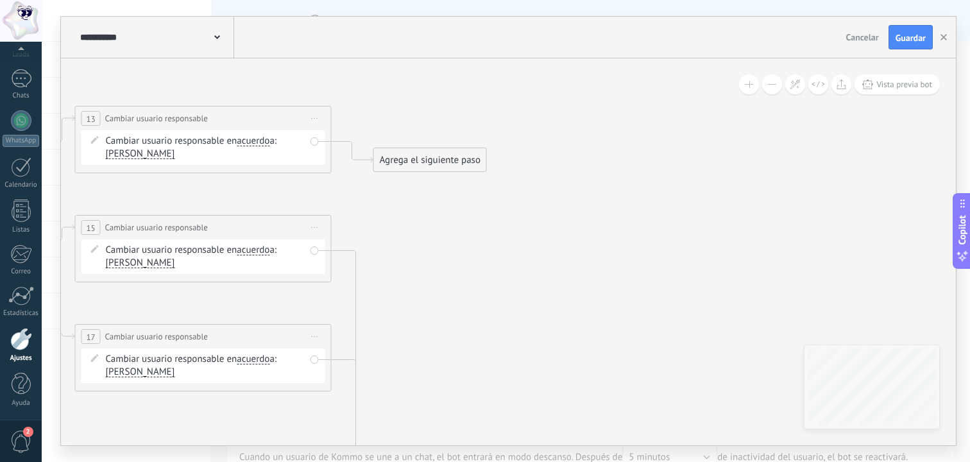
click at [477, 159] on div "Agrega el siguiente paso" at bounding box center [430, 160] width 112 height 21
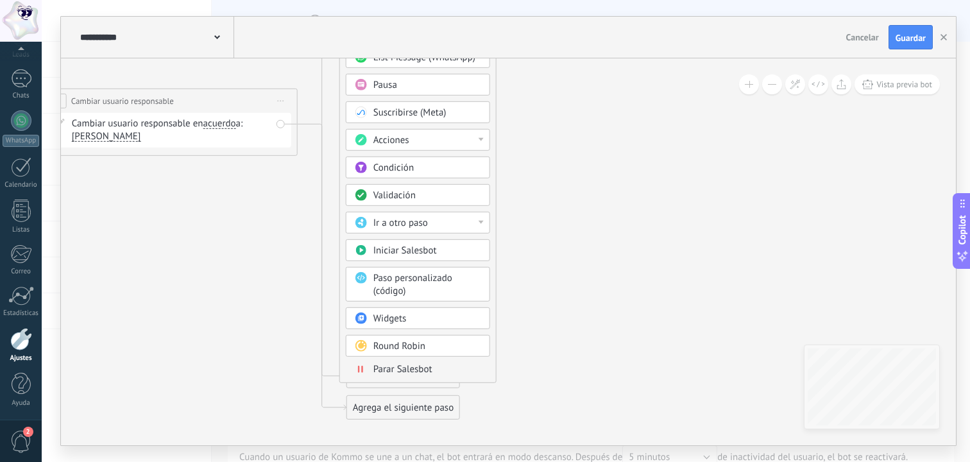
click at [407, 374] on span "Parar Salesbot" at bounding box center [402, 369] width 59 height 12
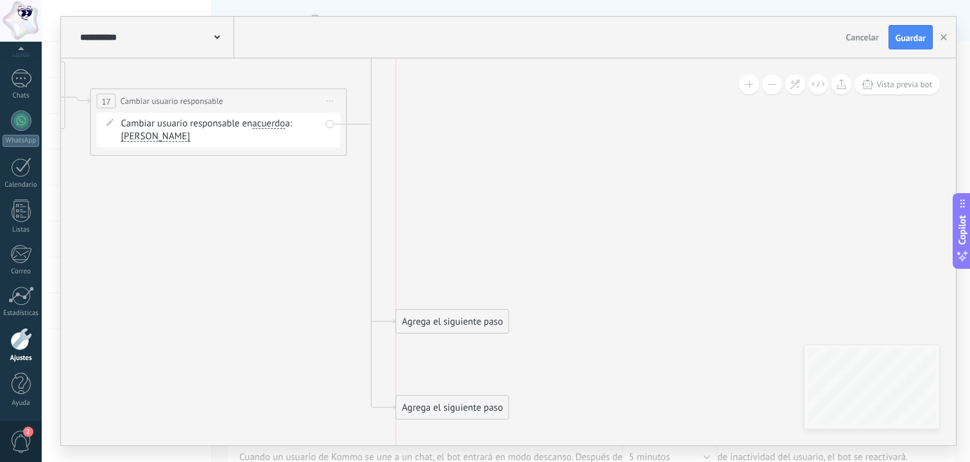
drag, startPoint x: 450, startPoint y: 323, endPoint x: 470, endPoint y: 112, distance: 211.4
click at [470, 311] on div "Agrega el siguiente paso" at bounding box center [453, 321] width 112 height 21
drag, startPoint x: 456, startPoint y: 410, endPoint x: 463, endPoint y: 92, distance: 317.7
click at [463, 100] on div "Agrega el siguiente paso" at bounding box center [453, 110] width 112 height 21
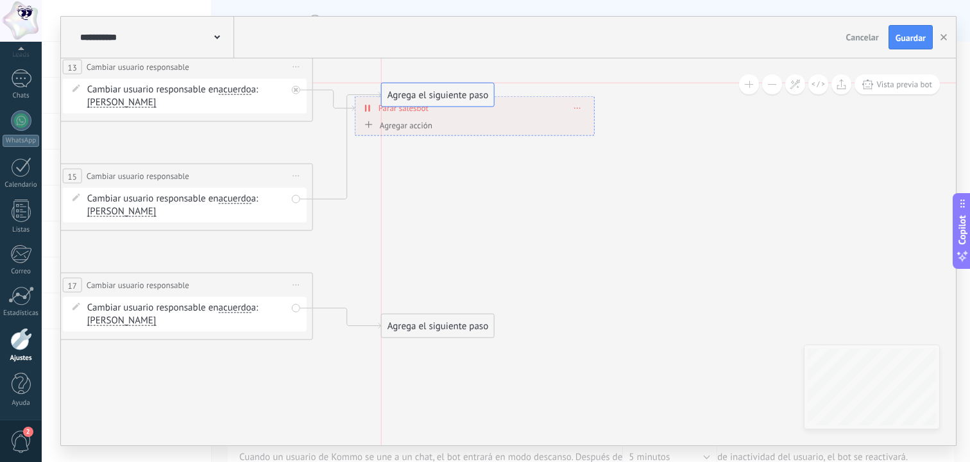
drag, startPoint x: 456, startPoint y: 293, endPoint x: 453, endPoint y: 112, distance: 181.6
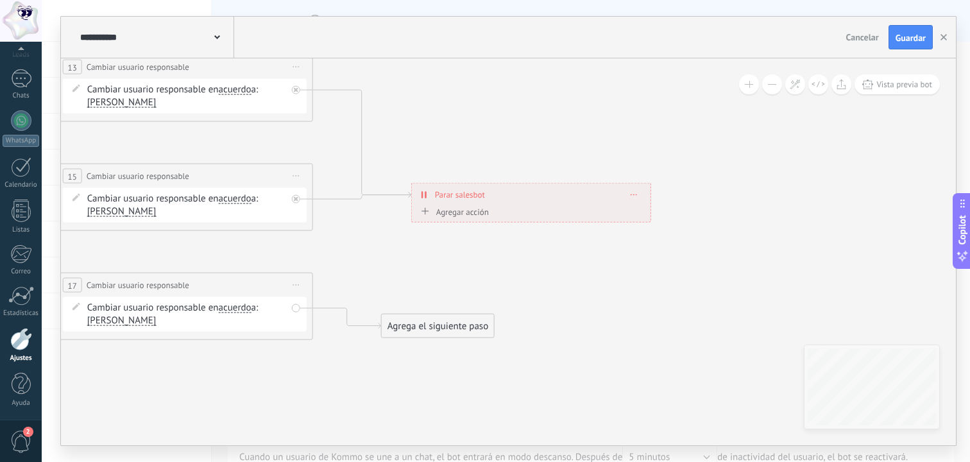
drag, startPoint x: 453, startPoint y: 112, endPoint x: 515, endPoint y: 189, distance: 99.0
click at [515, 189] on div "**********" at bounding box center [531, 195] width 239 height 22
drag, startPoint x: 473, startPoint y: 326, endPoint x: 506, endPoint y: 189, distance: 140.5
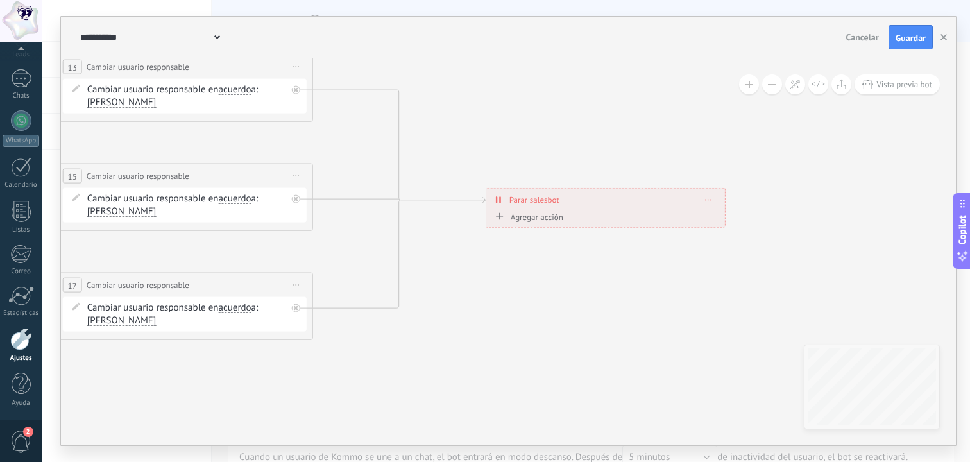
drag, startPoint x: 517, startPoint y: 189, endPoint x: 575, endPoint y: 204, distance: 59.6
click at [575, 204] on div "**********" at bounding box center [605, 200] width 239 height 22
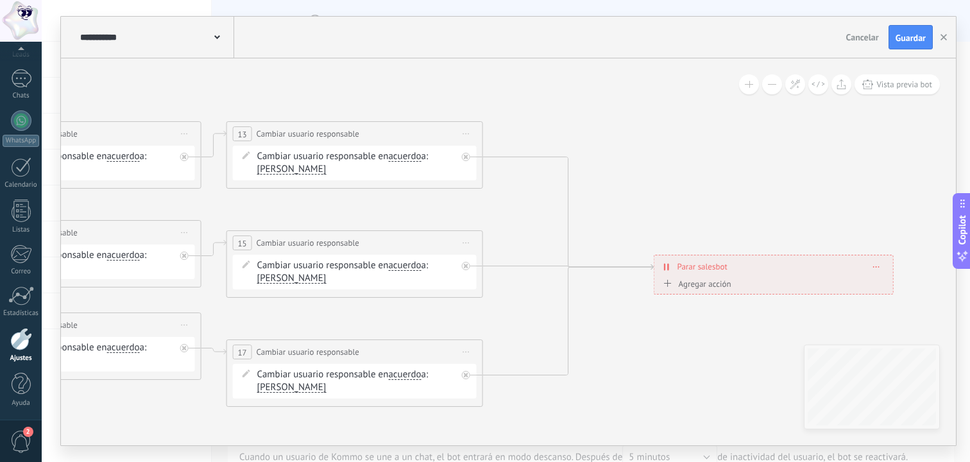
drag, startPoint x: 502, startPoint y: 143, endPoint x: 667, endPoint y: 190, distance: 170.8
click at [667, 190] on icon at bounding box center [196, 263] width 2042 height 927
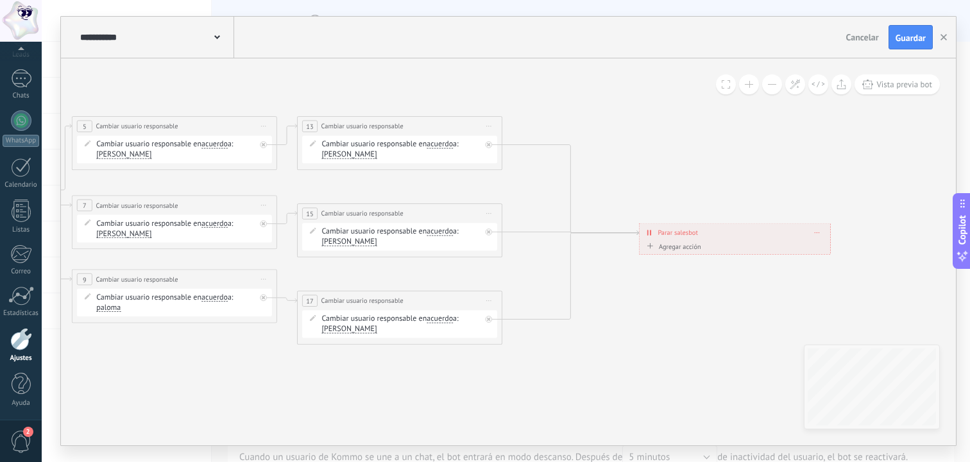
drag, startPoint x: 604, startPoint y: 176, endPoint x: 706, endPoint y: 175, distance: 102.0
click at [706, 176] on icon at bounding box center [273, 230] width 1634 height 742
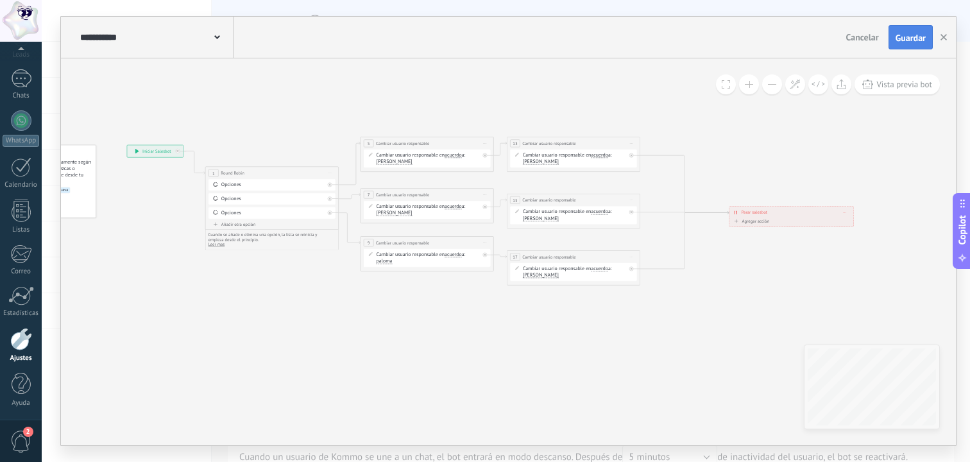
click at [894, 48] on button "Guardar" at bounding box center [911, 37] width 44 height 24
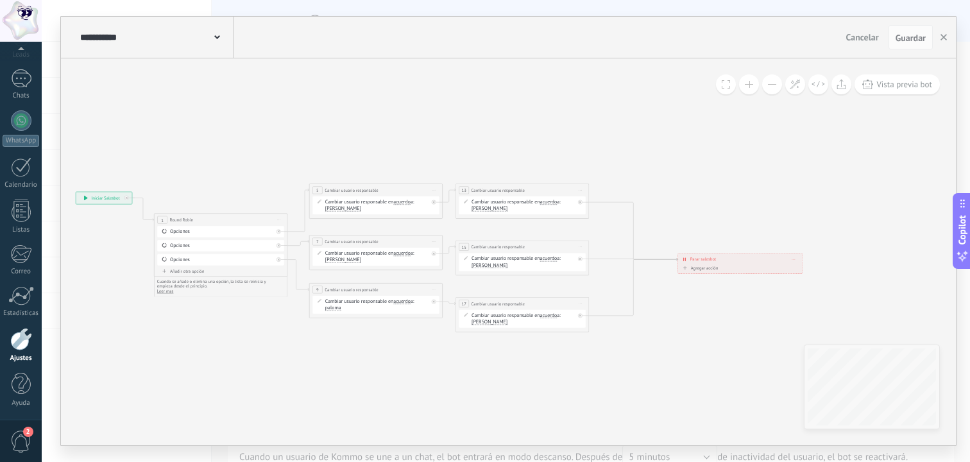
drag, startPoint x: 656, startPoint y: 114, endPoint x: 568, endPoint y: 160, distance: 99.0
click at [568, 160] on icon at bounding box center [440, 258] width 1062 height 482
